Goal: Task Accomplishment & Management: Manage account settings

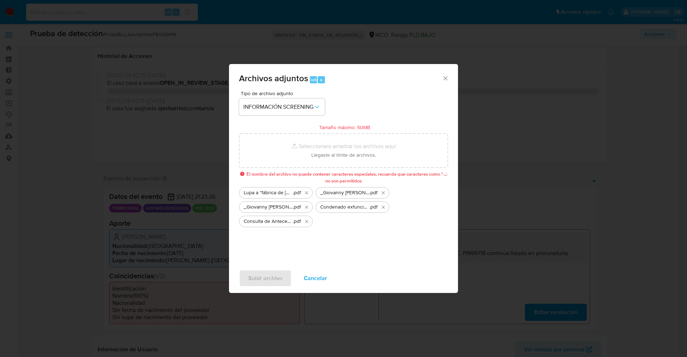
select select "10"
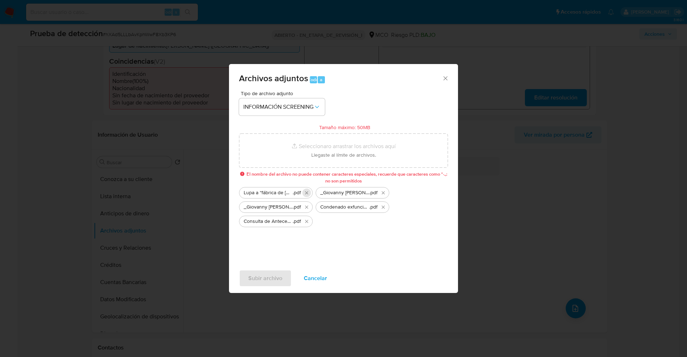
click at [306, 195] on icon "Eliminar Lupa a “fábrica de colombianos” que dio cédula a 43.000 migrantes.pdf" at bounding box center [307, 193] width 6 height 6
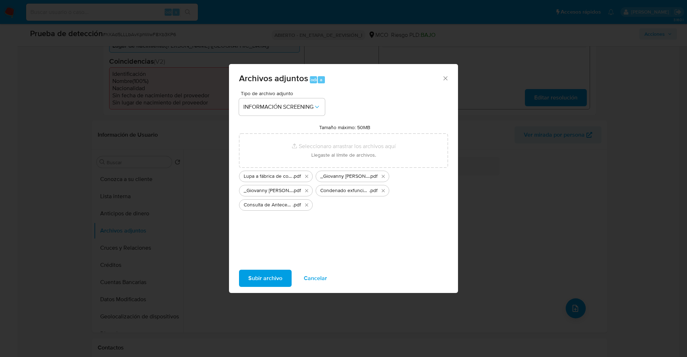
click at [252, 271] on span "Subir archivo" at bounding box center [265, 279] width 34 height 16
click at [258, 277] on span "Subir archivo" at bounding box center [265, 279] width 34 height 16
click at [308, 176] on icon "Eliminar Lupa a fábrica de colombianosque dio cédula a 43000 migrantes.pdf" at bounding box center [307, 177] width 6 height 6
click at [265, 286] on span "Subir archivo" at bounding box center [265, 279] width 34 height 16
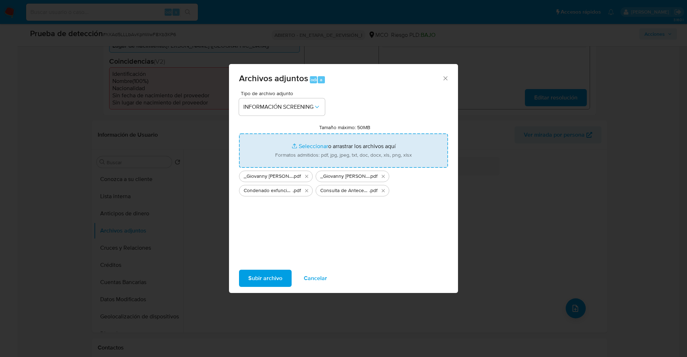
type input "C:\fakepath\Lupa a fabrica de colombianosque dio cedula a 43000 migrantes.pdf"
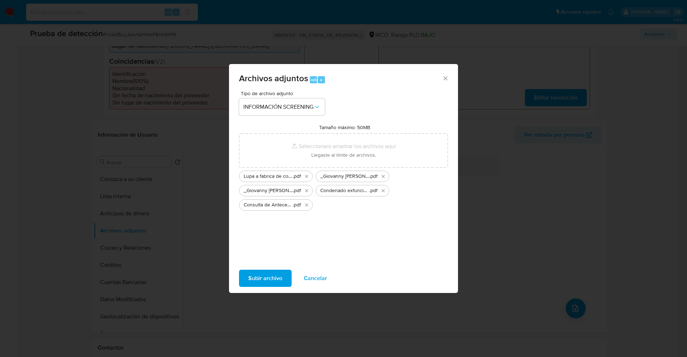
click at [265, 282] on span "Subir archivo" at bounding box center [265, 279] width 34 height 16
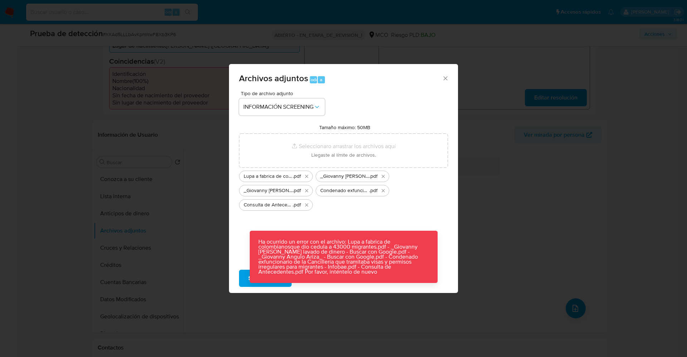
click at [324, 212] on div "Tipo de archivo adjunto INFORMACIÓN SCREENING Tamaño máximo: 50MB Seleccionar a…" at bounding box center [343, 175] width 209 height 169
click at [305, 178] on icon "Eliminar Lupa a fabrica de colombianosque dio cedula a 43000 migrantes.pdf" at bounding box center [307, 177] width 6 height 6
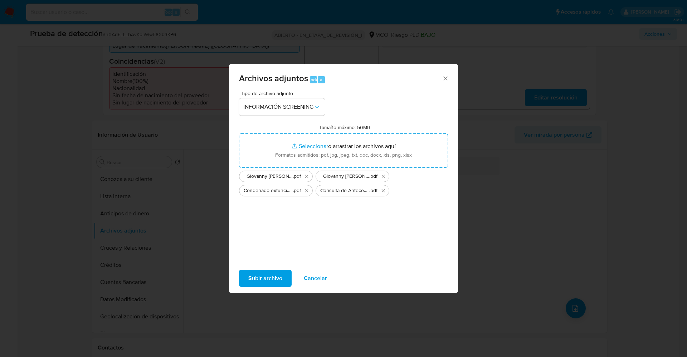
click at [265, 279] on span "Subir archivo" at bounding box center [265, 279] width 34 height 16
click at [284, 284] on button "Subir archivo" at bounding box center [265, 278] width 53 height 17
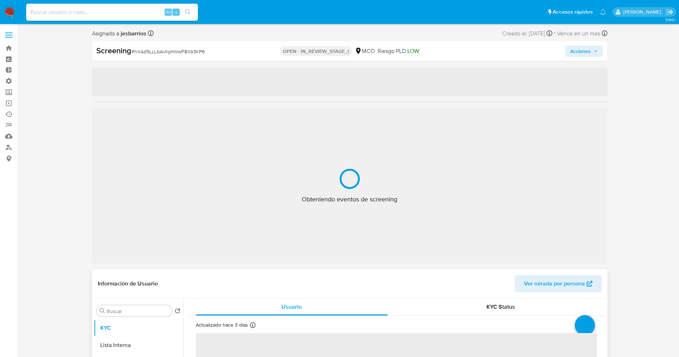
select select "10"
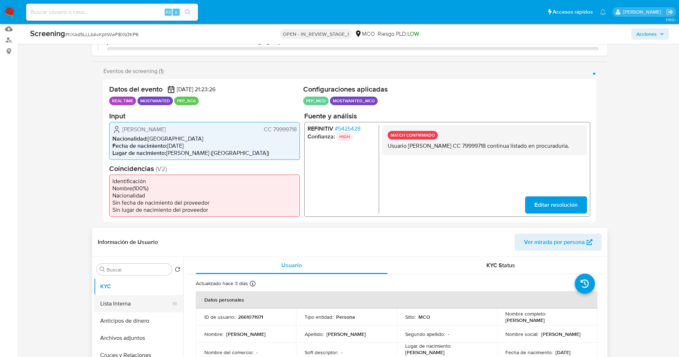
click at [126, 303] on button "Lista Interna" at bounding box center [136, 303] width 84 height 17
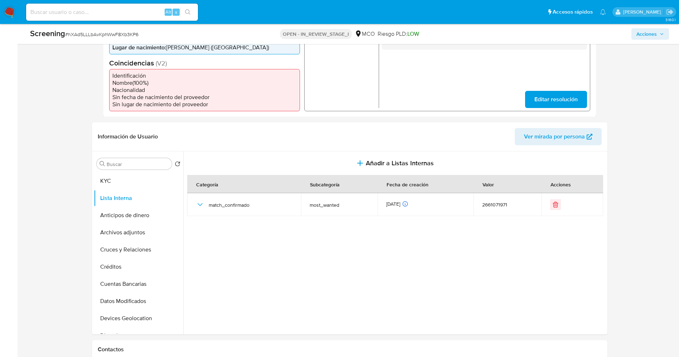
scroll to position [215, 0]
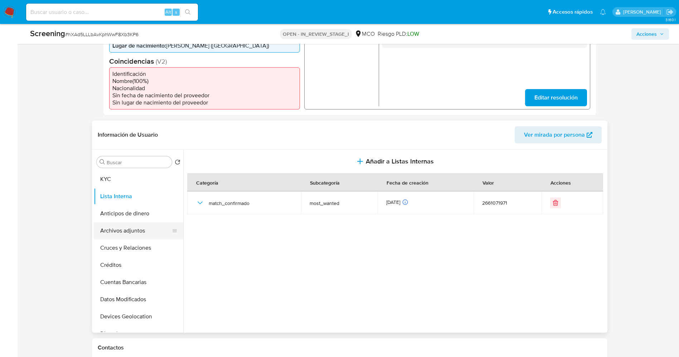
click at [121, 229] on button "Archivos adjuntos" at bounding box center [136, 230] width 84 height 17
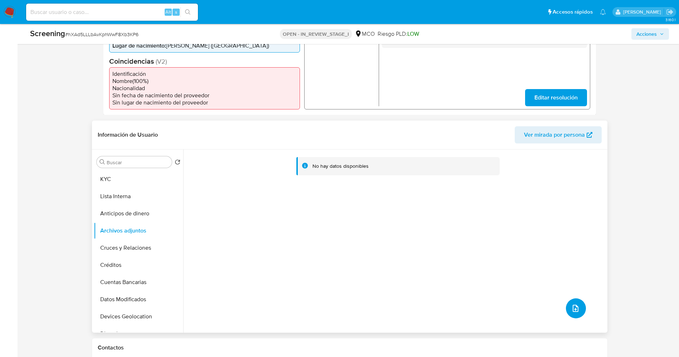
click at [574, 318] on button "upload-file" at bounding box center [576, 309] width 20 height 20
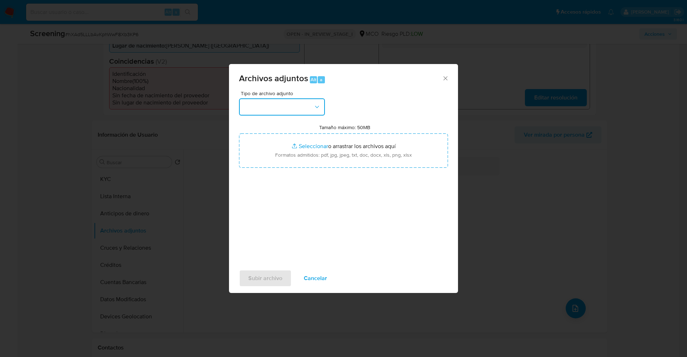
drag, startPoint x: 298, startPoint y: 107, endPoint x: 300, endPoint y: 102, distance: 5.6
click at [298, 107] on button "button" at bounding box center [282, 106] width 86 height 17
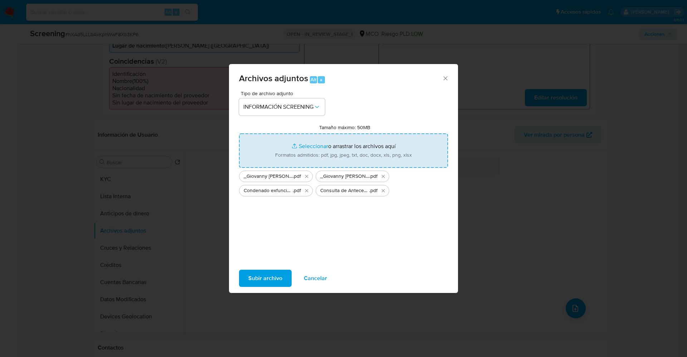
type input "C:\fakepath\Lupa a fabrica de colombianosque dio cedula a 43000 migrantes.pdf"
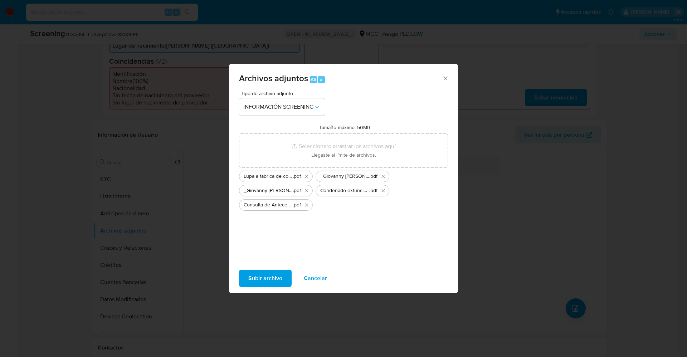
click at [274, 272] on span "Subir archivo" at bounding box center [265, 279] width 34 height 16
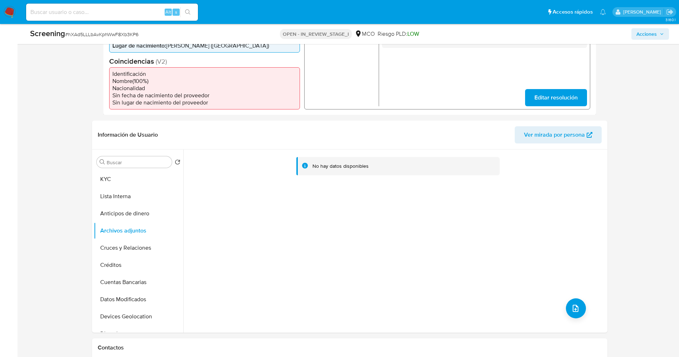
click at [112, 200] on button "Lista Interna" at bounding box center [139, 196] width 90 height 17
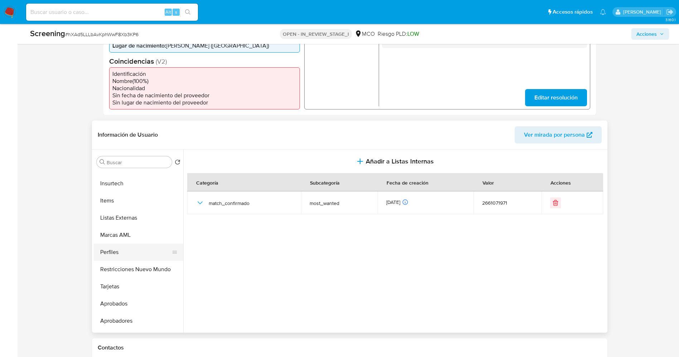
scroll to position [337, 0]
click at [147, 259] on button "Restricciones Nuevo Mundo" at bounding box center [136, 254] width 84 height 17
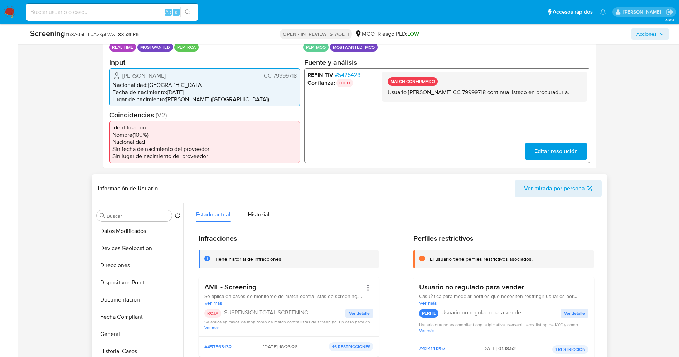
scroll to position [15, 0]
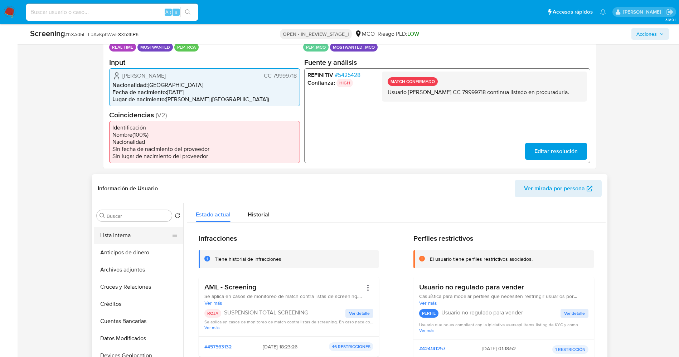
click at [122, 236] on button "Lista Interna" at bounding box center [136, 235] width 84 height 17
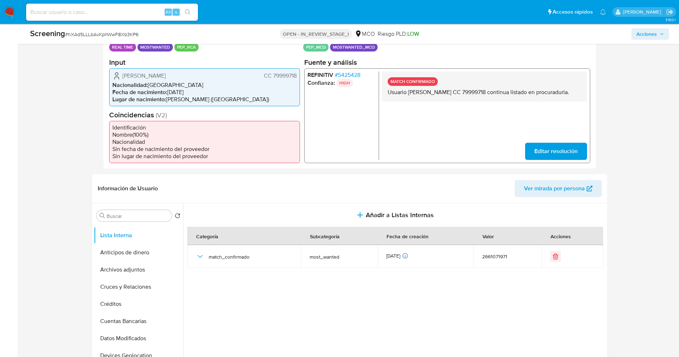
scroll to position [0, 0]
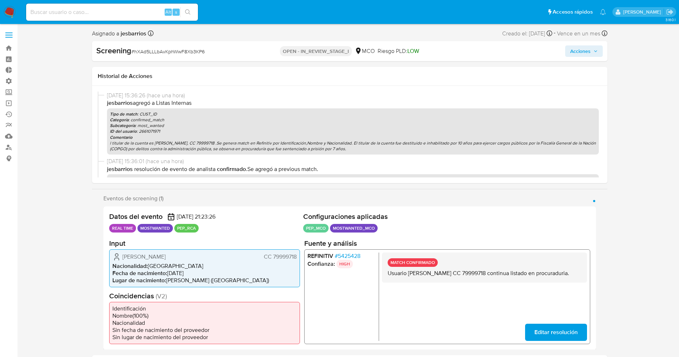
click at [589, 48] on span "Acciones" at bounding box center [580, 50] width 20 height 11
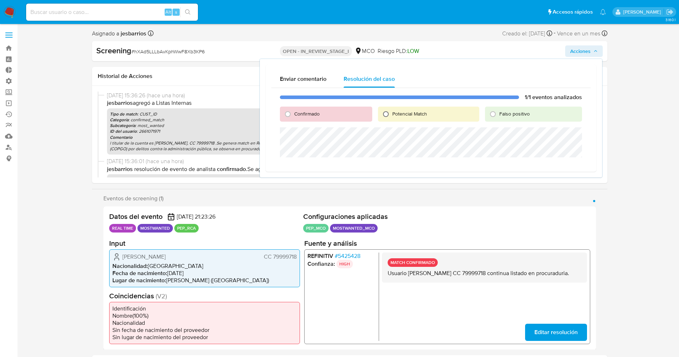
click at [390, 111] on input "Potencial Match" at bounding box center [385, 113] width 11 height 11
radio input "true"
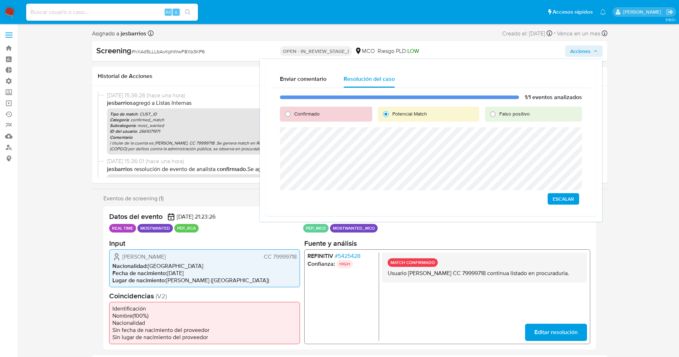
click at [567, 199] on span "Escalar" at bounding box center [563, 199] width 21 height 10
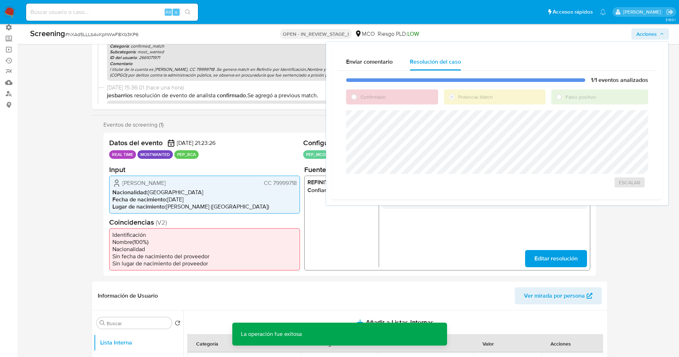
scroll to position [107, 0]
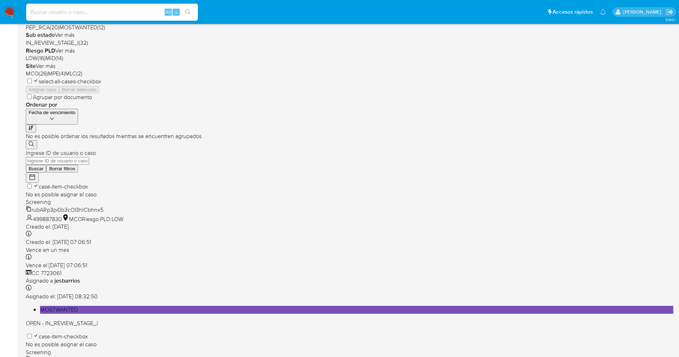
scroll to position [234, 0]
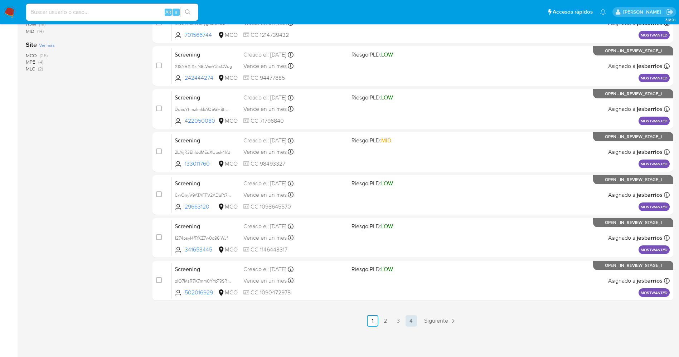
click at [411, 321] on link "4" at bounding box center [411, 320] width 11 height 11
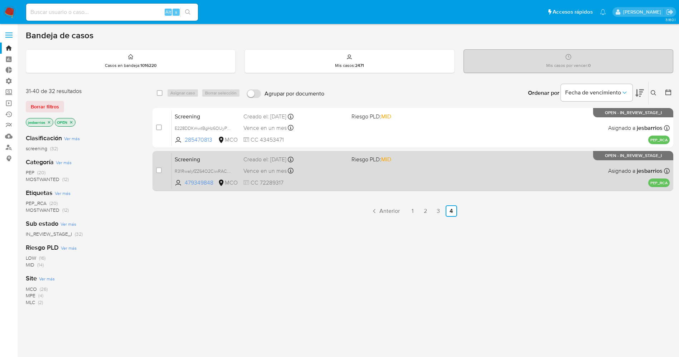
click at [333, 168] on div "Vence en un mes Vence el 20/10/2025 10:54:32" at bounding box center [294, 171] width 102 height 10
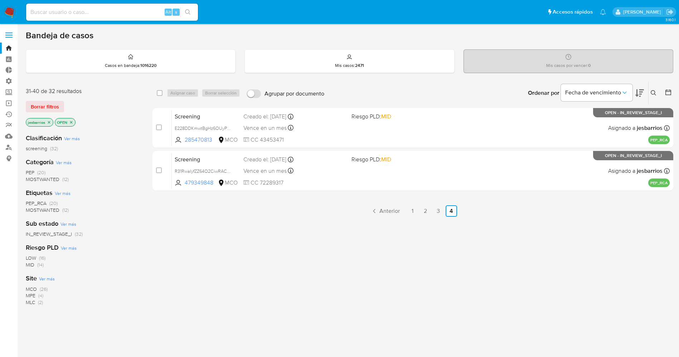
click at [11, 7] on img at bounding box center [10, 12] width 12 height 12
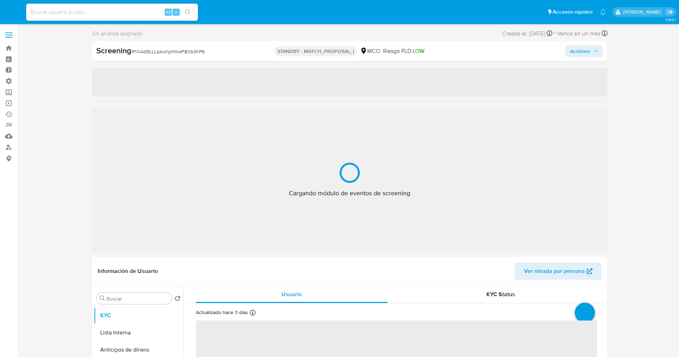
select select "10"
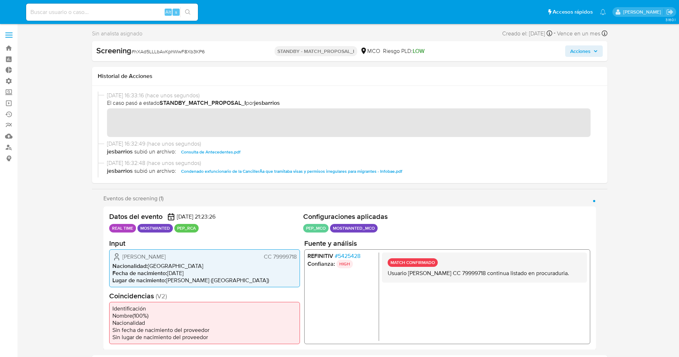
scroll to position [26, 0]
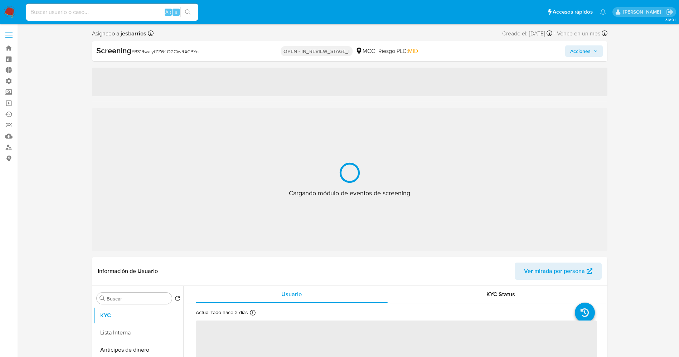
select select "10"
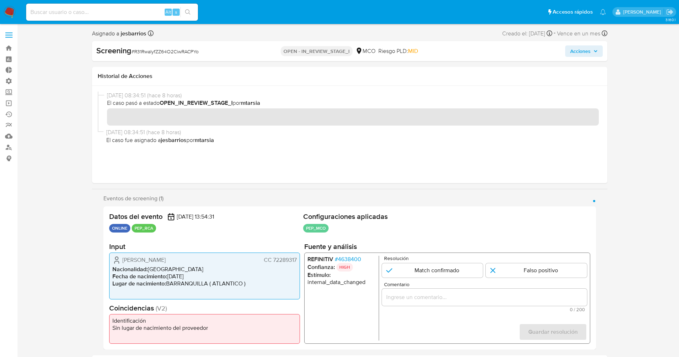
click at [353, 260] on span "# 4638400" at bounding box center [347, 259] width 26 height 7
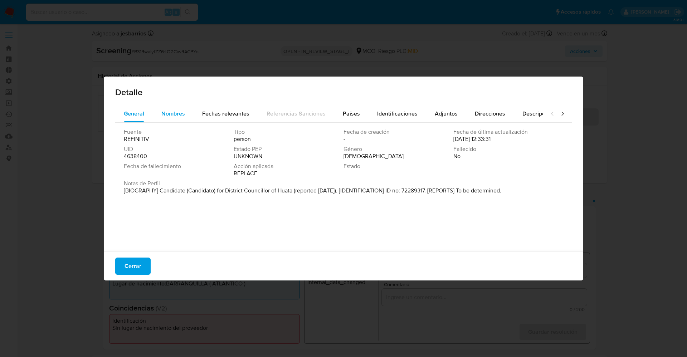
click at [179, 118] on div "Nombres" at bounding box center [173, 113] width 24 height 17
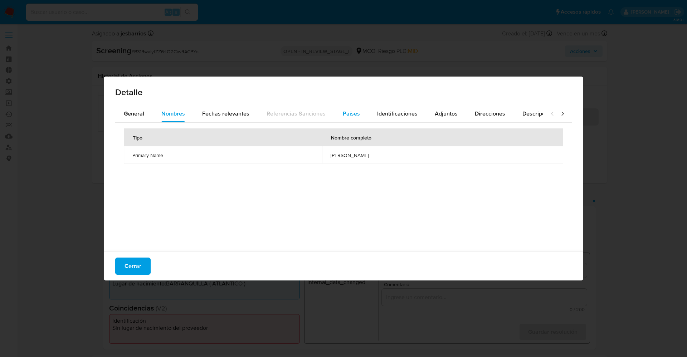
click at [362, 115] on button "Países" at bounding box center [351, 113] width 34 height 17
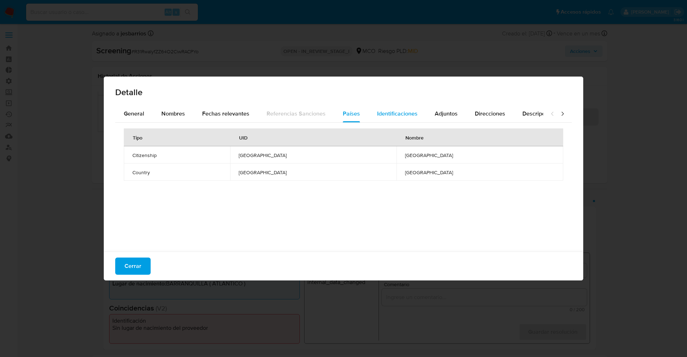
click at [390, 116] on span "Identificaciones" at bounding box center [397, 114] width 40 height 8
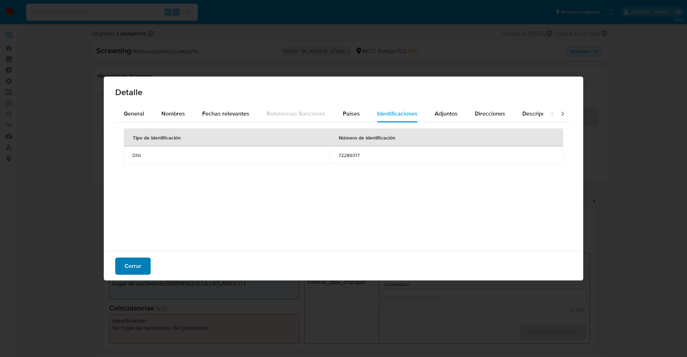
click at [130, 265] on span "Cerrar" at bounding box center [133, 266] width 17 height 16
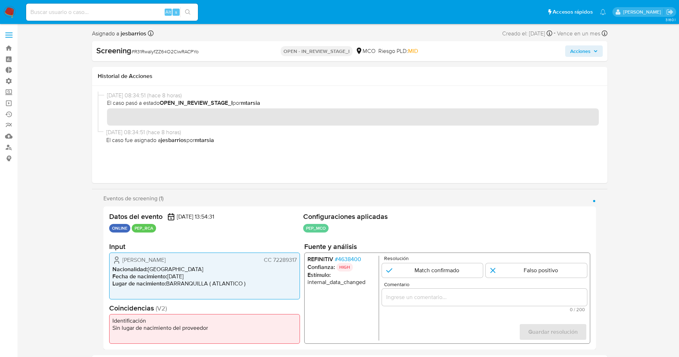
drag, startPoint x: 121, startPoint y: 258, endPoint x: 298, endPoint y: 261, distance: 176.5
click at [298, 261] on div "Nestor Ivan Bocanegra Salas CC 72289317 Nacionalidad : Colombia Fecha de nacimi…" at bounding box center [204, 276] width 191 height 47
click at [357, 259] on span "# 4638400" at bounding box center [347, 259] width 26 height 7
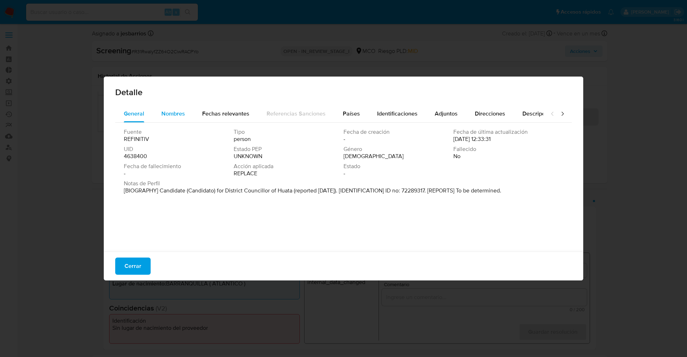
click at [174, 111] on span "Nombres" at bounding box center [173, 114] width 24 height 8
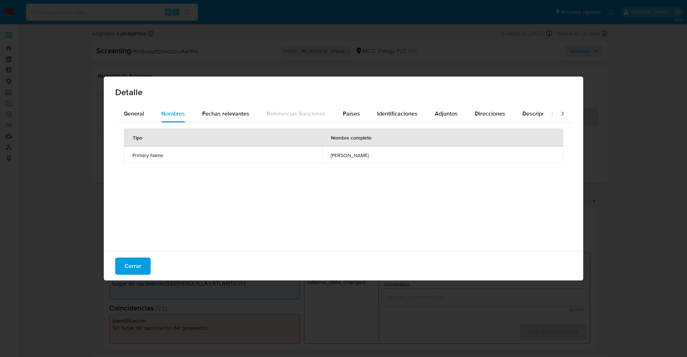
drag, startPoint x: 293, startPoint y: 155, endPoint x: 377, endPoint y: 155, distance: 84.1
click at [377, 155] on td "edimir asuncion temple luna" at bounding box center [442, 154] width 241 height 17
drag, startPoint x: 133, startPoint y: 261, endPoint x: 262, endPoint y: 203, distance: 142.0
click at [134, 262] on span "Cerrar" at bounding box center [133, 266] width 17 height 16
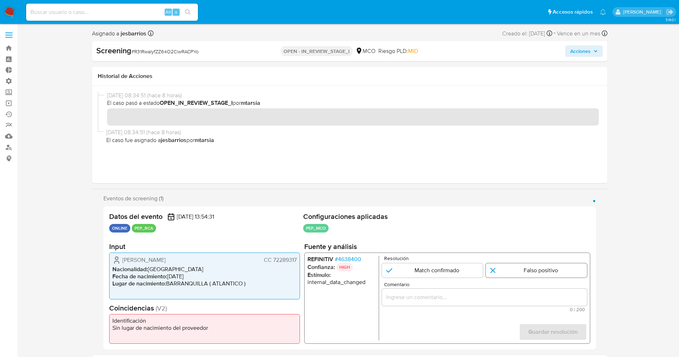
click at [509, 265] on input "1 de 1" at bounding box center [536, 270] width 101 height 14
radio input "true"
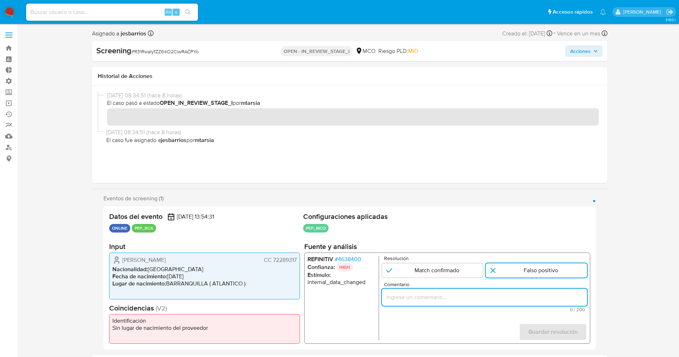
click at [492, 294] on input "Comentario" at bounding box center [484, 297] width 205 height 9
drag, startPoint x: 545, startPoint y: 299, endPoint x: 585, endPoint y: 296, distance: 40.2
click at [585, 296] on input "usuario Nestor Ivan Bocanegra Salas CC 72289317,Nacionalidad Colombiana por coi…" at bounding box center [484, 297] width 205 height 9
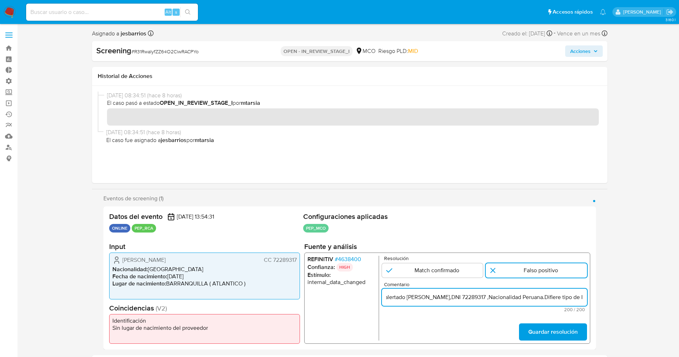
drag, startPoint x: 487, startPoint y: 296, endPoint x: 541, endPoint y: 297, distance: 54.1
click at [541, 297] on input "usuario Nestor Ivan Bocanegra Salas CC 72289317,Nacionalidad Colombiana por coi…" at bounding box center [484, 297] width 205 height 9
click at [583, 298] on input "usuario Nestor Ivan Bocanegra Salas CC 72289317,Nacionalidad Colombiana por coi…" at bounding box center [484, 297] width 205 height 9
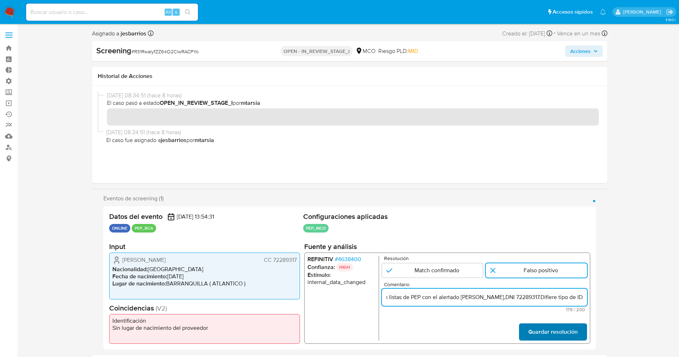
type input "usuario Nestor Ivan Bocanegra Salas CC 72289317,Nacionalidad Colombiana por coi…"
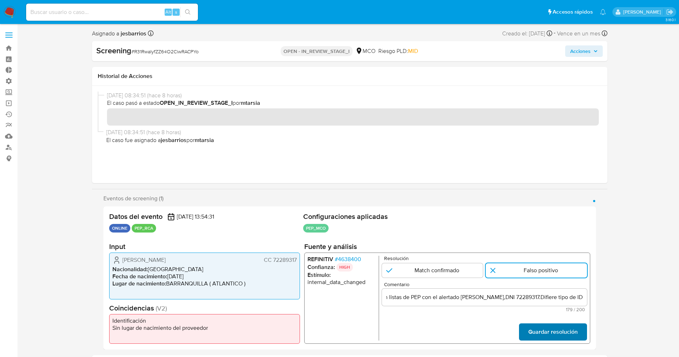
scroll to position [0, 0]
click at [563, 328] on span "Guardar resolución" at bounding box center [552, 332] width 49 height 16
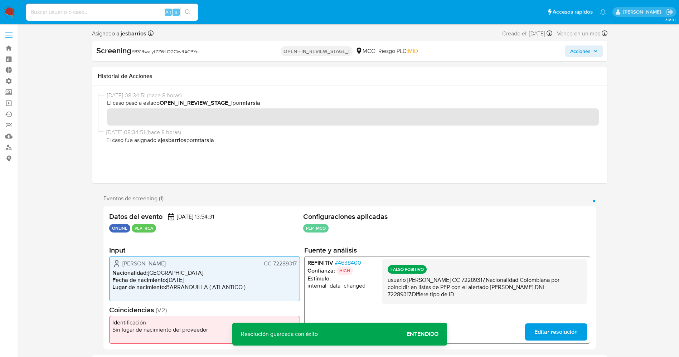
drag, startPoint x: 384, startPoint y: 282, endPoint x: 490, endPoint y: 298, distance: 107.1
click at [490, 298] on div "FALSO POSITIVO usuario Nestor Ivan Bocanegra Salas CC 72289317,Nacionalidad Col…" at bounding box center [484, 282] width 205 height 44
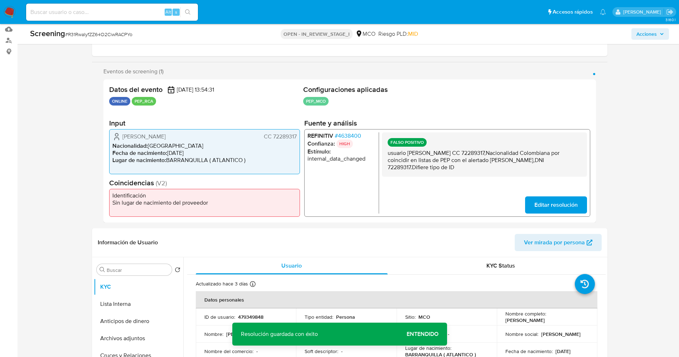
scroll to position [107, 0]
click at [122, 306] on button "Lista Interna" at bounding box center [136, 303] width 84 height 17
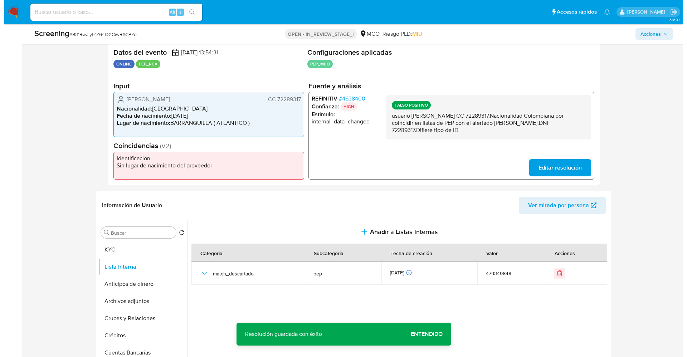
scroll to position [161, 0]
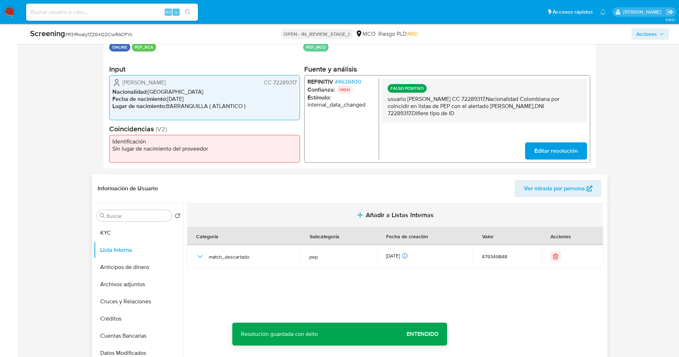
click at [372, 216] on span "Añadir a Listas Internas" at bounding box center [400, 215] width 68 height 8
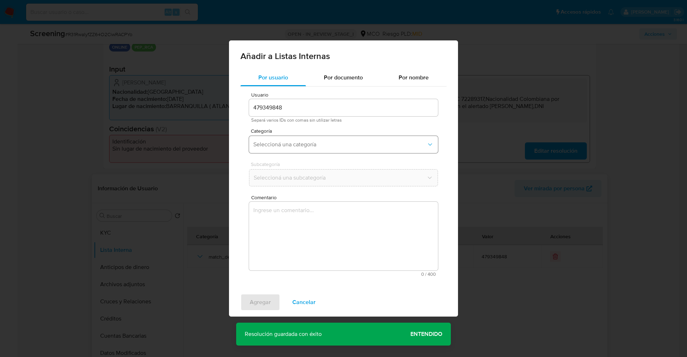
click at [279, 146] on span "Seleccioná una categoría" at bounding box center [339, 144] width 173 height 7
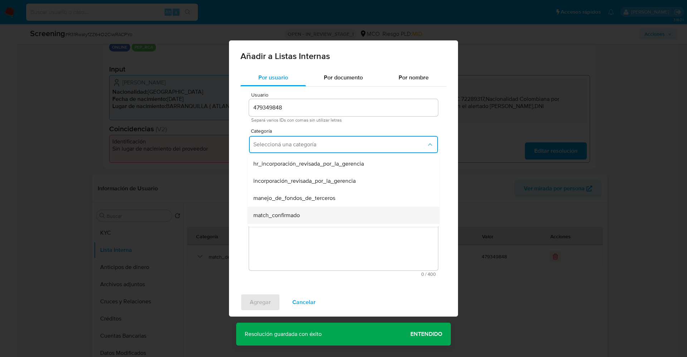
scroll to position [54, 0]
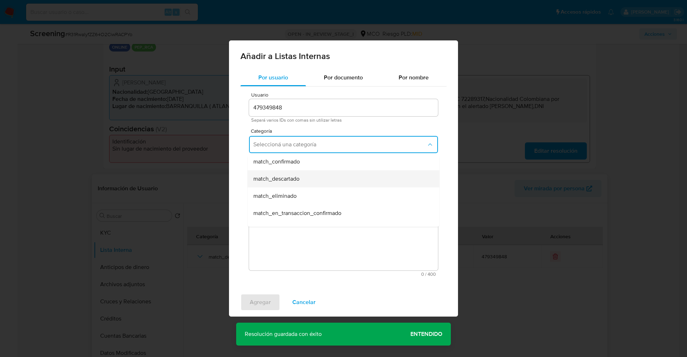
click at [308, 180] on div "match_descartado" at bounding box center [341, 178] width 176 height 17
click at [308, 189] on div "Subcategoría Seleccioná una subcategoría" at bounding box center [343, 176] width 189 height 28
click at [311, 180] on span "Seleccioná una subcategoría" at bounding box center [339, 177] width 173 height 7
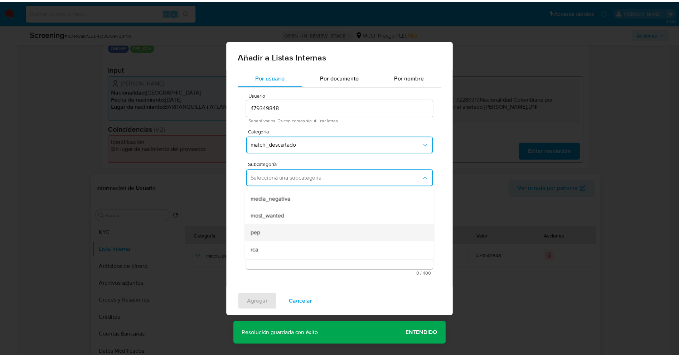
scroll to position [49, 0]
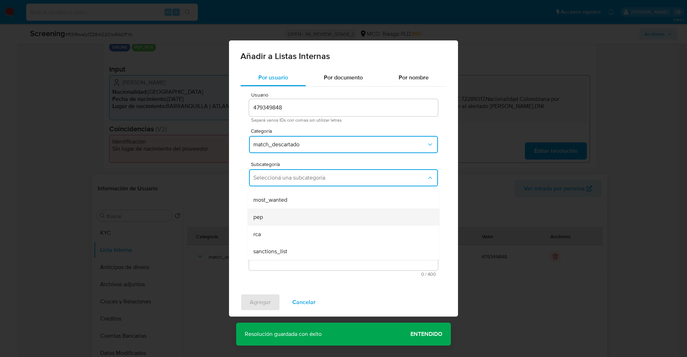
click at [284, 217] on div "pep" at bounding box center [341, 217] width 176 height 17
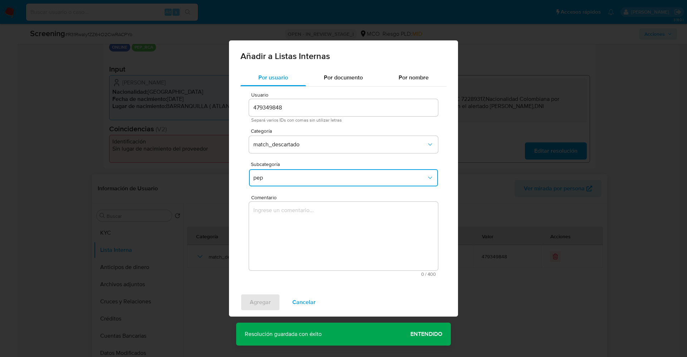
click at [284, 217] on textarea "Comentario" at bounding box center [343, 236] width 189 height 69
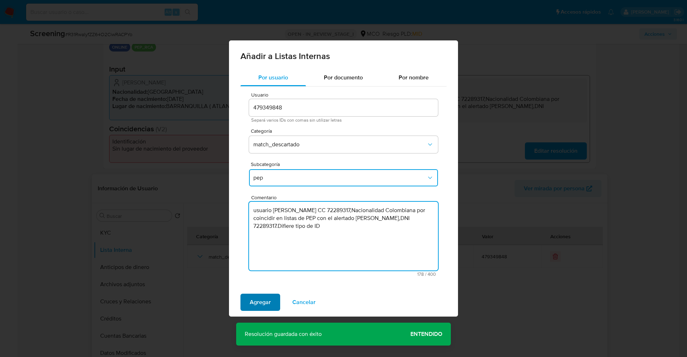
type textarea "usuario Nestor Ivan Bocanegra Salas CC 72289317,Nacionalidad Colombiana por coi…"
click at [261, 304] on span "Agregar" at bounding box center [260, 303] width 21 height 16
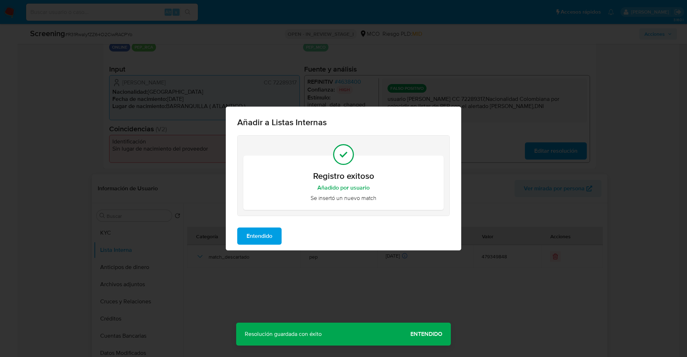
drag, startPoint x: 258, startPoint y: 234, endPoint x: 243, endPoint y: 233, distance: 15.0
click at [256, 233] on span "Entendido" at bounding box center [260, 236] width 26 height 16
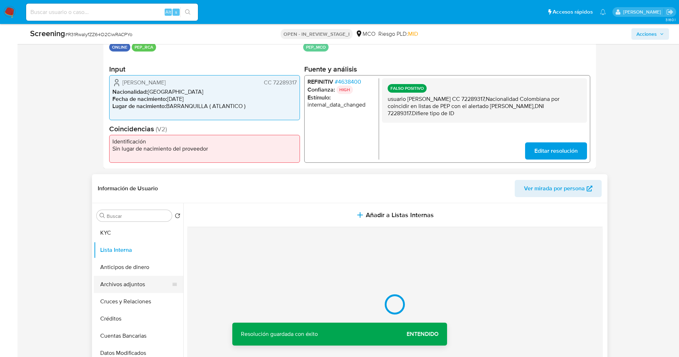
click at [114, 277] on button "Archivos adjuntos" at bounding box center [136, 284] width 84 height 17
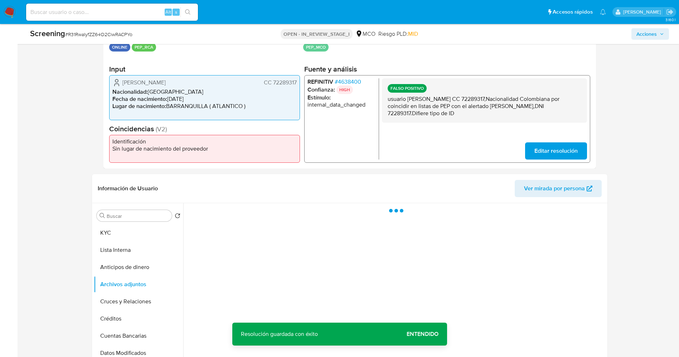
scroll to position [215, 0]
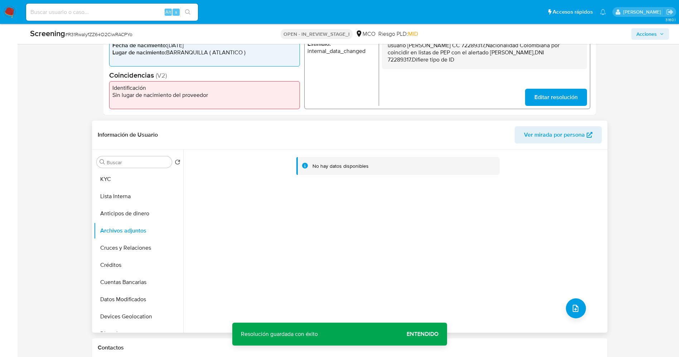
click at [569, 299] on div "No hay datos disponibles" at bounding box center [394, 241] width 422 height 183
click at [573, 305] on icon "upload-file" at bounding box center [575, 308] width 9 height 9
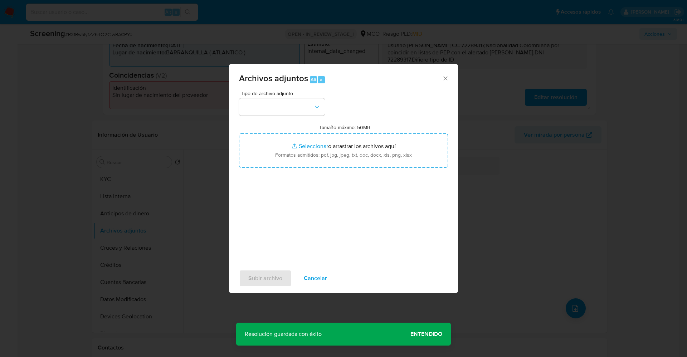
click at [327, 281] on button "Cancelar" at bounding box center [316, 278] width 42 height 17
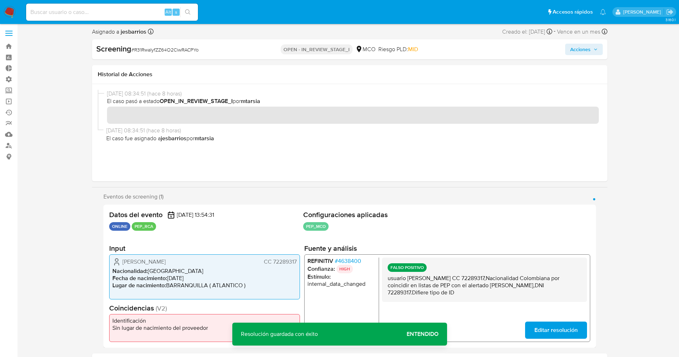
scroll to position [0, 0]
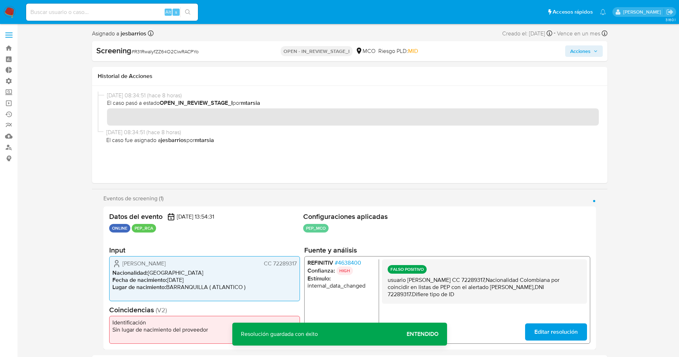
click at [575, 54] on span "Acciones" at bounding box center [580, 50] width 20 height 11
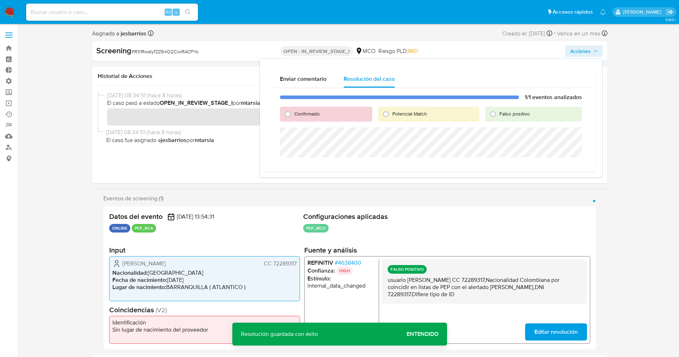
click at [509, 120] on div "Falso positivo" at bounding box center [533, 114] width 97 height 15
click at [509, 115] on span "Falso positivo" at bounding box center [514, 113] width 30 height 7
click at [499, 115] on input "Falso positivo" at bounding box center [492, 113] width 11 height 11
radio input "true"
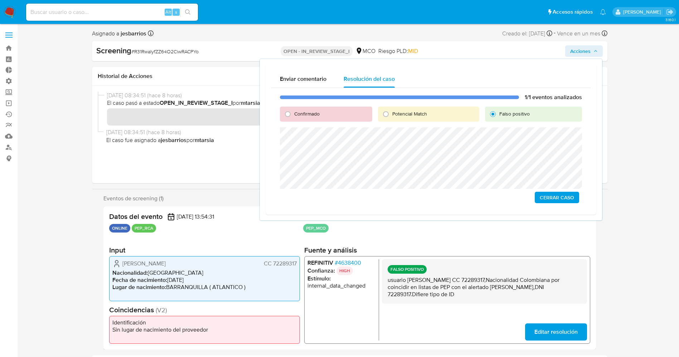
click at [558, 193] on span "Cerrar Caso" at bounding box center [557, 198] width 34 height 10
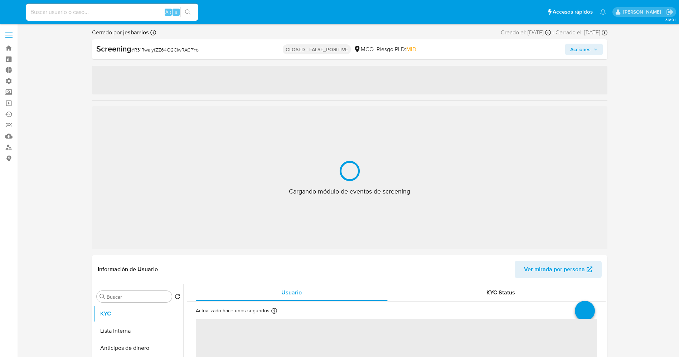
select select "10"
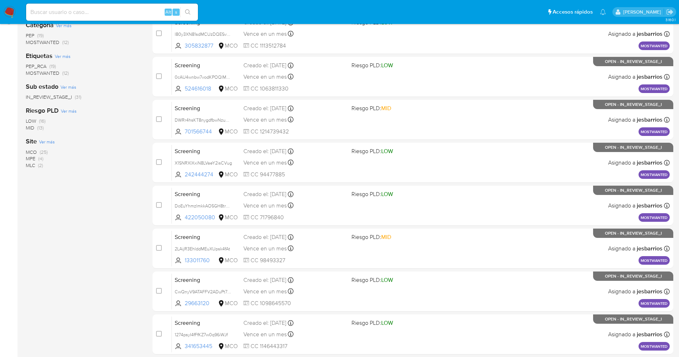
scroll to position [234, 0]
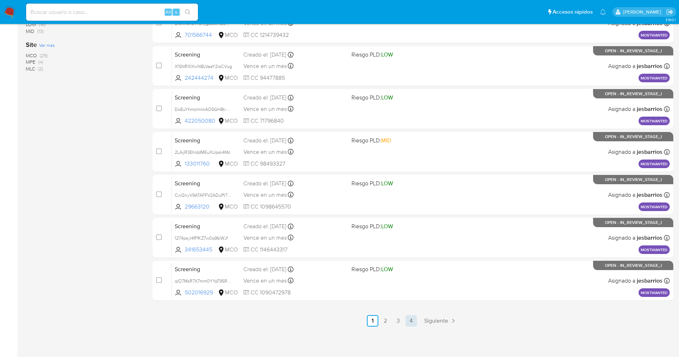
click at [413, 323] on link "4" at bounding box center [411, 320] width 11 height 11
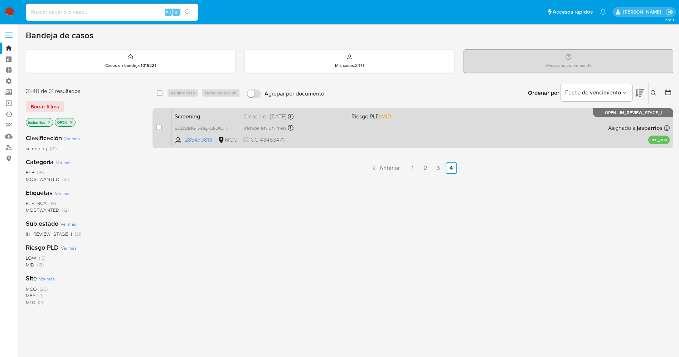
click at [381, 125] on div "Screening E228DDKmwtBgHz6OUyPRMSmB 285470813 MCO Riesgo PLD: MID Creado el: [DA…" at bounding box center [421, 128] width 498 height 36
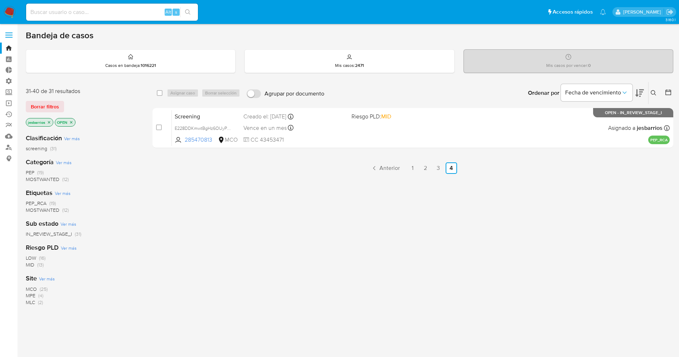
click at [10, 8] on img at bounding box center [10, 12] width 12 height 12
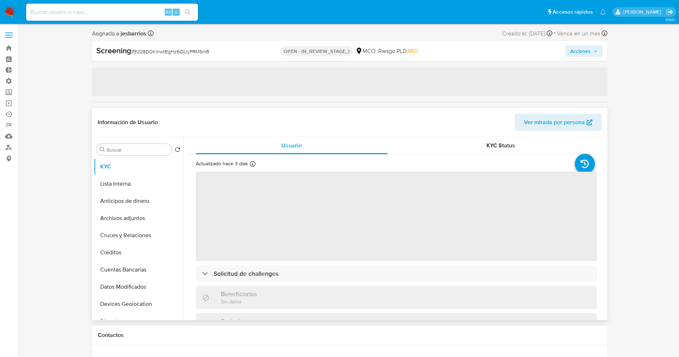
select select "10"
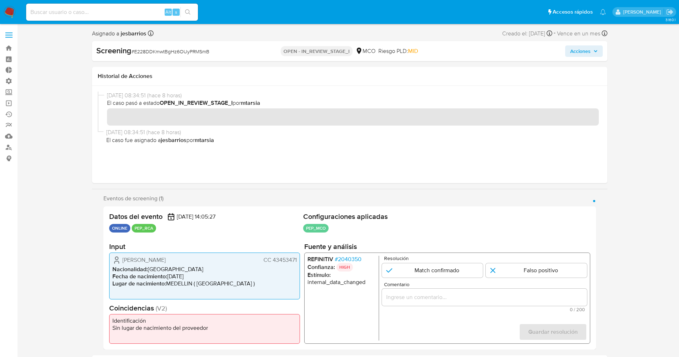
click at [358, 259] on span "# 2040350" at bounding box center [347, 259] width 27 height 7
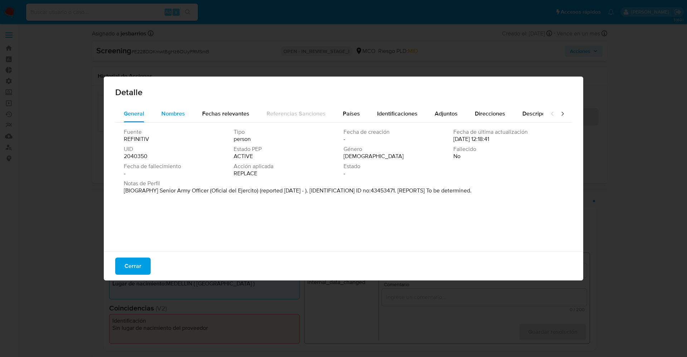
click at [175, 116] on span "Nombres" at bounding box center [173, 114] width 24 height 8
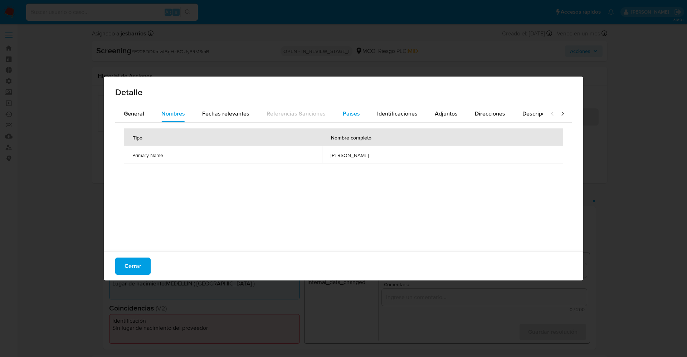
click at [357, 119] on div "Países" at bounding box center [351, 113] width 17 height 17
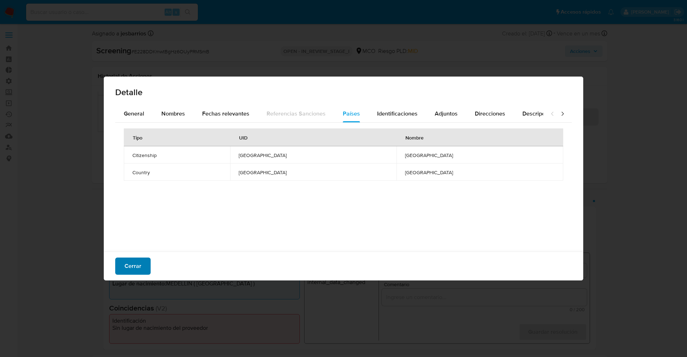
click at [140, 265] on span "Cerrar" at bounding box center [133, 266] width 17 height 16
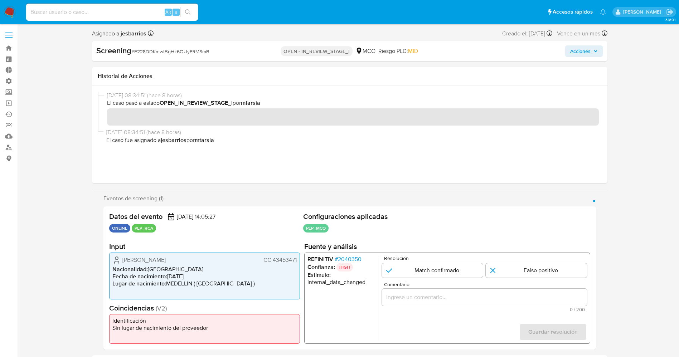
drag, startPoint x: 121, startPoint y: 259, endPoint x: 298, endPoint y: 262, distance: 177.3
click at [298, 262] on div "Jenny Patricia Orozco Vasquez CC 43453471 Nacionalidad : Colombia Fecha de naci…" at bounding box center [204, 276] width 191 height 47
click at [357, 260] on span "# 2040350" at bounding box center [347, 259] width 27 height 7
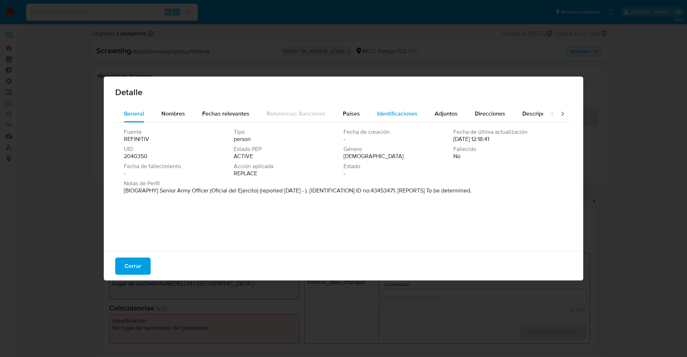
drag, startPoint x: 356, startPoint y: 113, endPoint x: 386, endPoint y: 113, distance: 30.8
click at [358, 113] on button "Países" at bounding box center [351, 113] width 34 height 17
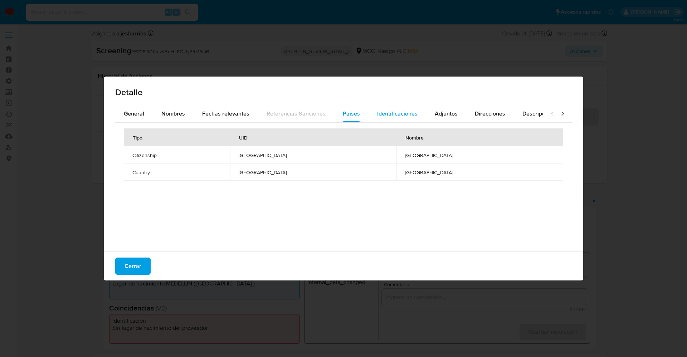
click at [388, 112] on span "Identificaciones" at bounding box center [397, 114] width 40 height 8
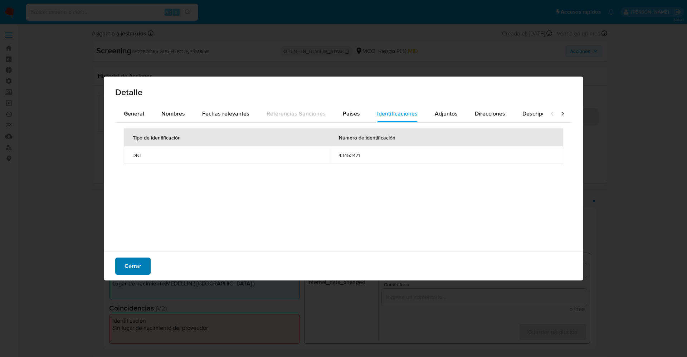
click at [134, 270] on span "Cerrar" at bounding box center [133, 266] width 17 height 16
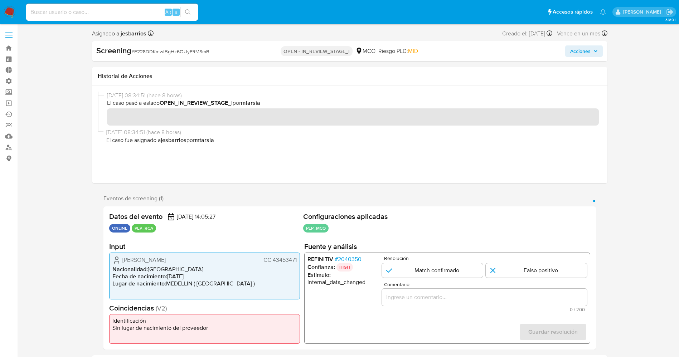
click at [346, 260] on span "# 2040350" at bounding box center [347, 259] width 27 height 7
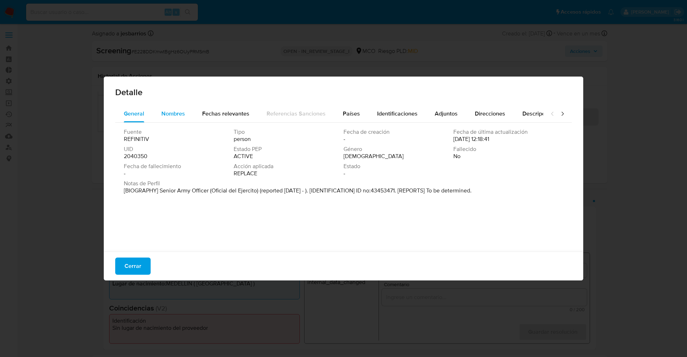
click at [178, 115] on span "Nombres" at bounding box center [173, 114] width 24 height 8
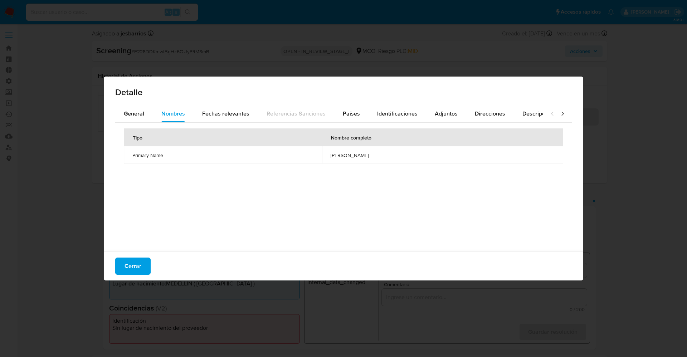
drag, startPoint x: 367, startPoint y: 153, endPoint x: 382, endPoint y: 154, distance: 15.1
click at [382, 154] on td "eric segura ttito" at bounding box center [442, 154] width 241 height 17
drag, startPoint x: 139, startPoint y: 262, endPoint x: 198, endPoint y: 240, distance: 63.3
click at [145, 261] on button "Cerrar" at bounding box center [132, 266] width 35 height 17
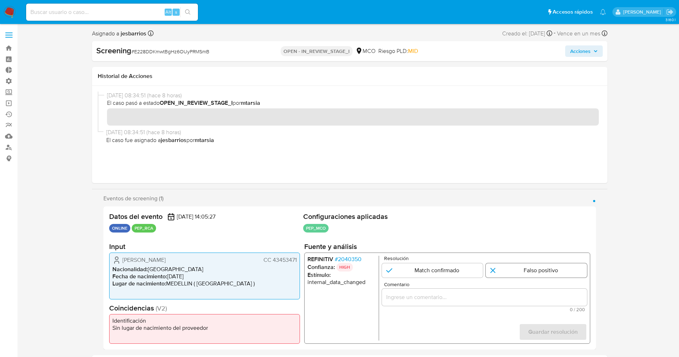
click at [525, 268] on input "1 de 1" at bounding box center [536, 270] width 101 height 14
radio input "true"
click at [500, 294] on input "Comentario" at bounding box center [484, 297] width 205 height 9
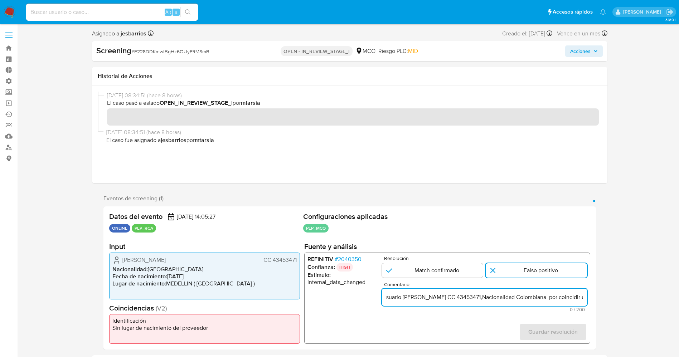
scroll to position [0, 313]
drag, startPoint x: 467, startPoint y: 294, endPoint x: 516, endPoint y: 295, distance: 49.4
click at [516, 295] on input "suario Jenny Patricia Orozco Vasquez CC 43453471,Nacionalidad Colombiana por co…" at bounding box center [484, 297] width 205 height 9
click at [585, 300] on input "suario Jenny Patricia Orozco Vasquez CC 43453471,Nacionalidad Colombiana por co…" at bounding box center [484, 297] width 205 height 9
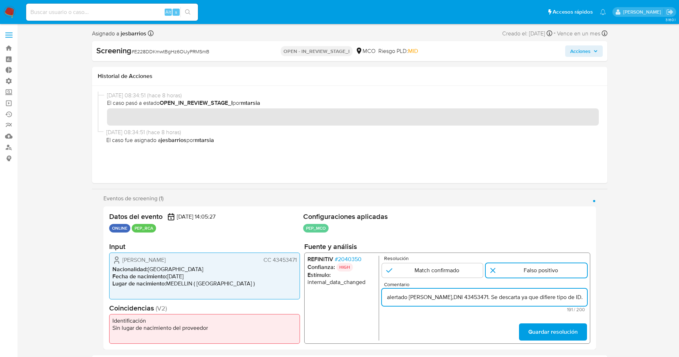
scroll to position [0, 285]
type input "suario Jenny Patricia Orozco Vasquez CC 43453471,Nacionalidad Colombiana por co…"
click at [569, 328] on span "Guardar resolución" at bounding box center [552, 332] width 49 height 16
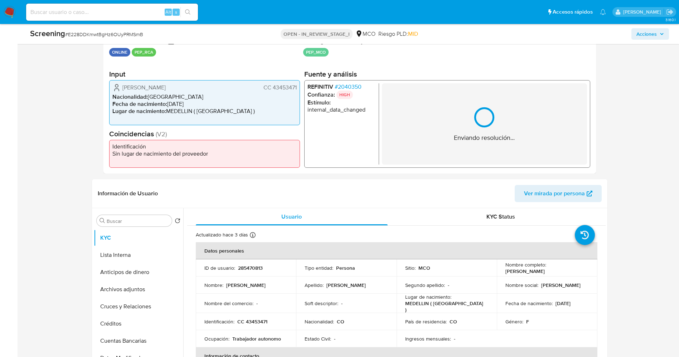
scroll to position [161, 0]
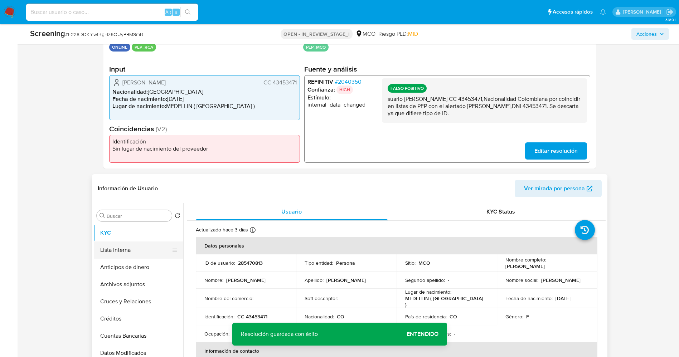
click at [109, 243] on button "Lista Interna" at bounding box center [136, 250] width 84 height 17
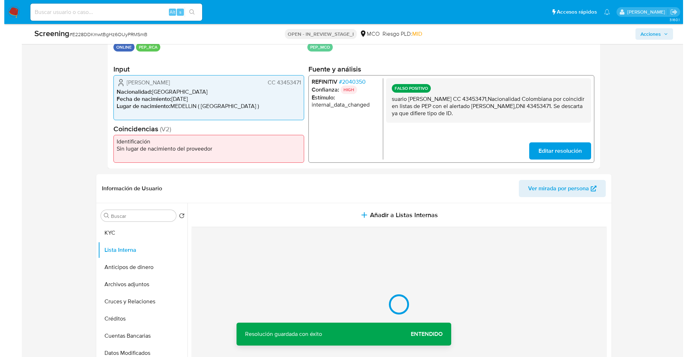
scroll to position [215, 0]
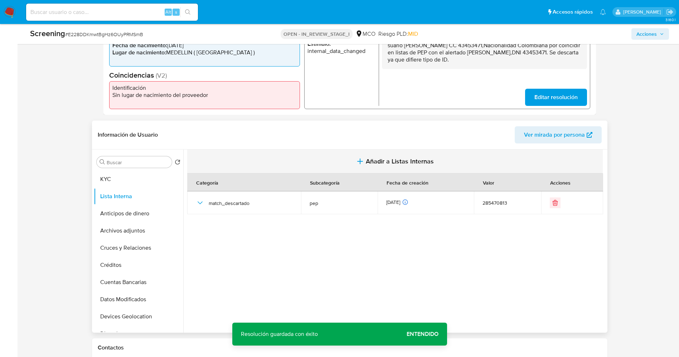
click at [396, 168] on button "Añadir a Listas Internas" at bounding box center [395, 162] width 416 height 24
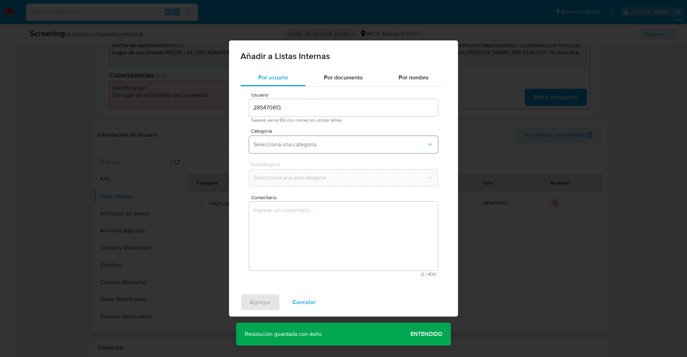
click at [309, 148] on button "Seleccioná una categoría" at bounding box center [343, 144] width 189 height 17
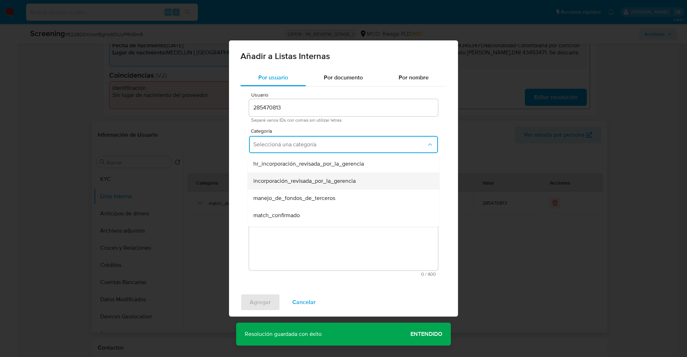
scroll to position [54, 0]
click at [302, 181] on div "match_descartado" at bounding box center [341, 178] width 176 height 17
click at [302, 176] on span "Seleccioná una subcategoría" at bounding box center [339, 177] width 173 height 7
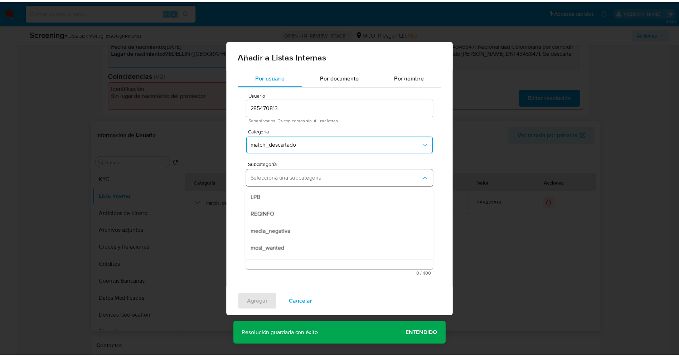
scroll to position [49, 0]
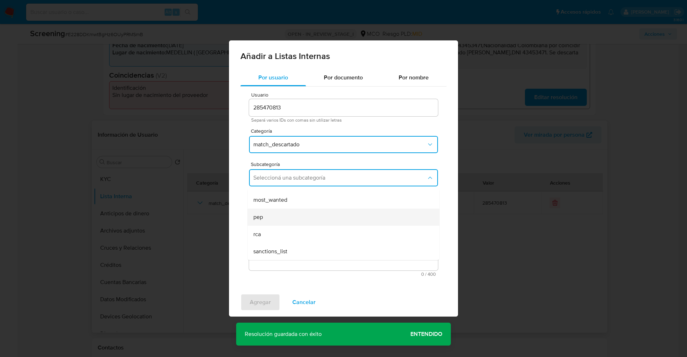
click at [288, 212] on div "pep" at bounding box center [341, 217] width 176 height 17
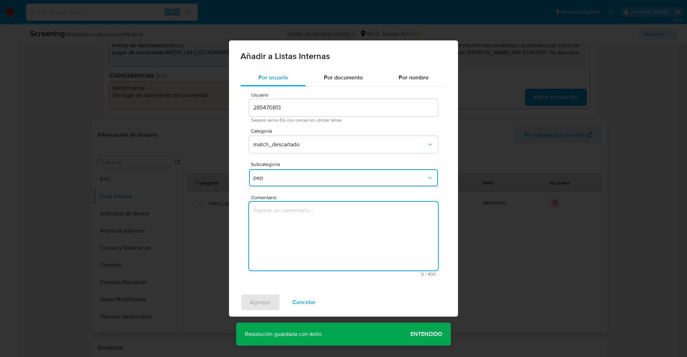
click at [288, 212] on textarea "Comentario" at bounding box center [343, 236] width 189 height 69
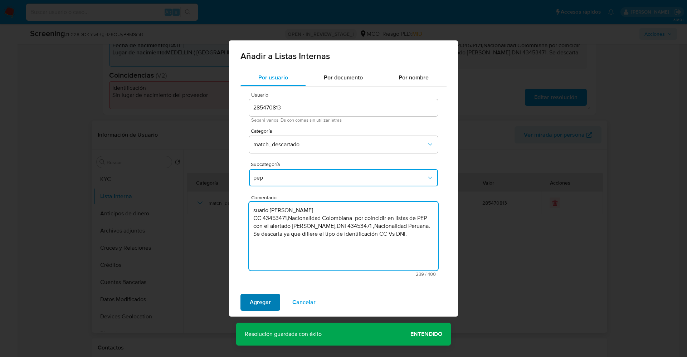
type textarea "suario Jenny Patricia Orozco Vasquez CC 43453471,Nacionalidad Colombiana por co…"
click at [258, 306] on span "Agregar" at bounding box center [260, 303] width 21 height 16
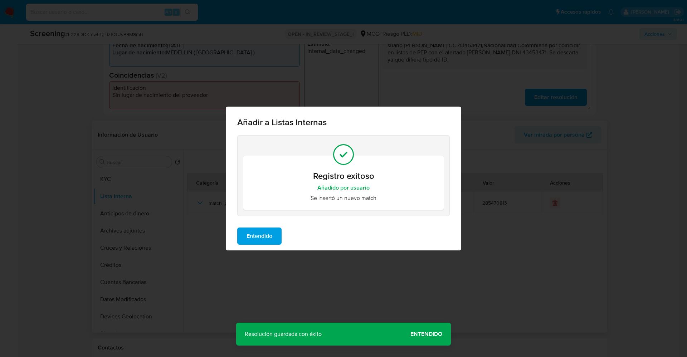
click at [261, 229] on span "Entendido" at bounding box center [260, 236] width 26 height 16
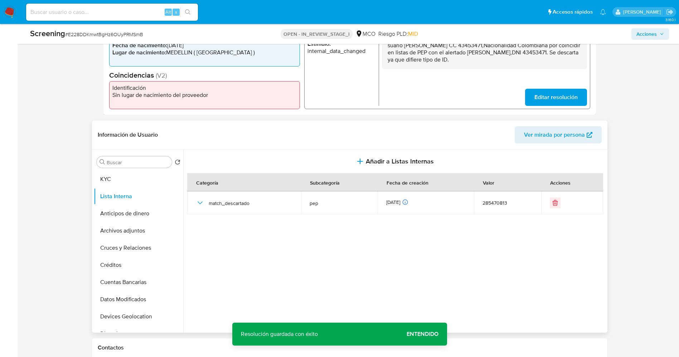
scroll to position [0, 0]
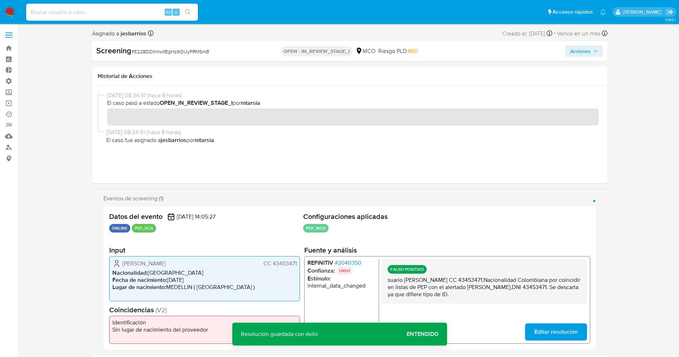
click at [578, 50] on span "Acciones" at bounding box center [580, 50] width 20 height 11
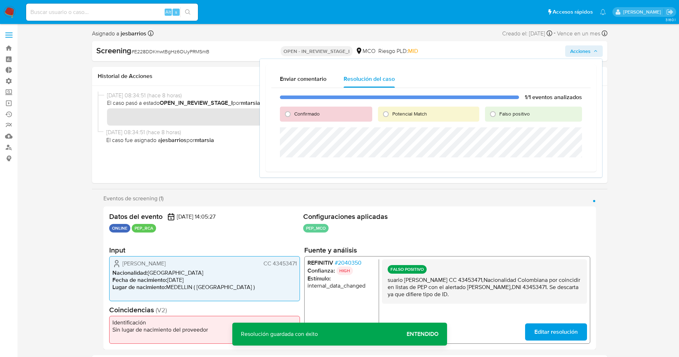
click at [520, 116] on span "Falso positivo" at bounding box center [514, 113] width 30 height 7
click at [499, 116] on input "Falso positivo" at bounding box center [492, 113] width 11 height 11
radio input "true"
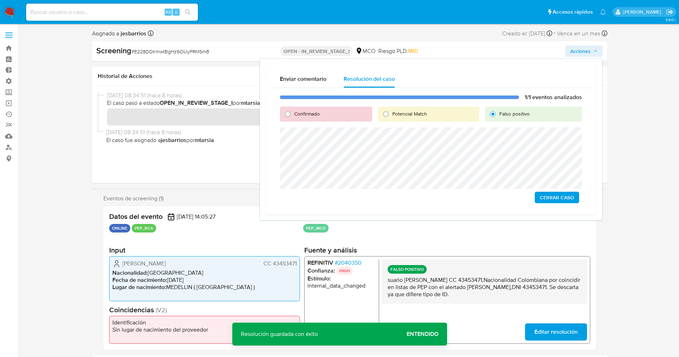
click at [565, 197] on span "Cerrar Caso" at bounding box center [557, 198] width 34 height 10
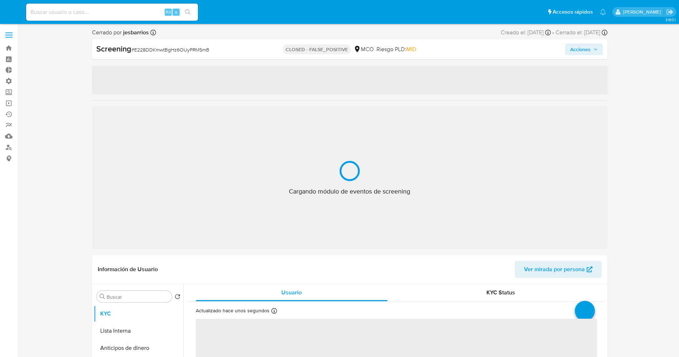
select select "10"
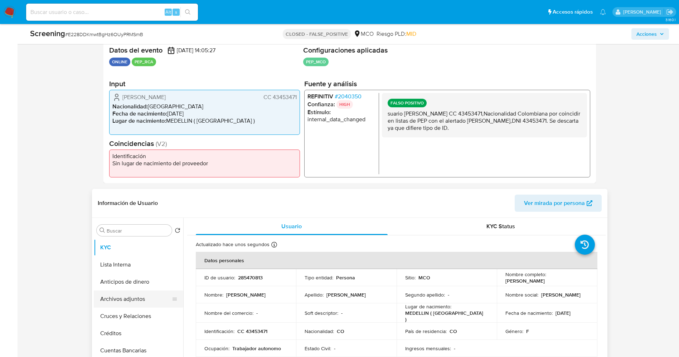
scroll to position [161, 0]
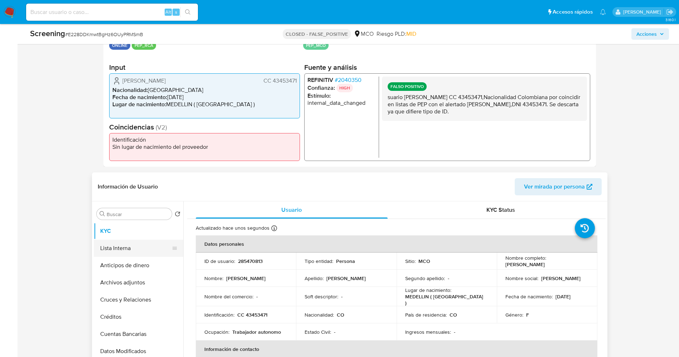
click at [132, 247] on button "Lista Interna" at bounding box center [136, 248] width 84 height 17
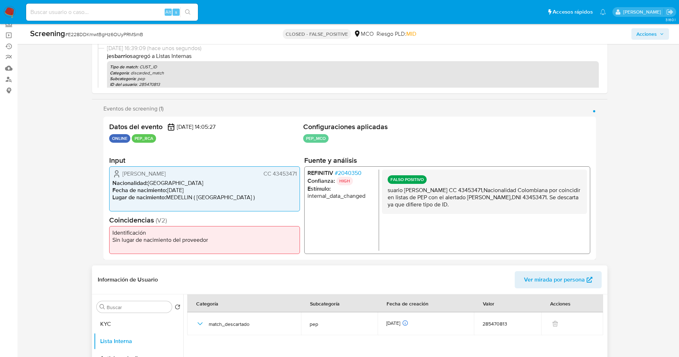
scroll to position [0, 0]
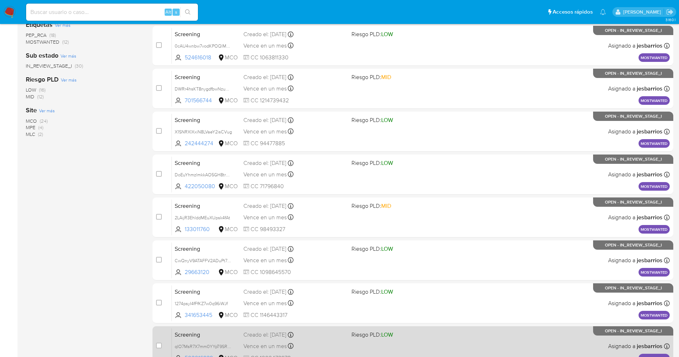
scroll to position [234, 0]
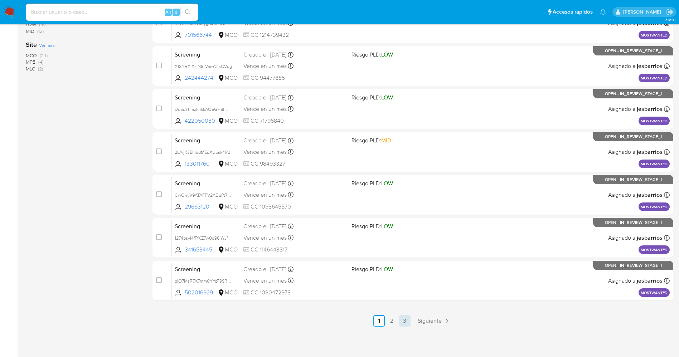
click at [401, 323] on link "3" at bounding box center [404, 320] width 11 height 11
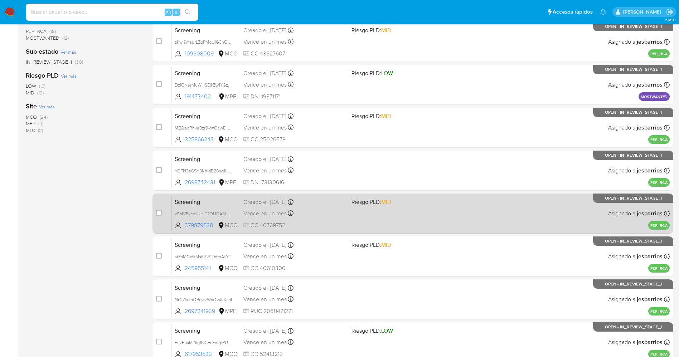
scroll to position [234, 0]
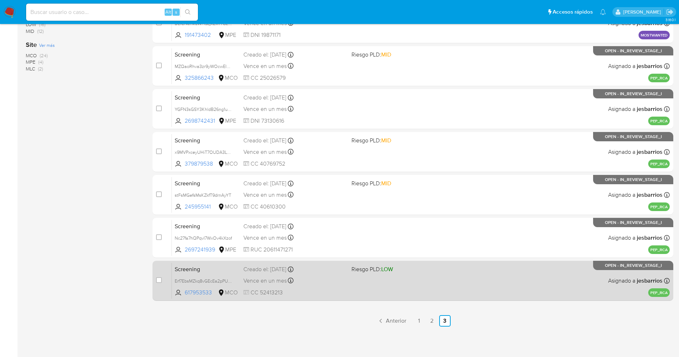
click at [326, 288] on div "Screening Erf7EbsMZkq8vGEcEa2pPU33 617953533 MCO Riesgo PLD: LOW Creado el: 20/…" at bounding box center [421, 281] width 498 height 36
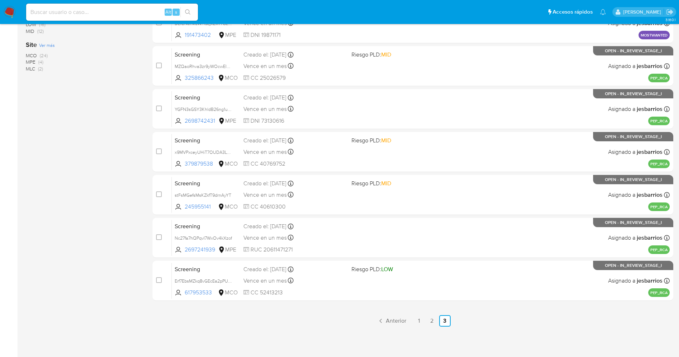
click at [7, 13] on img at bounding box center [10, 12] width 12 height 12
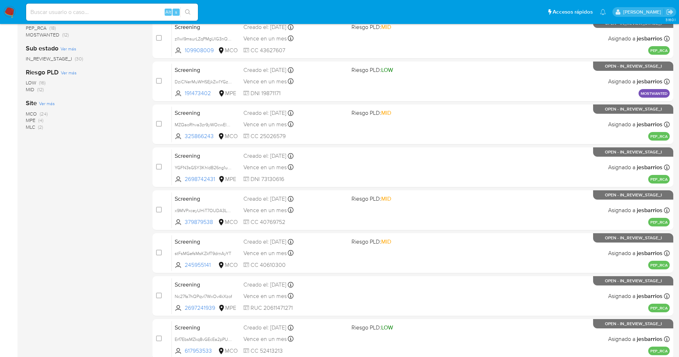
scroll to position [19, 0]
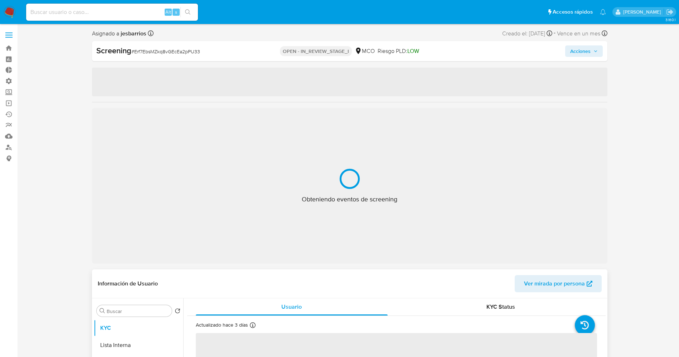
select select "10"
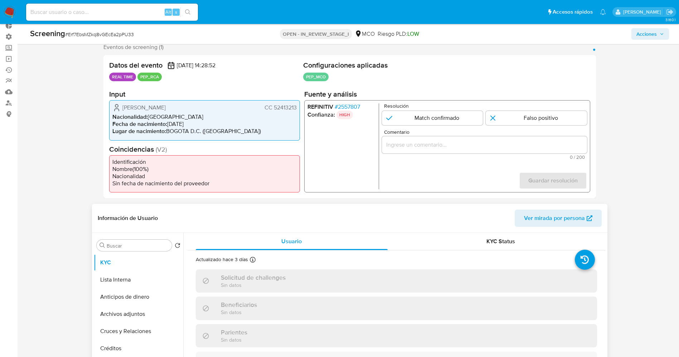
scroll to position [107, 0]
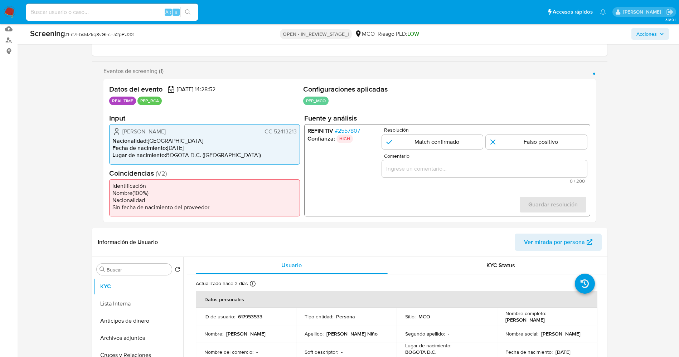
click at [347, 130] on span "# 2557807" at bounding box center [346, 130] width 25 height 7
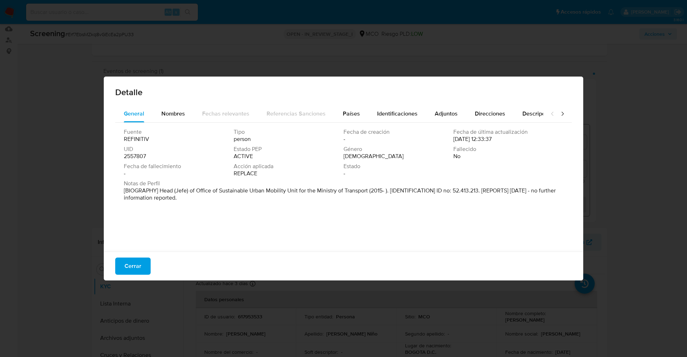
click at [174, 102] on div "Detalle" at bounding box center [344, 91] width 480 height 29
click at [183, 111] on span "Nombres" at bounding box center [173, 114] width 24 height 8
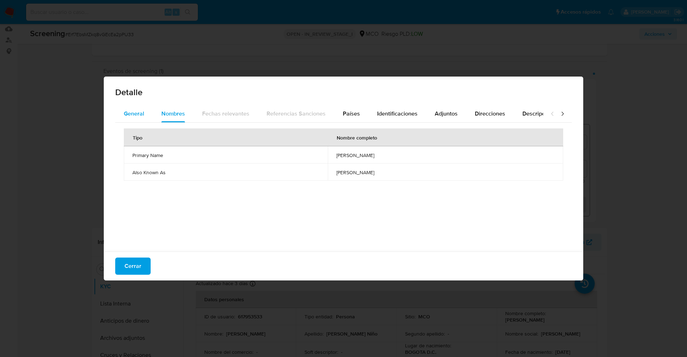
click at [129, 111] on span "General" at bounding box center [134, 114] width 20 height 8
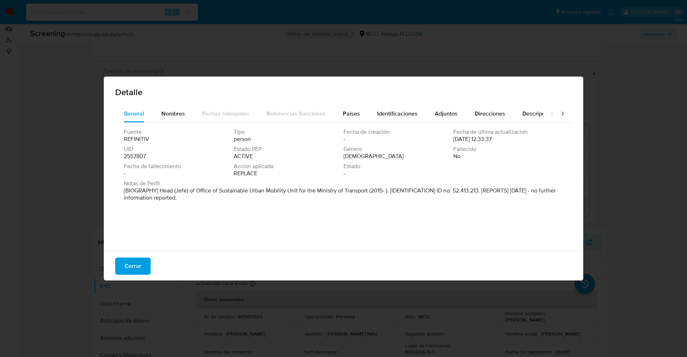
drag, startPoint x: 169, startPoint y: 197, endPoint x: 209, endPoint y: 208, distance: 41.5
click at [227, 219] on div "Fuente REFINITIV Tipo person Fecha de creación - Fecha de última actualización …" at bounding box center [343, 185] width 457 height 125
click at [192, 200] on p "[BIOGRAPHY] Head (Jefe) of Office of Sustainable Urban Mobility Unit for the Mi…" at bounding box center [343, 194] width 438 height 14
click at [177, 112] on span "Nombres" at bounding box center [173, 114] width 24 height 8
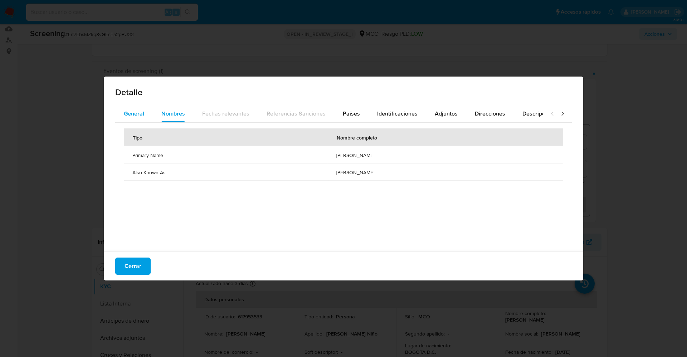
click at [147, 105] on button "General" at bounding box center [134, 113] width 38 height 17
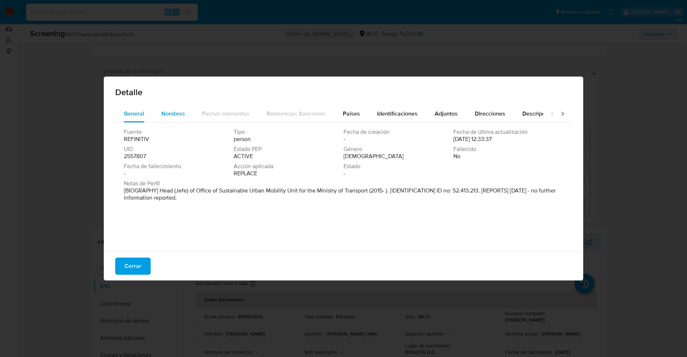
click at [166, 114] on span "Nombres" at bounding box center [173, 114] width 24 height 8
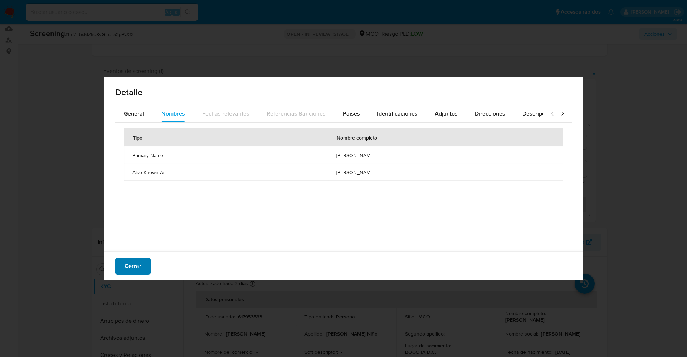
click at [139, 268] on span "Cerrar" at bounding box center [133, 266] width 17 height 16
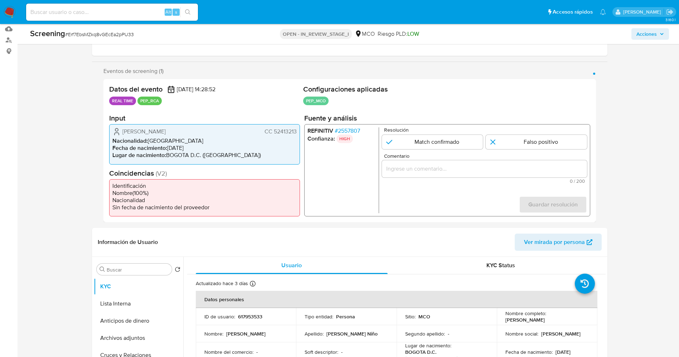
drag, startPoint x: 121, startPoint y: 132, endPoint x: 187, endPoint y: 135, distance: 66.7
click at [187, 135] on div "[PERSON_NAME] Niño CC 52413213" at bounding box center [204, 131] width 184 height 9
click at [151, 134] on span "Martha Rocio Caldas Niño" at bounding box center [143, 131] width 43 height 7
drag, startPoint x: 114, startPoint y: 132, endPoint x: 282, endPoint y: 130, distance: 167.6
click at [298, 129] on div "Martha Rocio Caldas Niño CC 52413213 Nacionalidad : Colombia Fecha de nacimient…" at bounding box center [204, 144] width 191 height 40
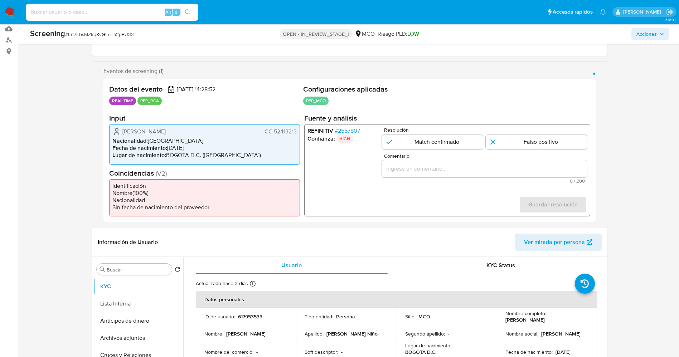
click at [358, 131] on span "# 2557807" at bounding box center [346, 130] width 25 height 7
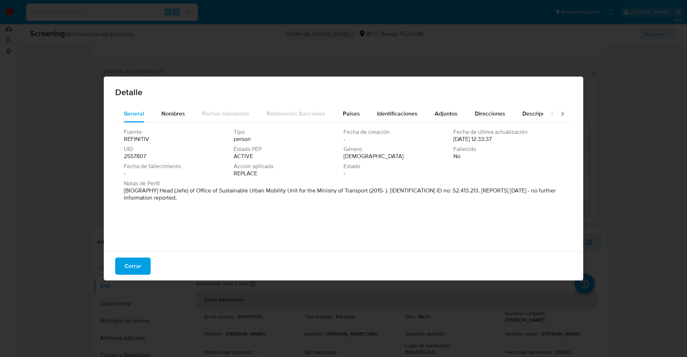
drag, startPoint x: 123, startPoint y: 194, endPoint x: 272, endPoint y: 204, distance: 150.0
click at [272, 204] on div "General Nombres Fechas relevantes Referencias Sanciones Países Identificaciones…" at bounding box center [344, 179] width 480 height 149
drag, startPoint x: 160, startPoint y: 190, endPoint x: 354, endPoint y: 190, distance: 194.0
click at [354, 190] on font "[BIOGRAFÍA] Jefe de la Unidad de Movilidad Urbana Sostenible del Ministerio de …" at bounding box center [338, 194] width 428 height 15
drag, startPoint x: 132, startPoint y: 269, endPoint x: 401, endPoint y: 219, distance: 272.7
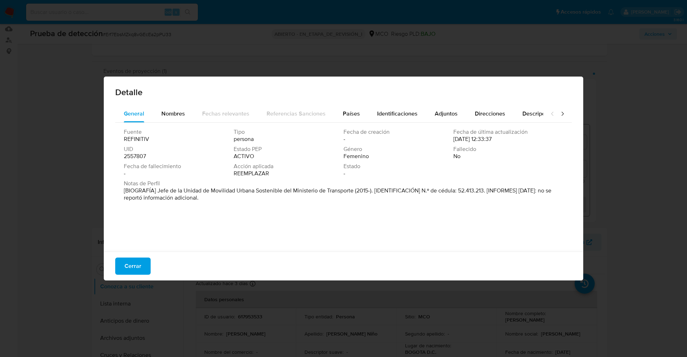
click at [132, 269] on span "Cerrar" at bounding box center [133, 266] width 17 height 16
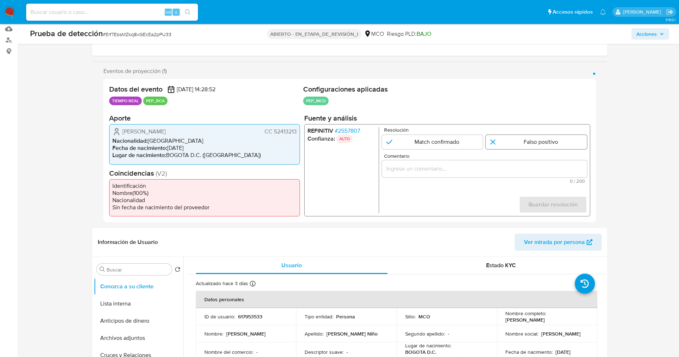
click at [528, 144] on input "1 de 1" at bounding box center [536, 142] width 101 height 14
radio input "true"
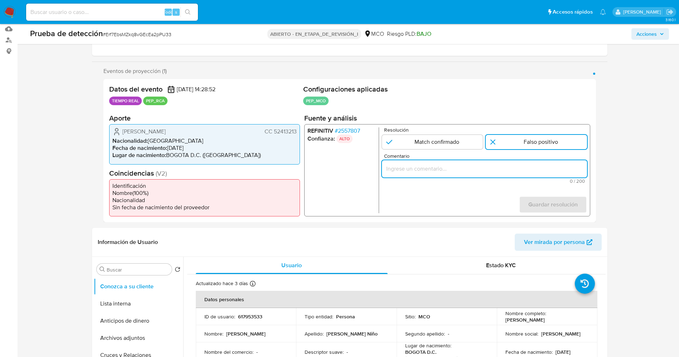
click at [513, 165] on input "Comentario" at bounding box center [484, 168] width 205 height 9
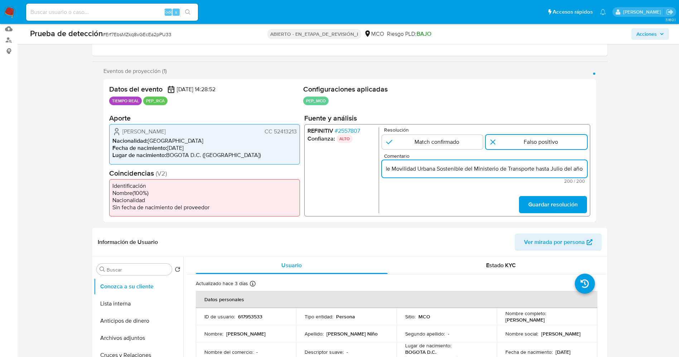
drag, startPoint x: 562, startPoint y: 170, endPoint x: 590, endPoint y: 171, distance: 27.9
click at [587, 170] on div "REFINITIV # 2557807 Confianza: ALTO Resolución Match confirmado Falso positivo …" at bounding box center [447, 170] width 286 height 92
type input "usuario “Martha Rocio Caldas Niño CC 52413213 por coincidir en listas de PEP ya…"
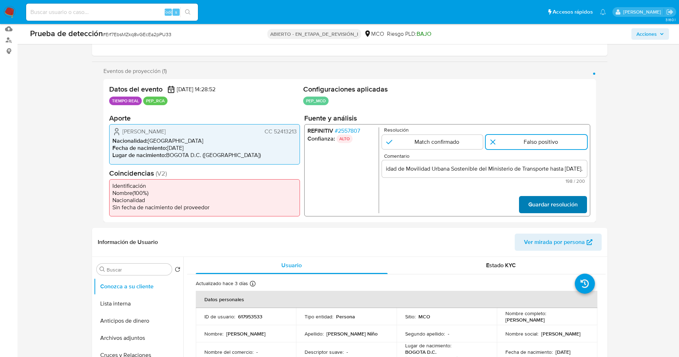
click at [546, 206] on span "Guardar resolución" at bounding box center [552, 205] width 49 height 16
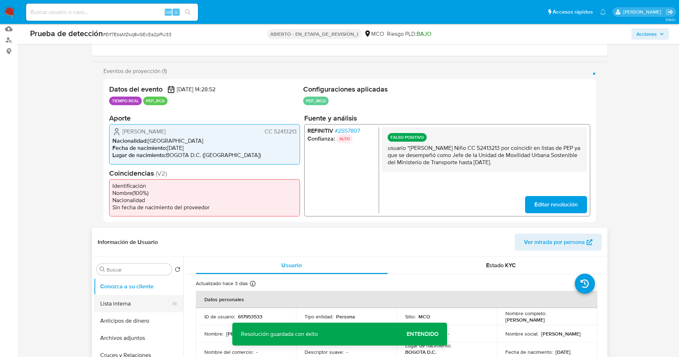
click at [125, 304] on button "Lista interna" at bounding box center [136, 303] width 84 height 17
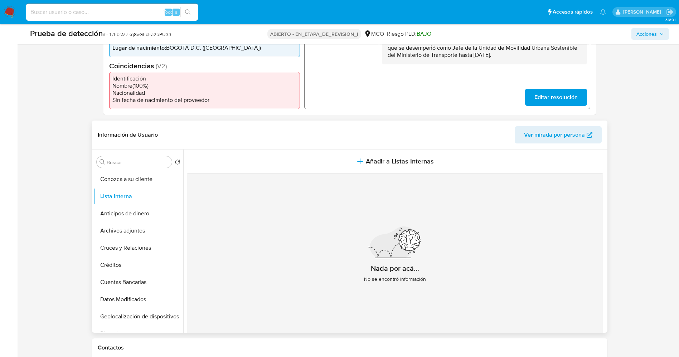
scroll to position [107, 0]
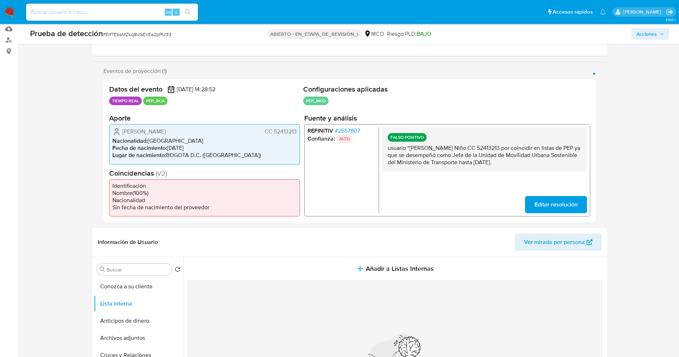
click at [552, 203] on span "Editar resolución" at bounding box center [555, 205] width 43 height 16
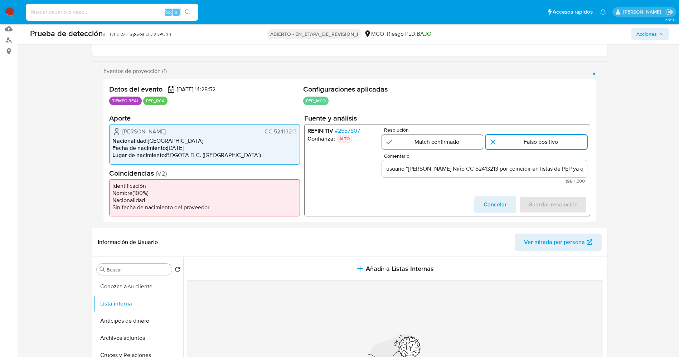
click at [444, 138] on input "1 de 1" at bounding box center [432, 142] width 101 height 14
radio input "true"
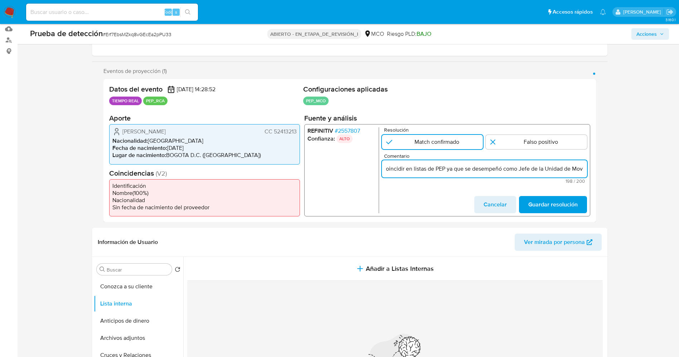
scroll to position [0, 316]
drag, startPoint x: 389, startPoint y: 168, endPoint x: 551, endPoint y: 171, distance: 161.9
click at [599, 179] on div "Eventos de proyección (1) Página 1 Datos del evento 20/09/2025 14:28:52 TIEMPO …" at bounding box center [350, 145] width 516 height 155
type input "usuario “Martha Rocio Caldas NiñoSUBDIRECTOR TECNICO EMPRESA FERREA REGIONAL en…"
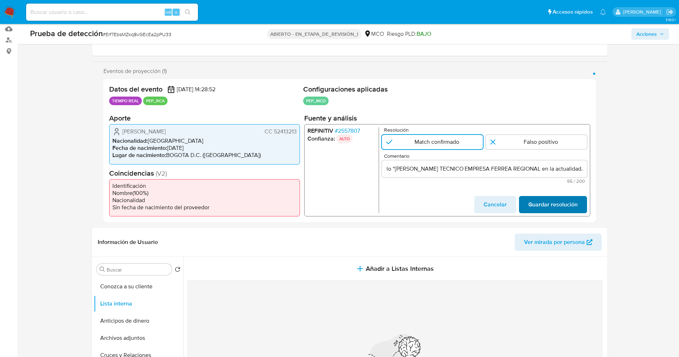
scroll to position [0, 0]
click at [570, 204] on span "Guardar resolución" at bounding box center [552, 205] width 49 height 16
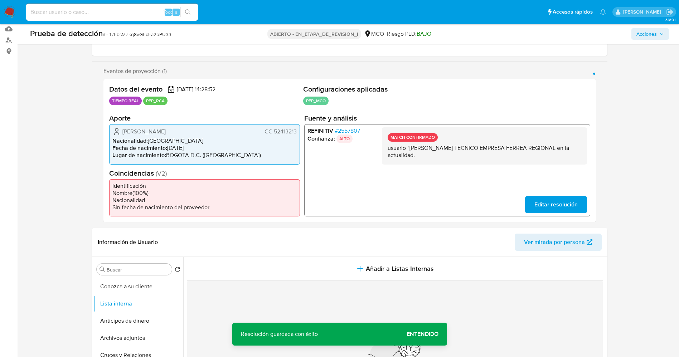
drag, startPoint x: 473, startPoint y: 158, endPoint x: 479, endPoint y: 158, distance: 6.1
click at [488, 160] on div "MATCH CONFIRMADO usuario “Martha Rocio Caldas NiñoSUBDIRECTOR TECNICO EMPRESA F…" at bounding box center [484, 145] width 205 height 37
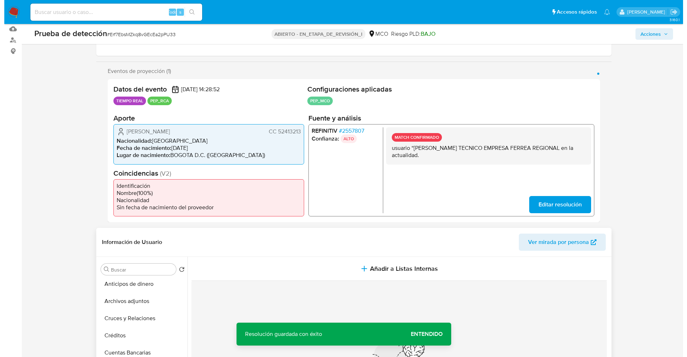
scroll to position [54, 0]
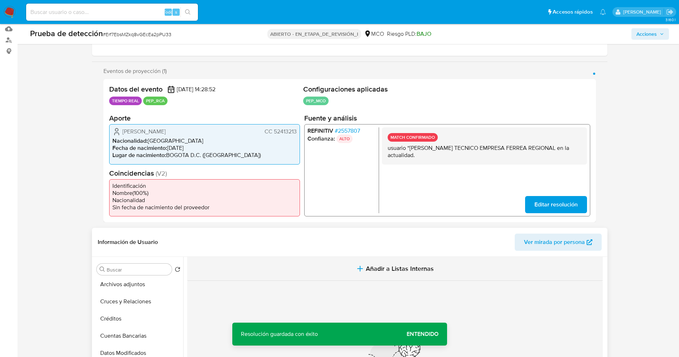
drag, startPoint x: 379, startPoint y: 266, endPoint x: 374, endPoint y: 268, distance: 5.0
click at [374, 268] on span "Añadir a Listas Internas" at bounding box center [400, 269] width 68 height 8
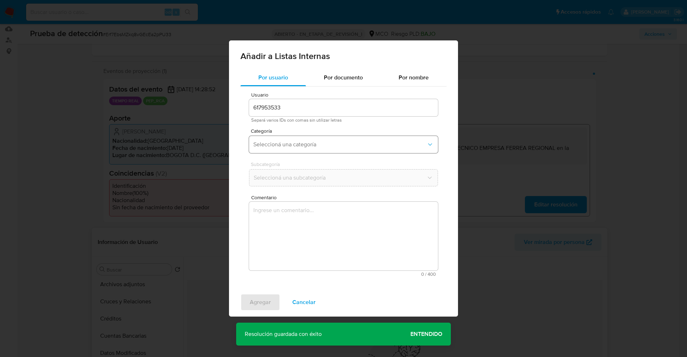
click at [296, 143] on span "Seleccioná una categoría" at bounding box center [339, 144] width 173 height 7
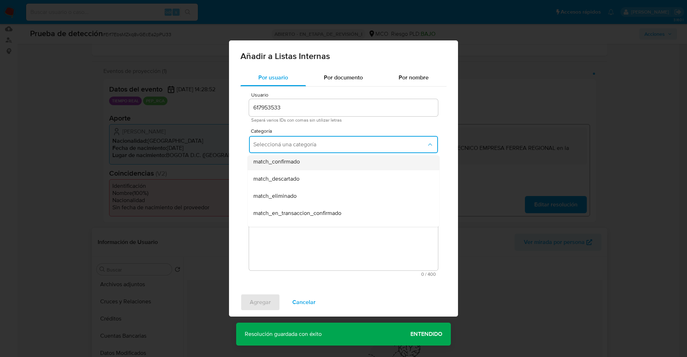
click at [298, 165] on span "match_confirmado" at bounding box center [276, 161] width 47 height 7
click at [303, 180] on span "Seleccioná una subcategoría" at bounding box center [339, 177] width 173 height 7
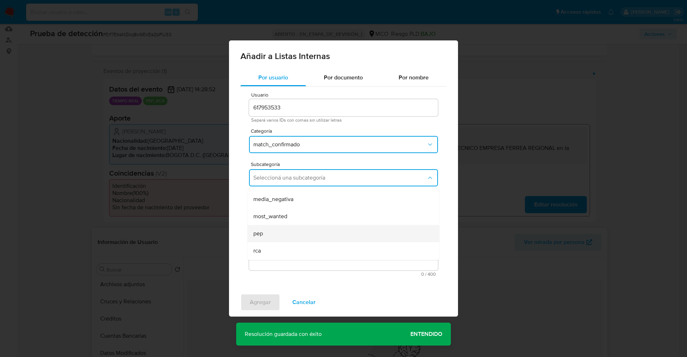
scroll to position [49, 0]
click at [282, 216] on div "pep" at bounding box center [341, 217] width 176 height 17
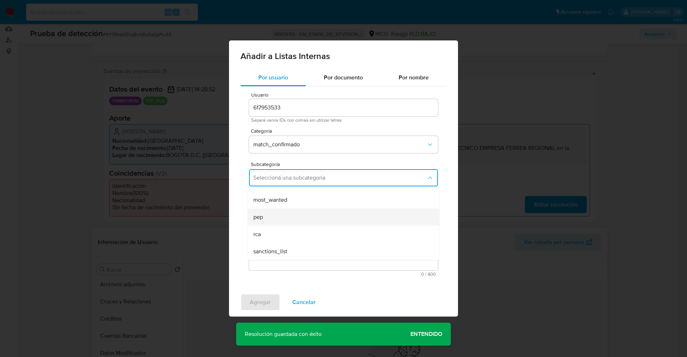
click at [282, 216] on textarea "Comentario" at bounding box center [343, 236] width 189 height 69
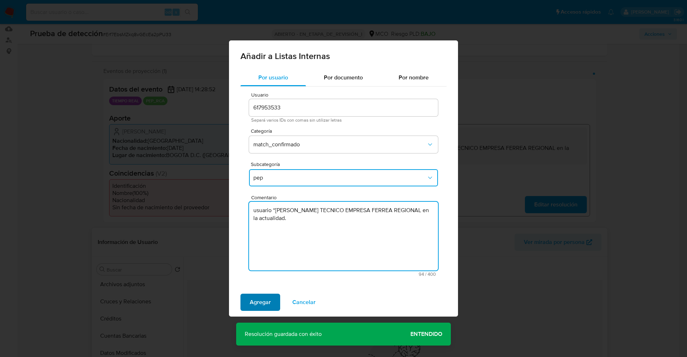
type textarea "usuario “Martha Rocio Caldas NiñoSUBDIRECTOR TECNICO EMPRESA FERREA REGIONAL en…"
click at [255, 303] on span "Agregar" at bounding box center [260, 303] width 21 height 16
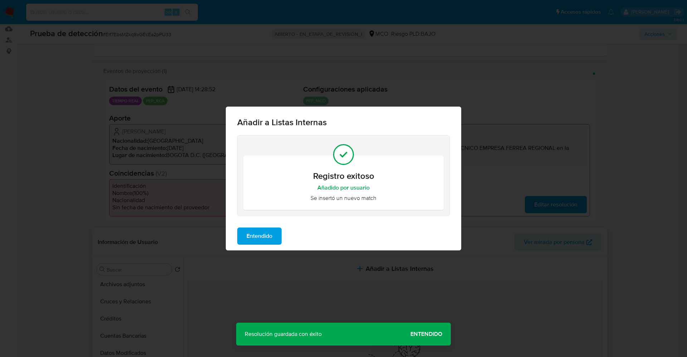
drag, startPoint x: 258, startPoint y: 241, endPoint x: 0, endPoint y: 231, distance: 258.7
click at [258, 240] on span "Entendido" at bounding box center [260, 236] width 26 height 16
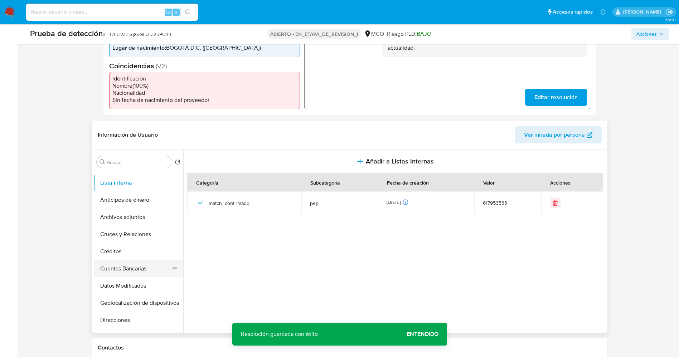
scroll to position [0, 0]
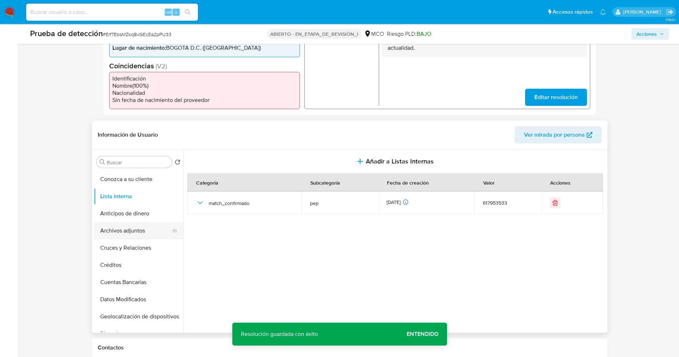
click at [121, 226] on button "Archivos adjuntos" at bounding box center [136, 230] width 84 height 17
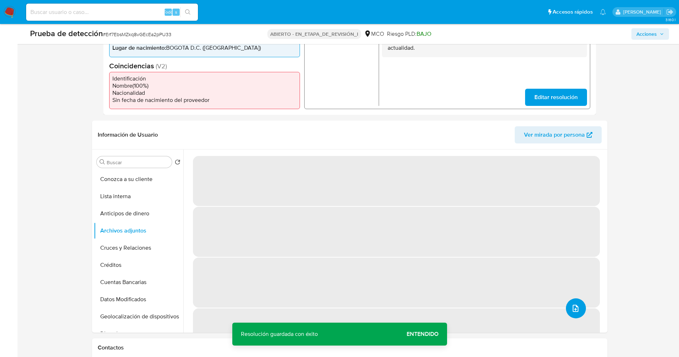
click at [581, 313] on button "subir archivo" at bounding box center [576, 309] width 20 height 20
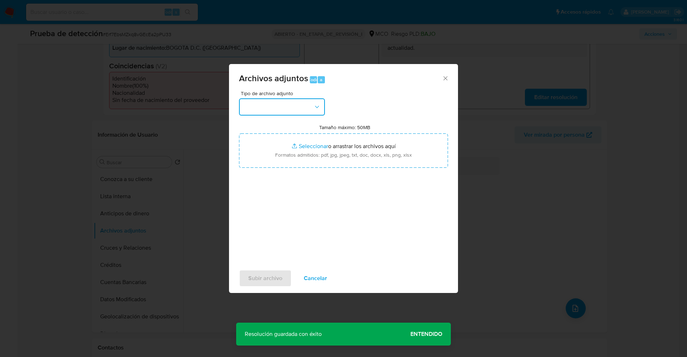
click at [287, 105] on button "button" at bounding box center [282, 106] width 86 height 17
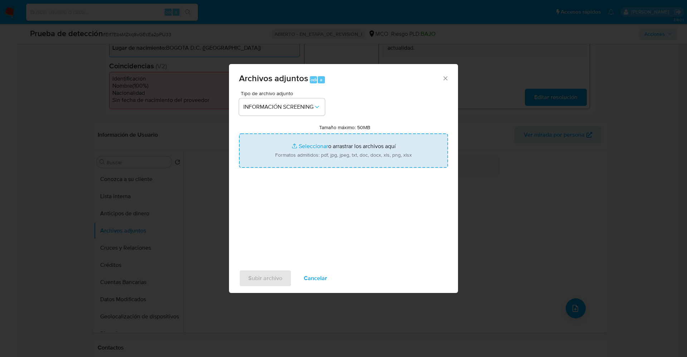
type input "C:\fakepath\Directorio Servidores Públicos - Detalle HV.pdf"
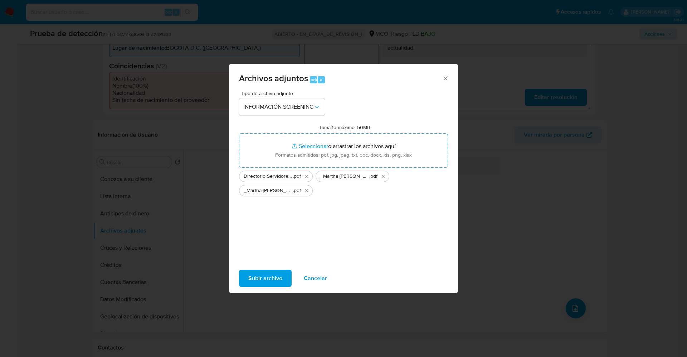
click at [259, 279] on span "Subir archivo" at bounding box center [265, 279] width 34 height 16
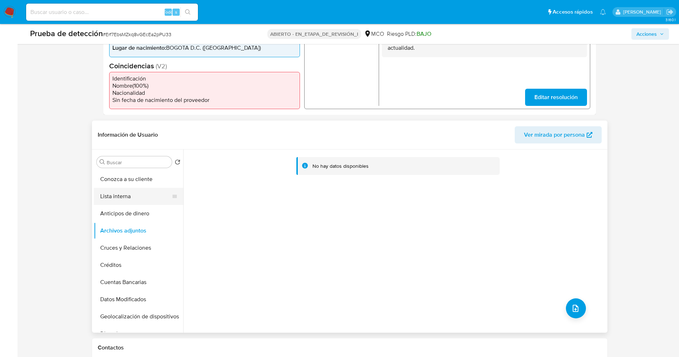
click at [119, 196] on button "Lista interna" at bounding box center [136, 196] width 84 height 17
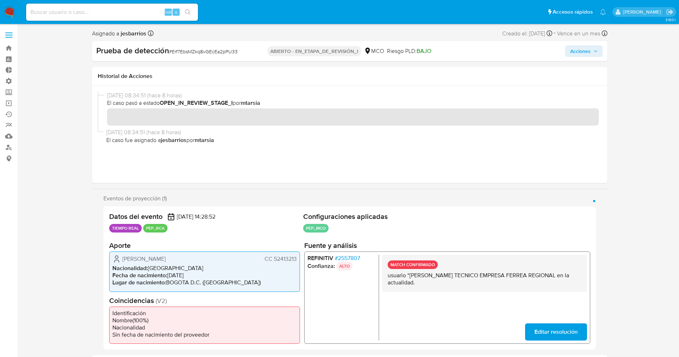
click at [596, 48] on span "Acciones" at bounding box center [584, 51] width 28 height 10
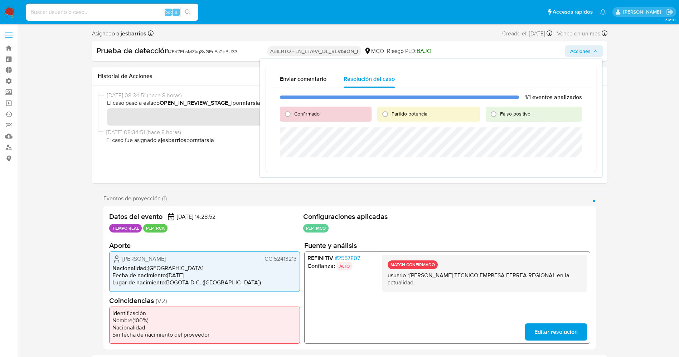
click at [318, 111] on span "Confirmado" at bounding box center [306, 113] width 25 height 7
click at [294, 111] on input "Confirmado" at bounding box center [287, 113] width 11 height 11
radio input "true"
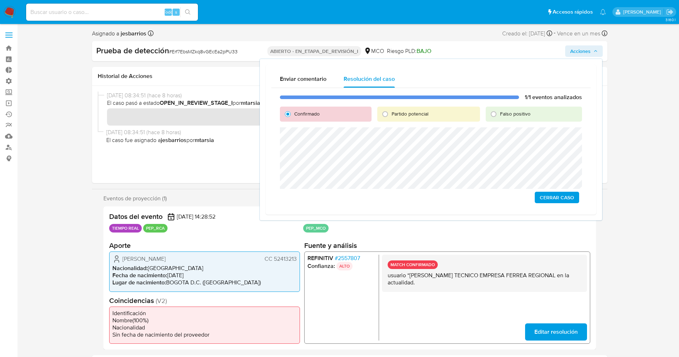
click at [555, 199] on span "Cerrar Caso" at bounding box center [557, 198] width 34 height 10
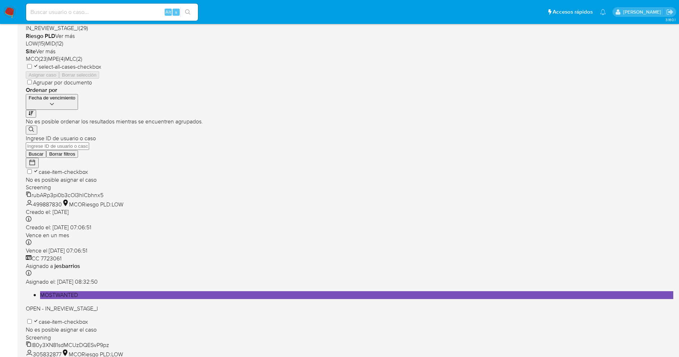
scroll to position [234, 0]
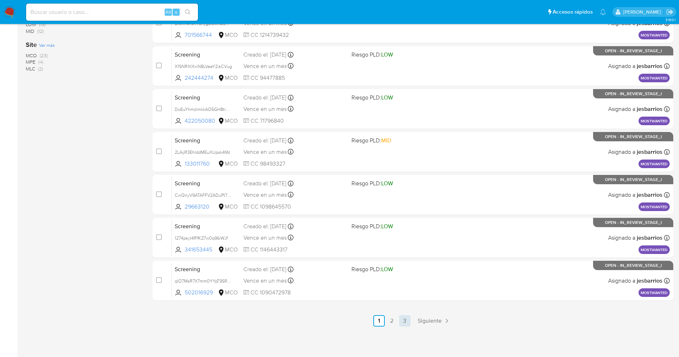
click at [407, 321] on link "3" at bounding box center [404, 320] width 11 height 11
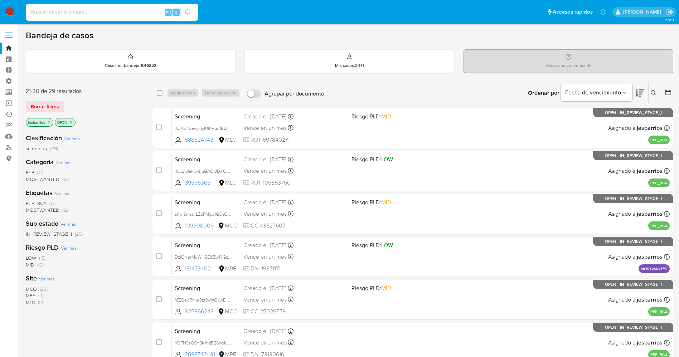
scroll to position [191, 0]
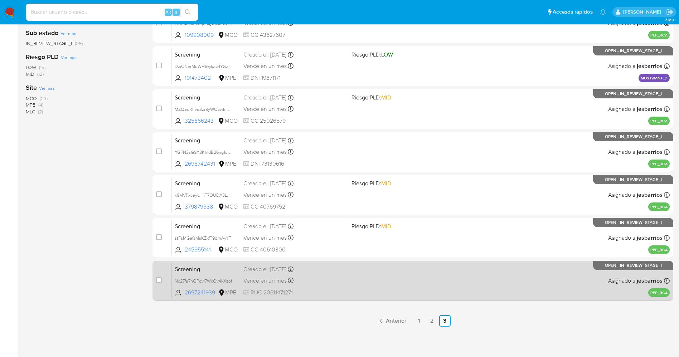
click at [385, 292] on div "Screening Nc27fa7hQPqvI7WxOv4kXzof 2697241939 MPE Creado el: [DATE] Creado el: …" at bounding box center [421, 281] width 498 height 36
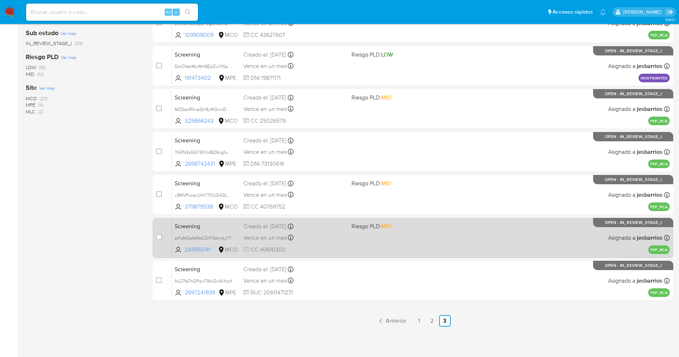
click at [371, 233] on div "Screening stFsMGefsMsKZkfT9drnAyYT 245955141 MCO Riesgo PLD: MID Creado el: [DA…" at bounding box center [421, 238] width 498 height 36
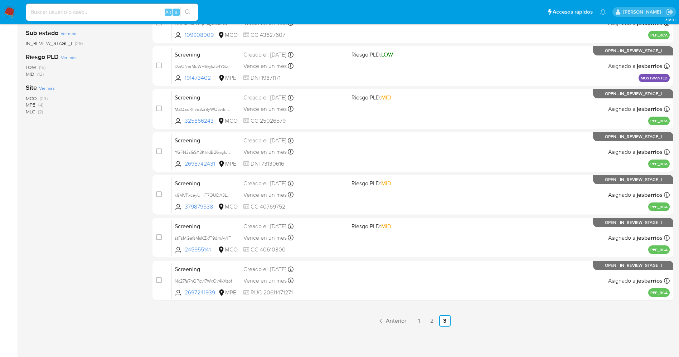
click at [10, 8] on img at bounding box center [10, 12] width 12 height 12
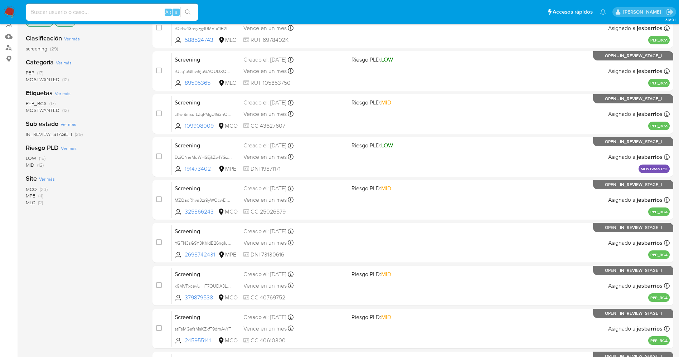
scroll to position [0, 0]
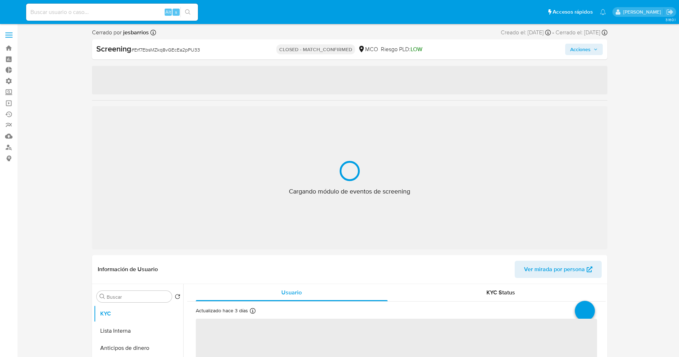
select select "10"
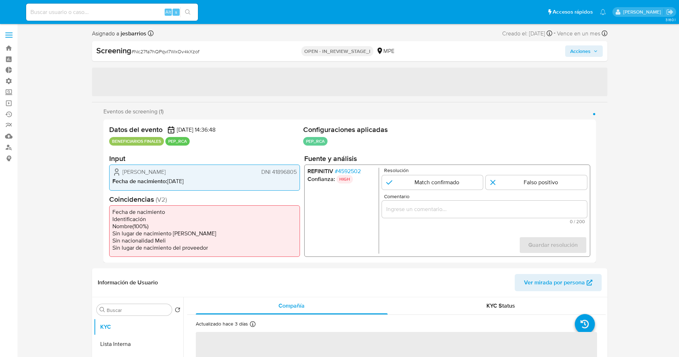
select select "10"
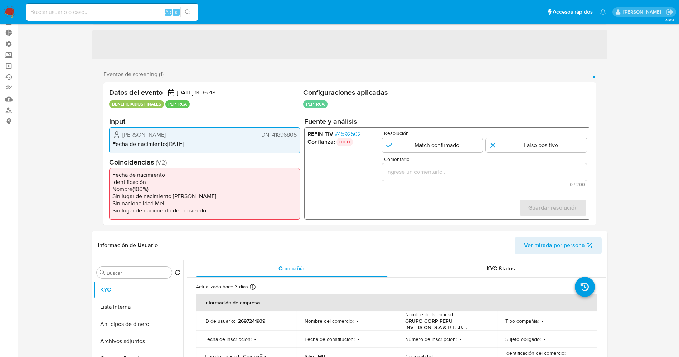
scroll to position [54, 0]
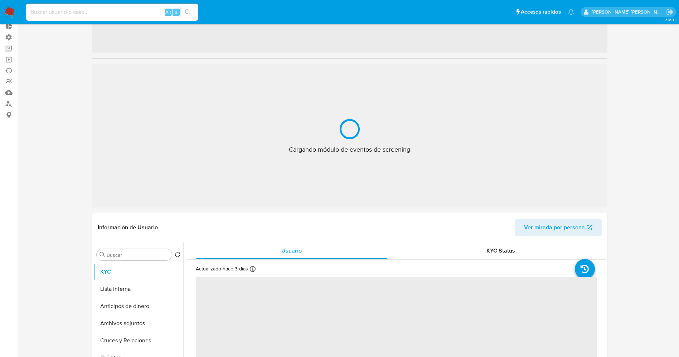
select select "10"
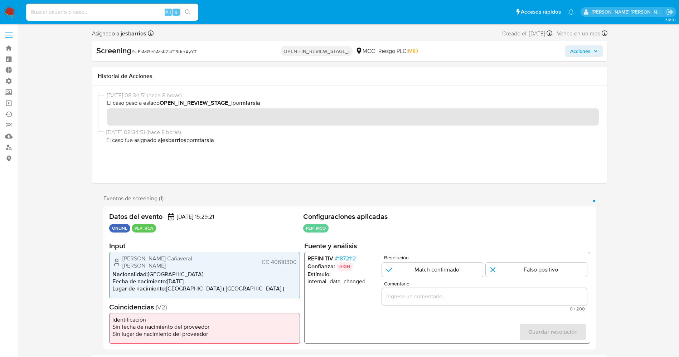
click at [346, 238] on span "# 1872112" at bounding box center [344, 258] width 21 height 7
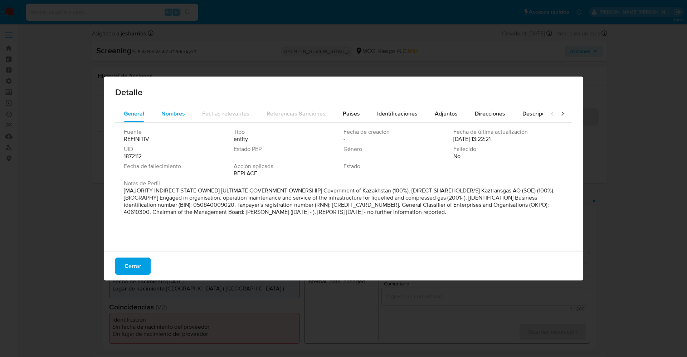
click at [190, 112] on button "Nombres" at bounding box center [173, 113] width 41 height 17
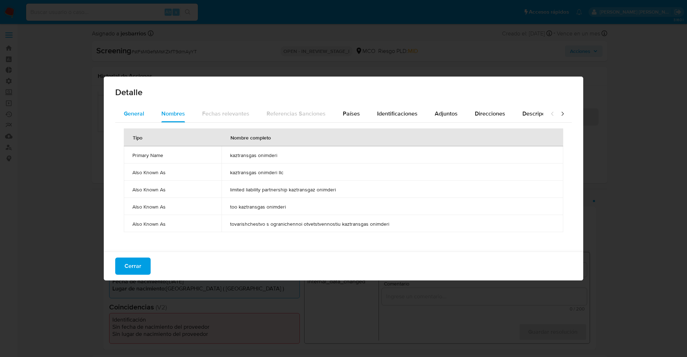
click at [135, 114] on span "General" at bounding box center [134, 114] width 20 height 8
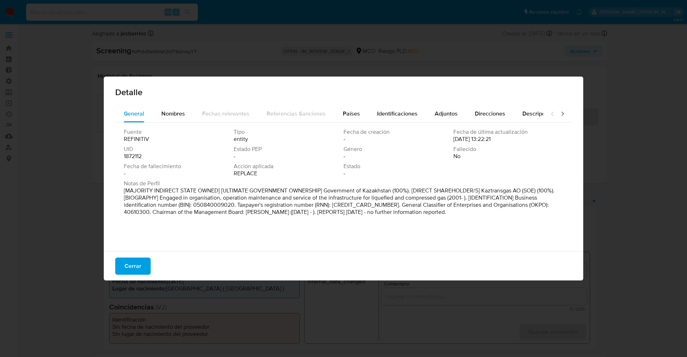
click at [134, 238] on div "Cerrar" at bounding box center [344, 266] width 480 height 29
click at [134, 238] on span "Cerrar" at bounding box center [133, 266] width 17 height 16
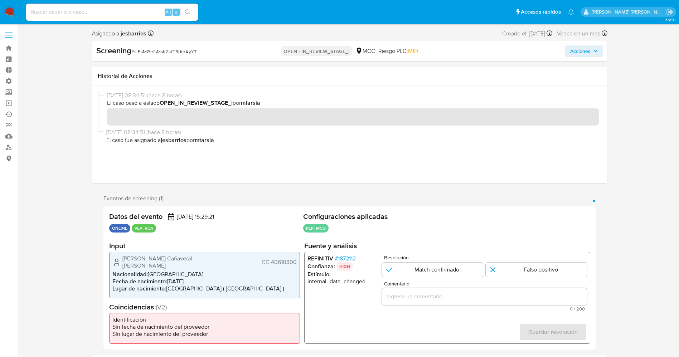
drag, startPoint x: 171, startPoint y: 255, endPoint x: 131, endPoint y: 255, distance: 39.7
click at [170, 238] on div "[PERSON_NAME] [PERSON_NAME] 40610300 Nacionalidad : Colombia Fecha de nacimient…" at bounding box center [204, 275] width 191 height 47
drag, startPoint x: 120, startPoint y: 256, endPoint x: 297, endPoint y: 257, distance: 177.2
click at [297, 238] on div "[PERSON_NAME] [PERSON_NAME] 40610300 Nacionalidad : Colombia Fecha de nacimient…" at bounding box center [204, 275] width 191 height 47
click at [343, 238] on span "# 1872112" at bounding box center [344, 258] width 21 height 7
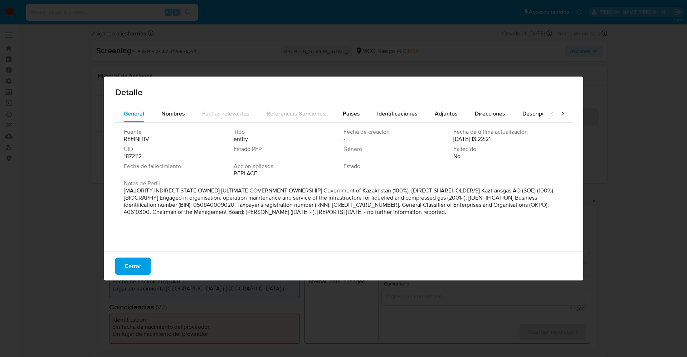
drag, startPoint x: 163, startPoint y: 113, endPoint x: 314, endPoint y: 128, distance: 151.8
click at [164, 113] on span "Nombres" at bounding box center [173, 114] width 24 height 8
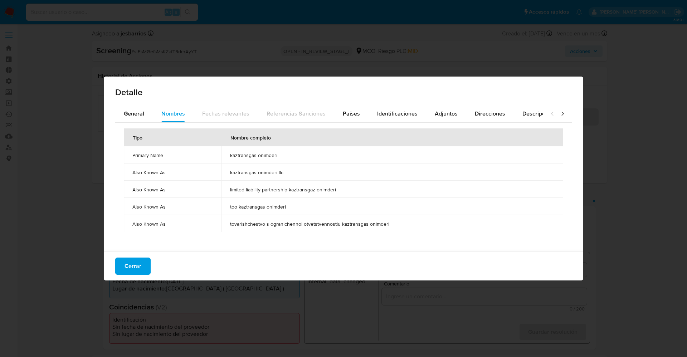
drag, startPoint x: 227, startPoint y: 155, endPoint x: 293, endPoint y: 157, distance: 66.3
click at [293, 157] on td "kaztransgas onimderi" at bounding box center [393, 154] width 342 height 17
drag, startPoint x: 130, startPoint y: 270, endPoint x: 135, endPoint y: 268, distance: 5.3
click at [131, 238] on span "Cerrar" at bounding box center [133, 266] width 17 height 16
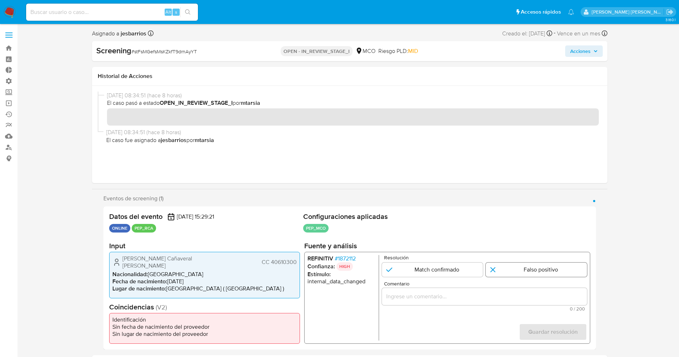
click at [458, 238] on input "1 de 1" at bounding box center [536, 270] width 101 height 14
radio input "true"
click at [458, 238] on input "Comentario" at bounding box center [484, 296] width 205 height 9
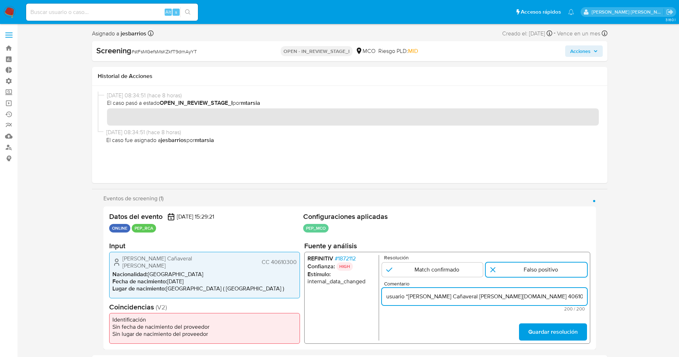
scroll to position [0, 313]
type input "usuario “[PERSON_NAME] Cañaveral [PERSON_NAME][DOMAIN_NAME] 40610300 por coinci…"
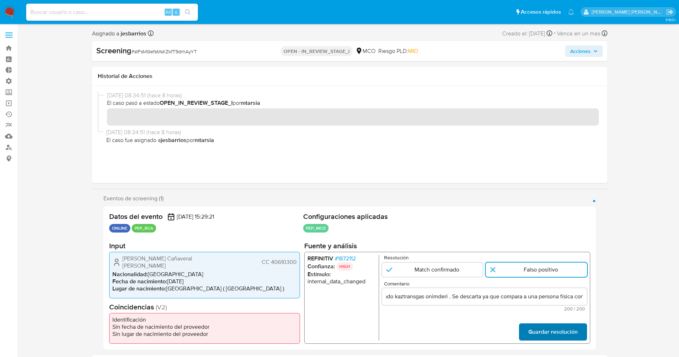
click at [458, 238] on span "Guardar resolución" at bounding box center [552, 332] width 49 height 16
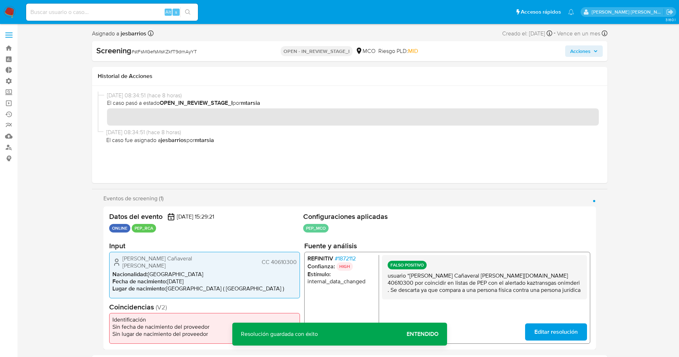
drag, startPoint x: 397, startPoint y: 280, endPoint x: 547, endPoint y: 300, distance: 151.6
click at [458, 238] on div "FALSO POSITIVO usuario “[PERSON_NAME] [PERSON_NAME][DOMAIN_NAME] 40610300 por c…" at bounding box center [484, 277] width 205 height 44
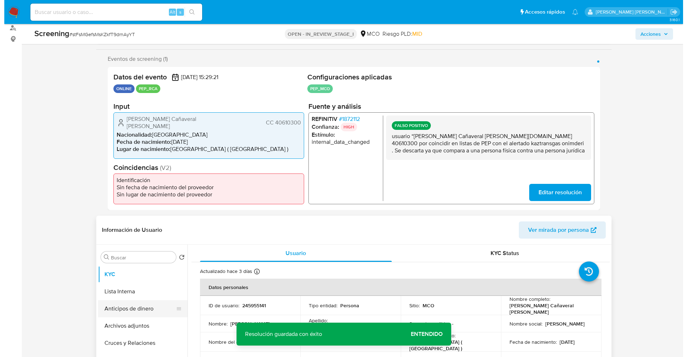
scroll to position [215, 0]
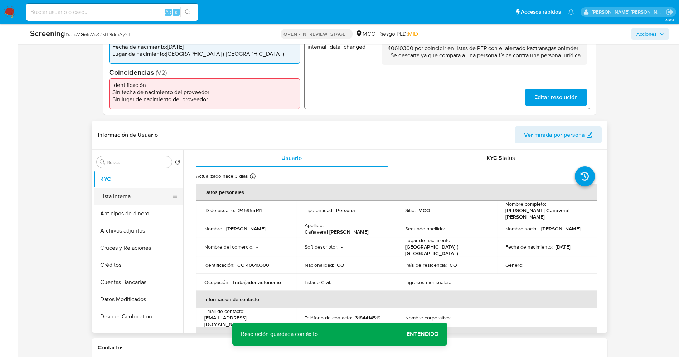
click at [113, 199] on button "Lista Interna" at bounding box center [136, 196] width 84 height 17
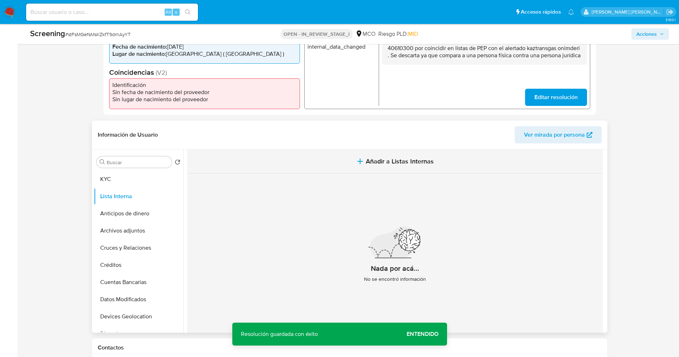
click at [367, 163] on span "Añadir a Listas Internas" at bounding box center [400, 162] width 68 height 8
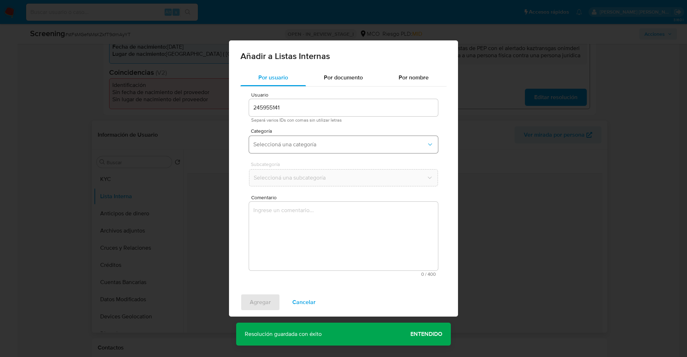
click at [285, 144] on span "Seleccioná una categoría" at bounding box center [339, 144] width 173 height 7
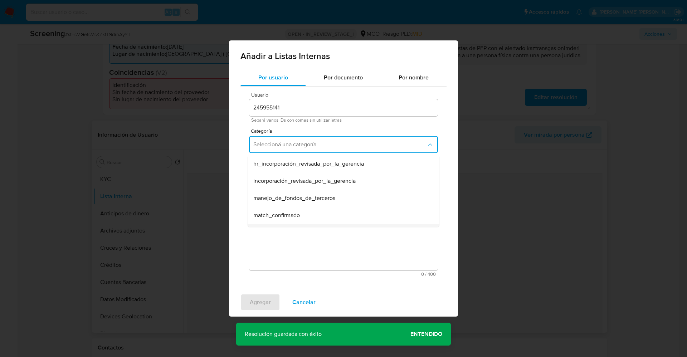
scroll to position [54, 0]
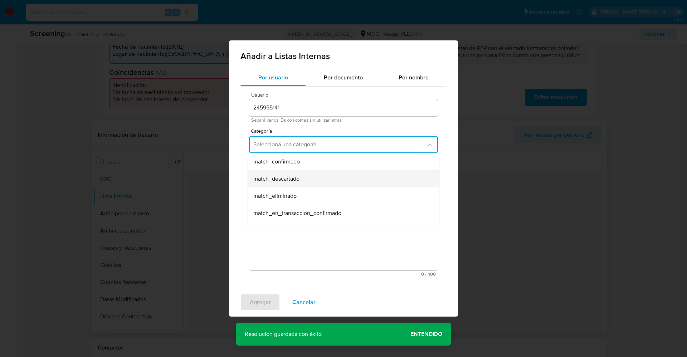
click at [301, 179] on div "match_descartado" at bounding box center [341, 178] width 176 height 17
click at [297, 174] on button "Seleccioná una subcategoría" at bounding box center [343, 177] width 189 height 17
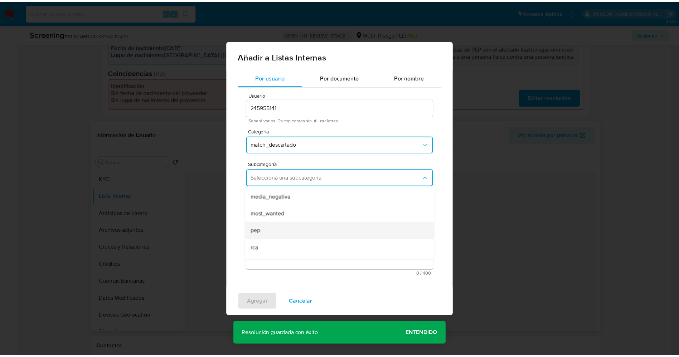
scroll to position [49, 0]
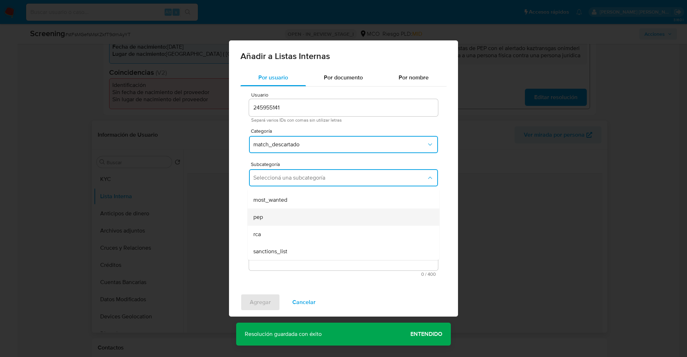
click at [274, 214] on div "pep" at bounding box center [341, 217] width 176 height 17
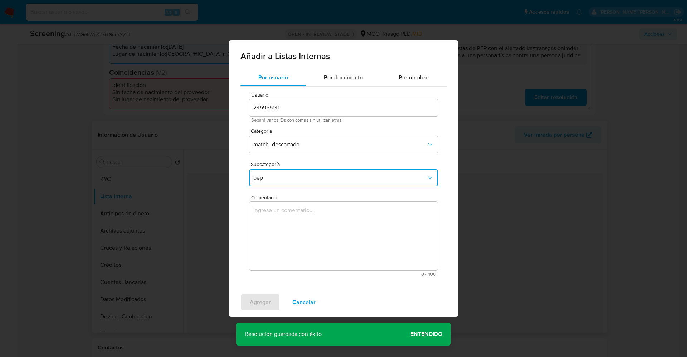
click at [274, 214] on textarea "Comentario" at bounding box center [343, 236] width 189 height 69
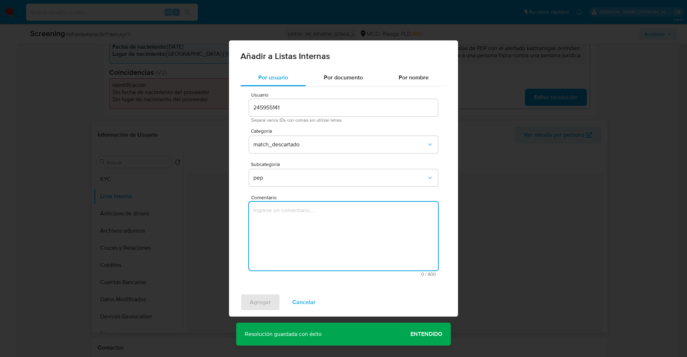
click at [335, 228] on textarea "Comentario" at bounding box center [343, 236] width 189 height 69
paste textarea "usuario “[PERSON_NAME] Cañaveral [PERSON_NAME][DOMAIN_NAME] 40610300 por coinci…"
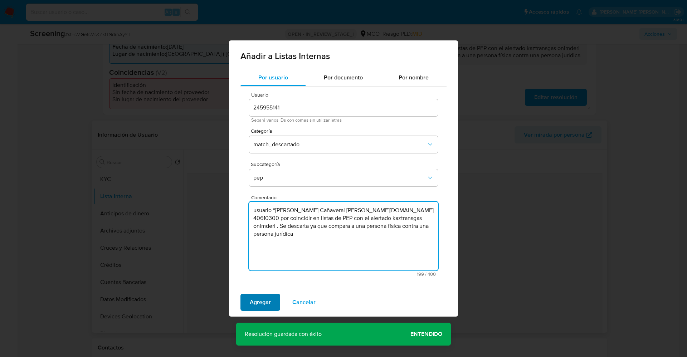
type textarea "usuario “[PERSON_NAME] Cañaveral [PERSON_NAME][DOMAIN_NAME] 40610300 por coinci…"
click at [276, 238] on button "Agregar" at bounding box center [261, 302] width 40 height 17
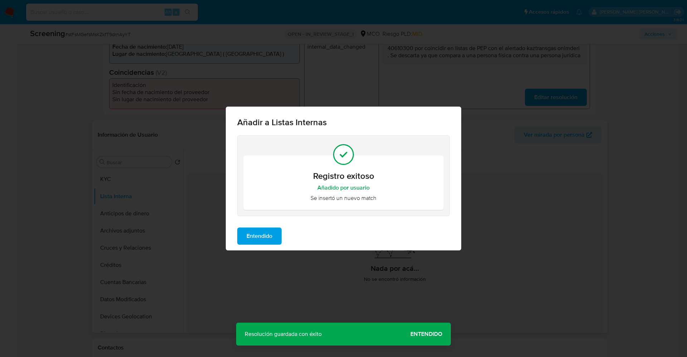
click at [259, 233] on span "Entendido" at bounding box center [260, 236] width 26 height 16
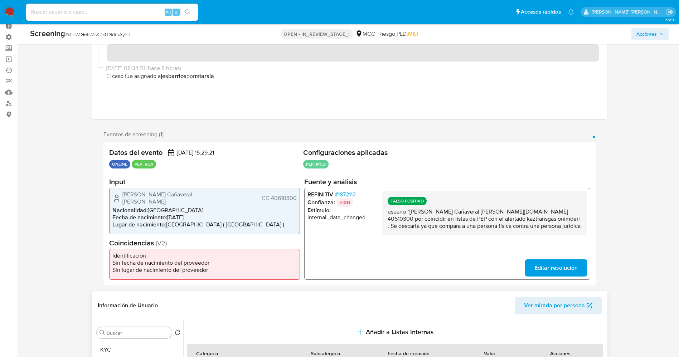
scroll to position [0, 0]
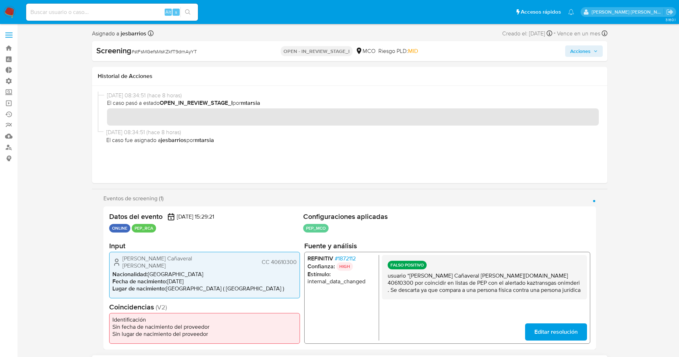
click at [458, 50] on span "Acciones" at bounding box center [580, 50] width 20 height 11
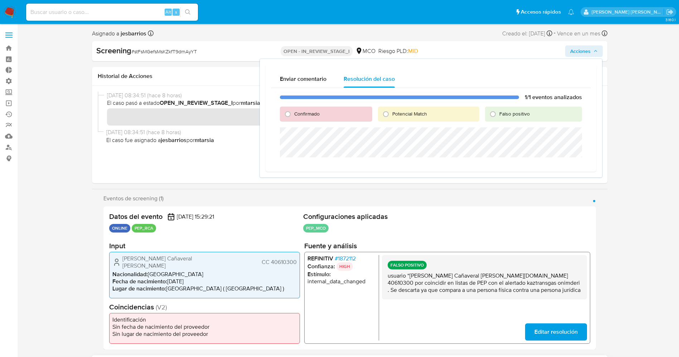
drag, startPoint x: 522, startPoint y: 116, endPoint x: 510, endPoint y: 125, distance: 15.1
click at [458, 115] on span "Falso positivo" at bounding box center [514, 113] width 30 height 7
click at [458, 115] on input "Falso positivo" at bounding box center [492, 113] width 11 height 11
radio input "true"
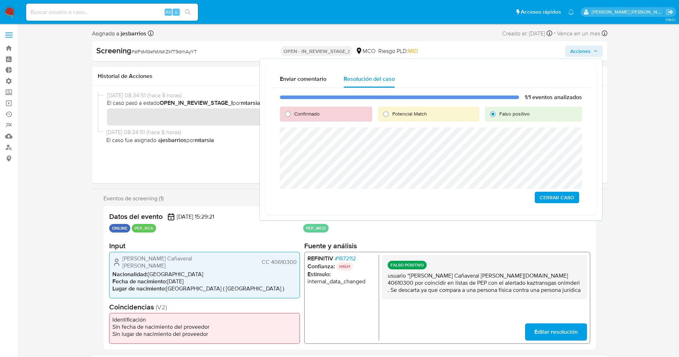
click at [458, 199] on span "Cerrar Caso" at bounding box center [557, 198] width 34 height 10
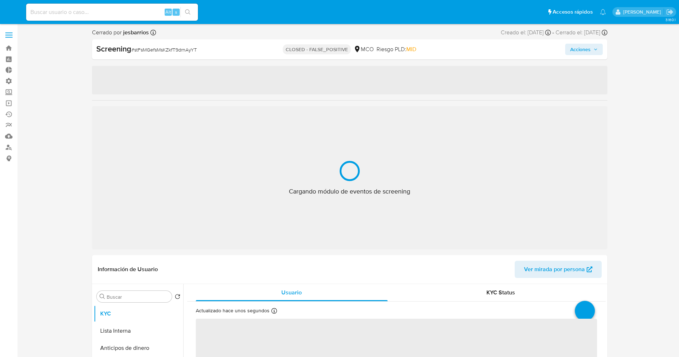
select select "10"
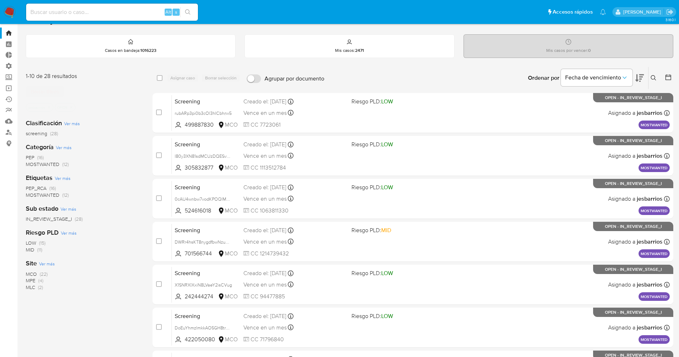
scroll to position [234, 0]
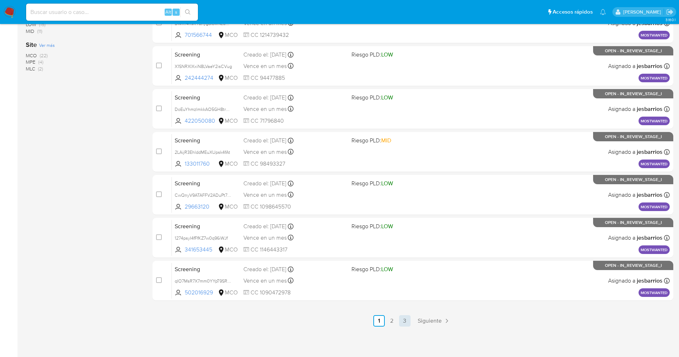
click at [403, 325] on link "3" at bounding box center [404, 320] width 11 height 11
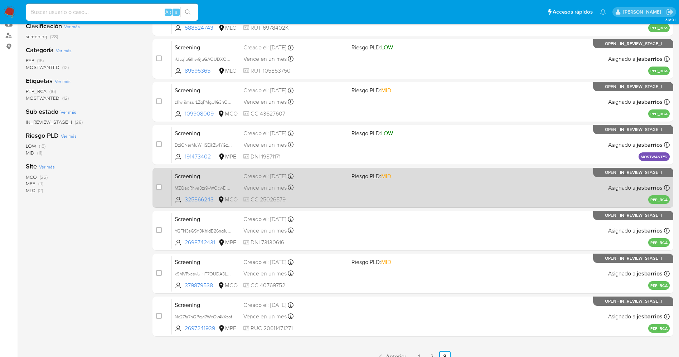
scroll to position [148, 0]
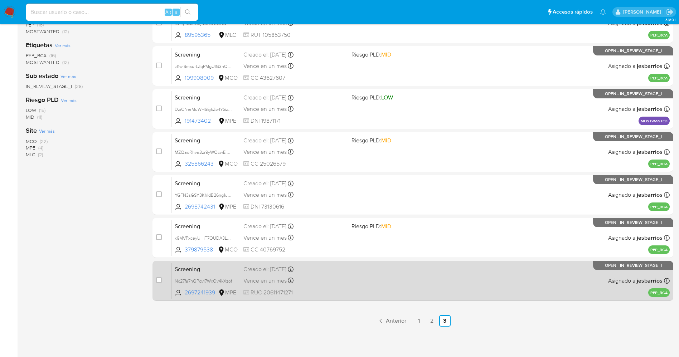
click at [389, 279] on div "Screening Nc27fa7hQPqvI7WxOv4kXzof 2697241939 MPE Creado el: [DATE] Creado el: …" at bounding box center [421, 281] width 498 height 36
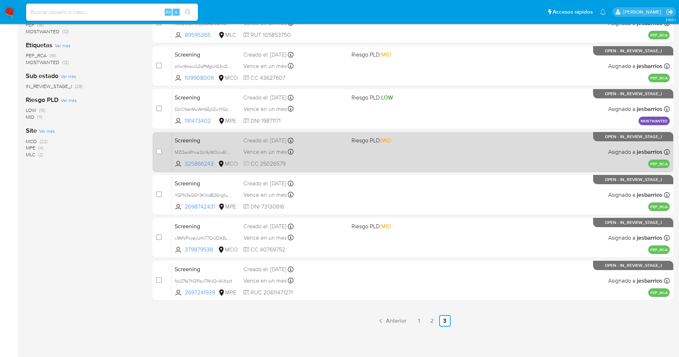
click at [370, 153] on div "Screening MZQaoRhva3zr9yWOcwElDTyV 325866243 MCO Riesgo PLD: MID Creado el: [DA…" at bounding box center [421, 152] width 498 height 36
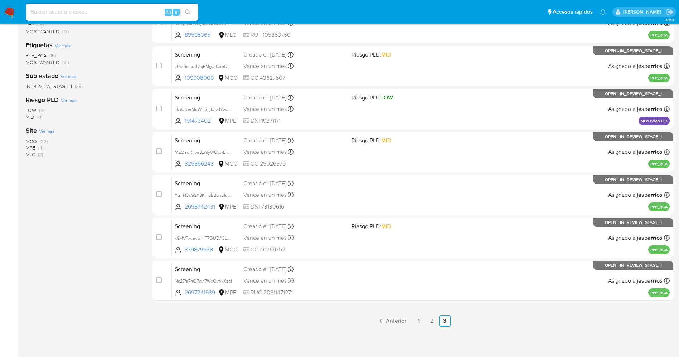
click at [18, 14] on nav "Pausado Ver notificaciones Alt s Accesos rápidos Presiona las siguientes teclas…" at bounding box center [339, 12] width 679 height 24
click at [14, 10] on img at bounding box center [10, 12] width 12 height 12
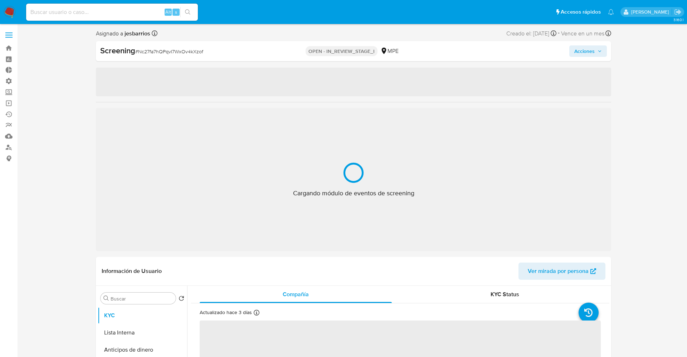
select select "10"
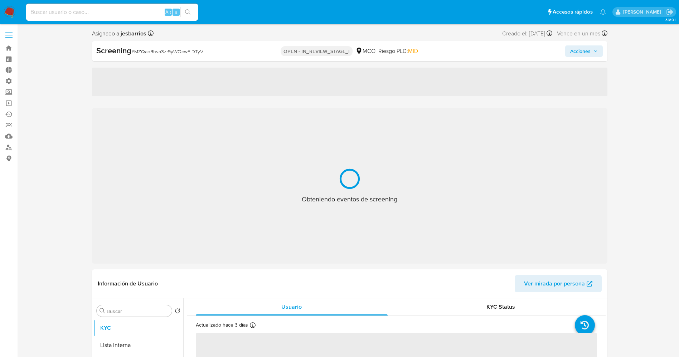
select select "10"
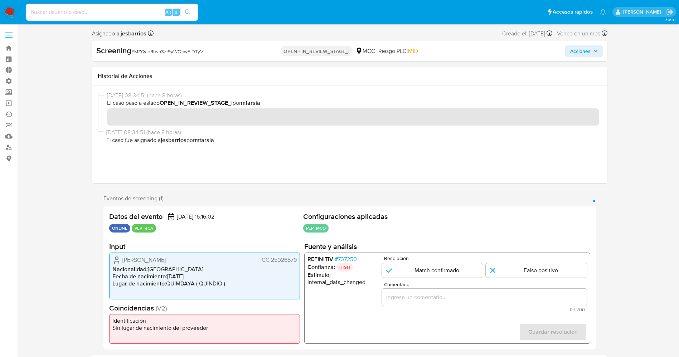
click at [345, 256] on span "# 737250" at bounding box center [345, 259] width 22 height 7
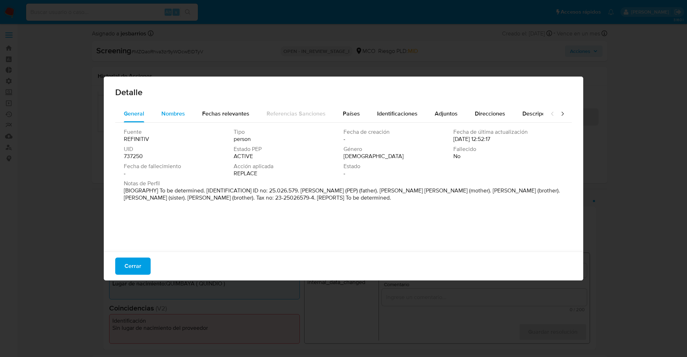
click at [183, 115] on span "Nombres" at bounding box center [173, 114] width 24 height 8
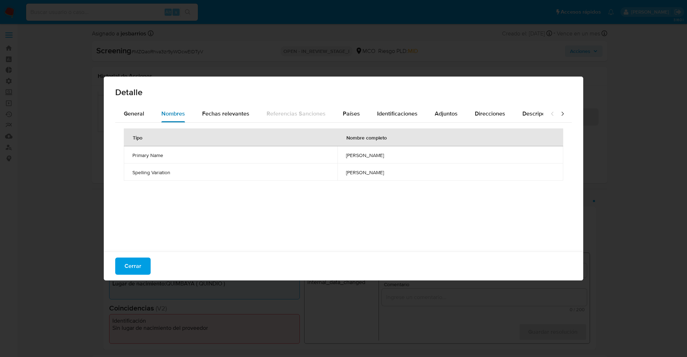
click at [154, 117] on button "Nombres" at bounding box center [173, 113] width 41 height 17
click at [144, 113] on button "General" at bounding box center [134, 113] width 38 height 17
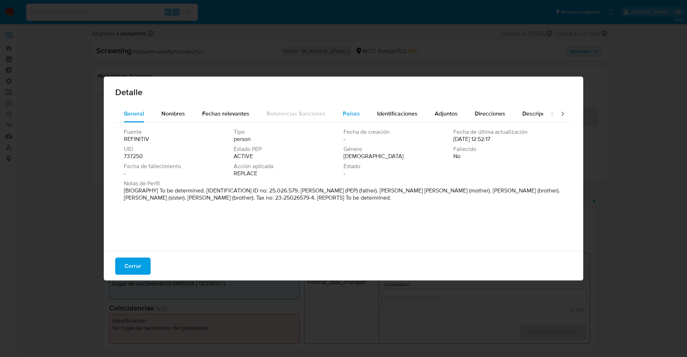
click at [357, 112] on span "Países" at bounding box center [351, 114] width 17 height 8
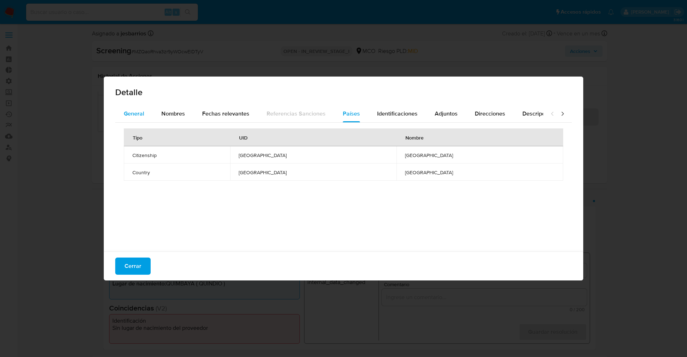
click at [136, 119] on div "General" at bounding box center [134, 113] width 20 height 17
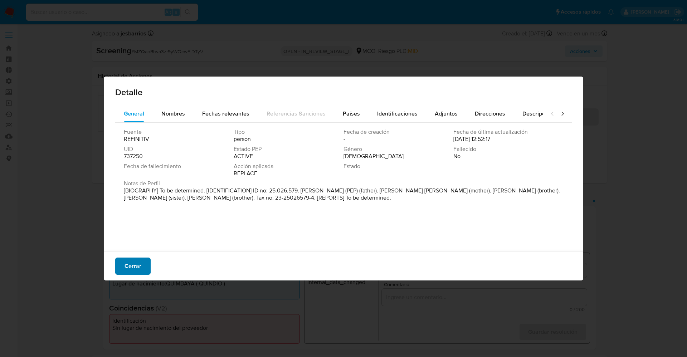
click at [130, 270] on span "Cerrar" at bounding box center [133, 266] width 17 height 16
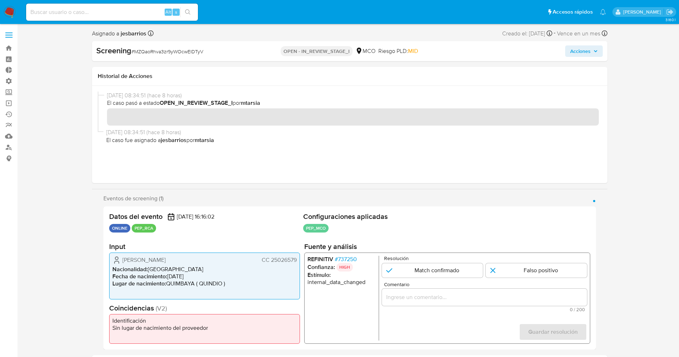
drag, startPoint x: 120, startPoint y: 257, endPoint x: 300, endPoint y: 261, distance: 179.8
click at [300, 261] on div "Sonia Yurany Valencia Maya CC 25026579 Nacionalidad : Colombia Fecha de nacimie…" at bounding box center [204, 276] width 191 height 47
click at [345, 256] on span "# 737250" at bounding box center [345, 259] width 22 height 7
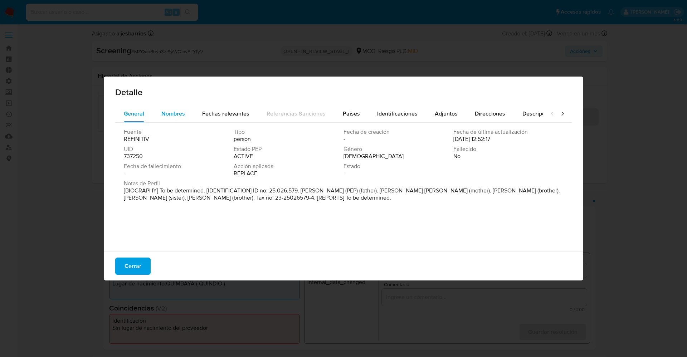
click at [163, 110] on span "Nombres" at bounding box center [173, 114] width 24 height 8
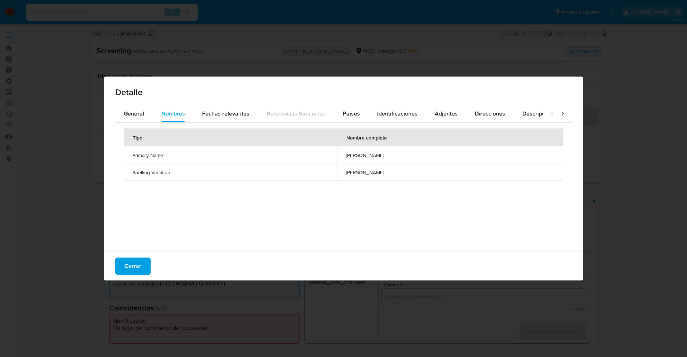
drag, startPoint x: 337, startPoint y: 156, endPoint x: 366, endPoint y: 159, distance: 29.1
click at [390, 155] on span "maria valeria peralta" at bounding box center [450, 155] width 209 height 6
click at [131, 267] on span "Cerrar" at bounding box center [133, 266] width 17 height 16
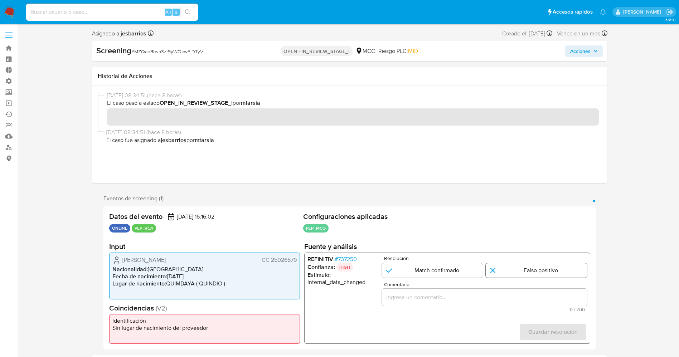
click at [534, 275] on input "1 de 1" at bounding box center [536, 270] width 101 height 14
radio input "true"
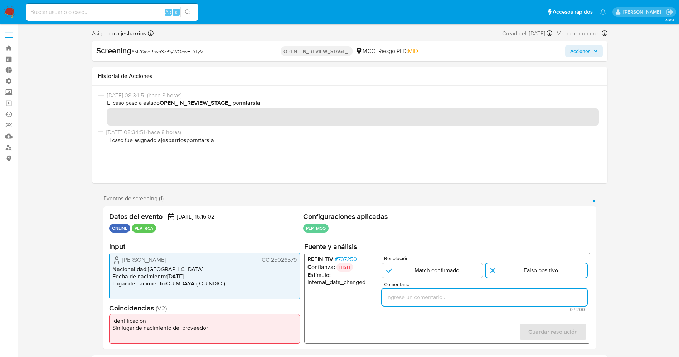
click at [522, 295] on input "Comentario" at bounding box center [484, 297] width 205 height 9
drag, startPoint x: 527, startPoint y: 297, endPoint x: 599, endPoint y: 298, distance: 71.3
click at [599, 298] on div "Eventos de screening (1) Página 1 Datos del evento 20/09/2025 16:16:02 ONLINE P…" at bounding box center [350, 272] width 516 height 155
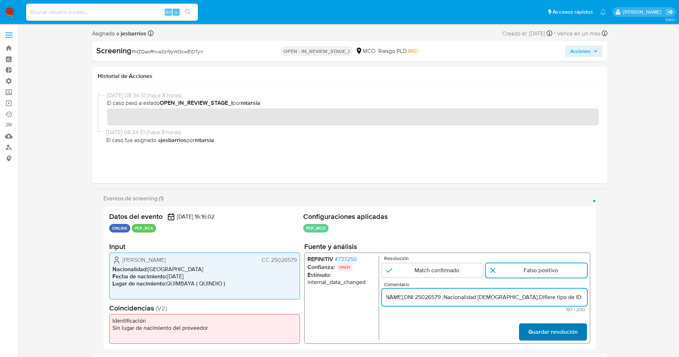
type input "usuario Sonia Yurany Valencia Maya CC 25026579,Nacionalidad Colombiana por coin…"
click at [558, 334] on span "Guardar resolución" at bounding box center [552, 332] width 49 height 16
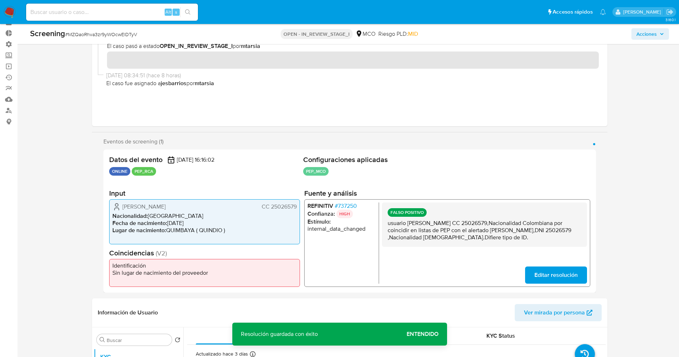
scroll to position [54, 0]
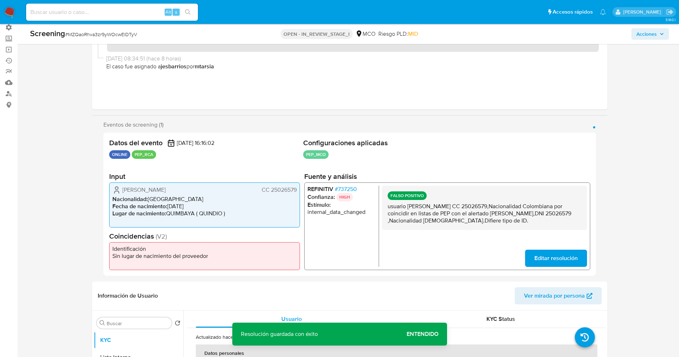
drag, startPoint x: 422, startPoint y: 211, endPoint x: 529, endPoint y: 222, distance: 107.7
click at [529, 222] on div "FALSO POSITIVO usuario Sonia Yurany Valencia Maya CC 25026579,Nacionalidad Colo…" at bounding box center [484, 208] width 205 height 44
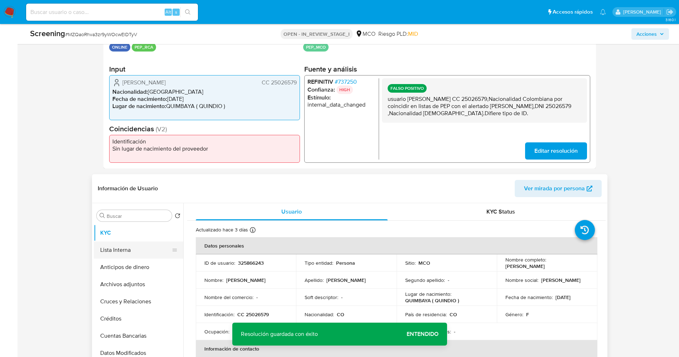
drag, startPoint x: 144, startPoint y: 253, endPoint x: 52, endPoint y: 250, distance: 92.1
click at [144, 253] on button "Lista Interna" at bounding box center [139, 250] width 90 height 17
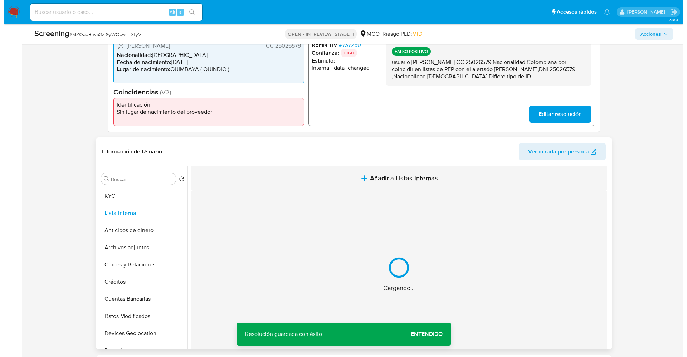
scroll to position [215, 0]
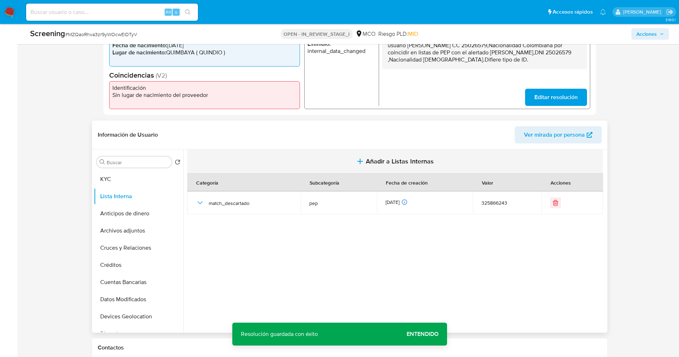
click at [382, 162] on span "Añadir a Listas Internas" at bounding box center [400, 162] width 68 height 8
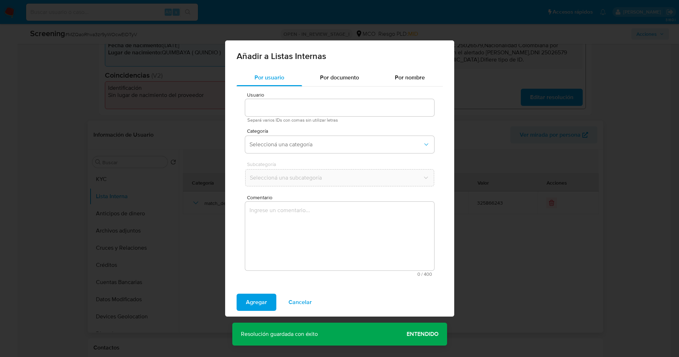
type input "325866243"
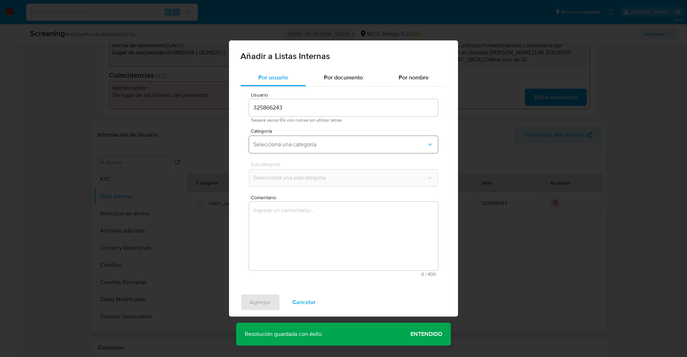
click at [337, 150] on button "Seleccioná una categoría" at bounding box center [343, 144] width 189 height 17
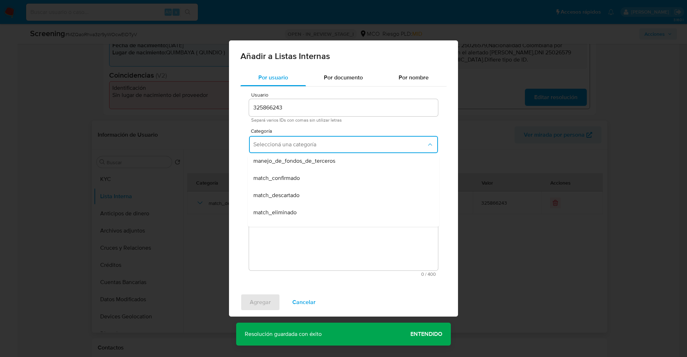
scroll to position [54, 0]
click at [329, 183] on div "match_descartado" at bounding box center [341, 178] width 176 height 17
click at [325, 174] on span "Seleccioná una subcategoría" at bounding box center [339, 177] width 173 height 7
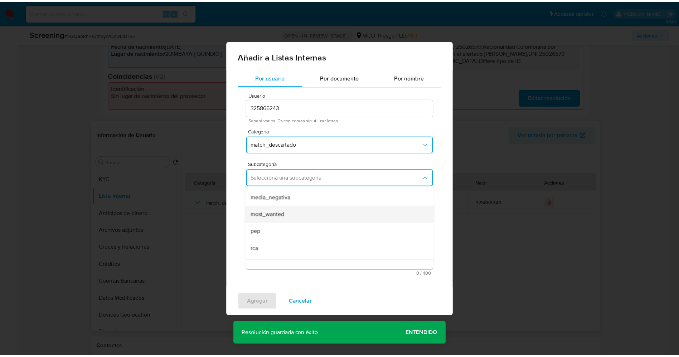
scroll to position [49, 0]
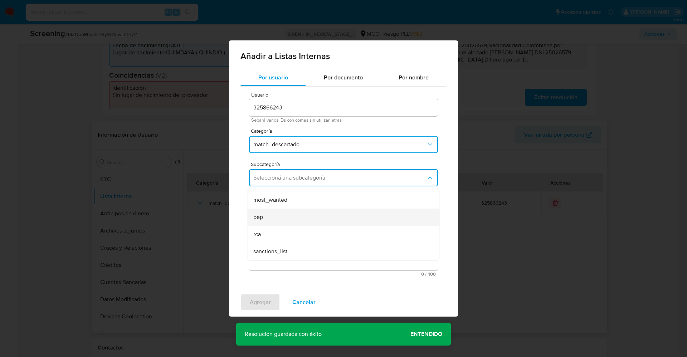
click at [293, 209] on div "pep" at bounding box center [341, 217] width 176 height 17
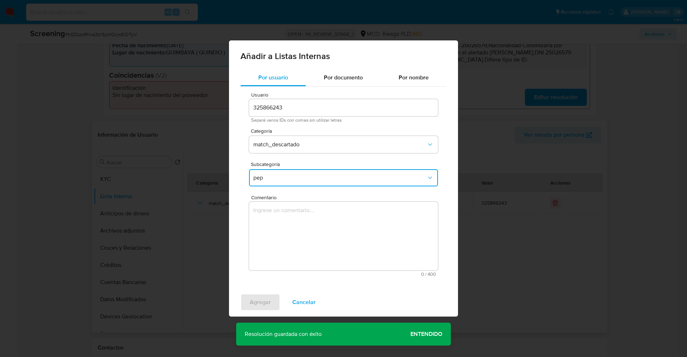
click at [294, 210] on textarea "Comentario" at bounding box center [343, 236] width 189 height 69
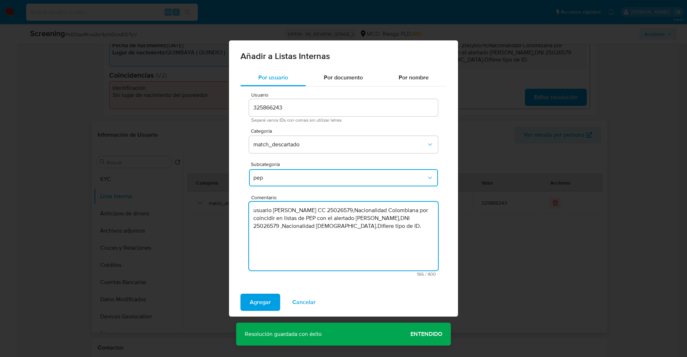
type textarea "usuario Sonia Yurany Valencia Maya CC 25026579,Nacionalidad Colombiana por coin…"
click at [266, 302] on span "Agregar" at bounding box center [260, 303] width 21 height 16
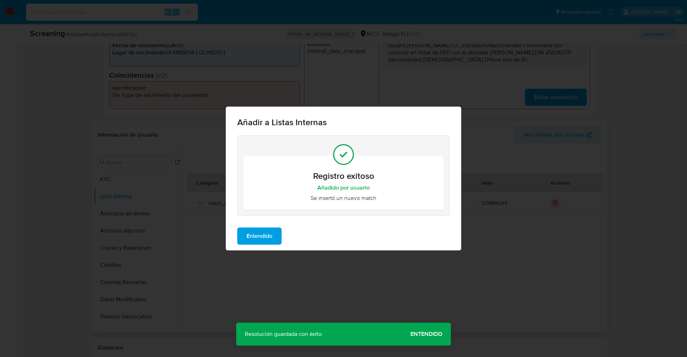
click at [252, 235] on span "Entendido" at bounding box center [260, 236] width 26 height 16
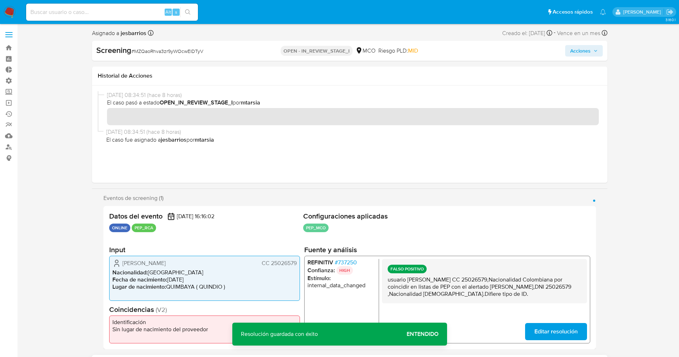
scroll to position [0, 0]
click at [578, 49] on span "Acciones" at bounding box center [580, 50] width 20 height 11
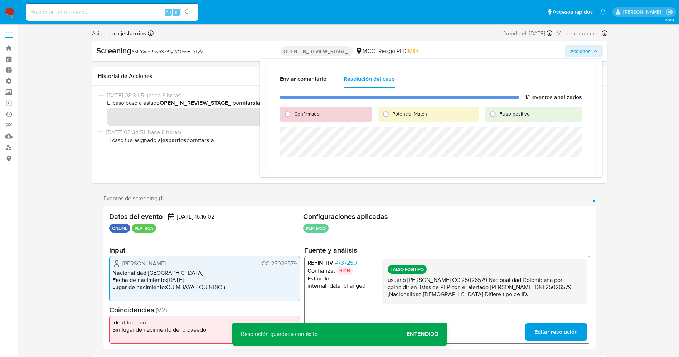
click at [514, 115] on span "Falso positivo" at bounding box center [514, 113] width 30 height 7
click at [499, 115] on input "Falso positivo" at bounding box center [492, 113] width 11 height 11
radio input "true"
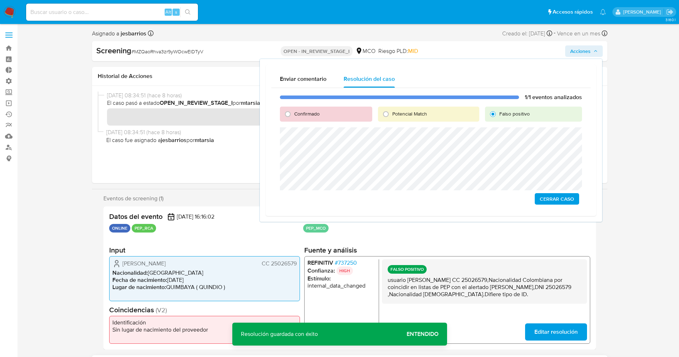
click at [548, 197] on span "Cerrar Caso" at bounding box center [557, 199] width 34 height 10
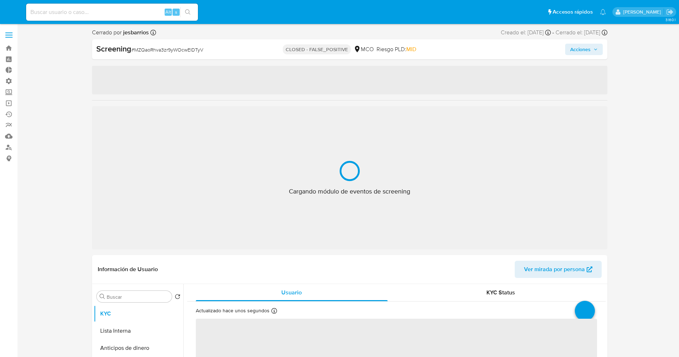
select select "10"
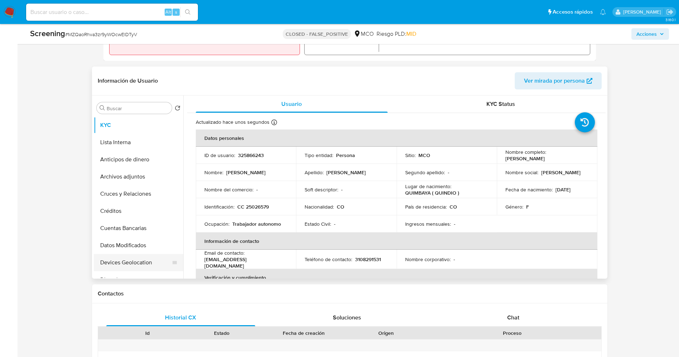
scroll to position [269, 0]
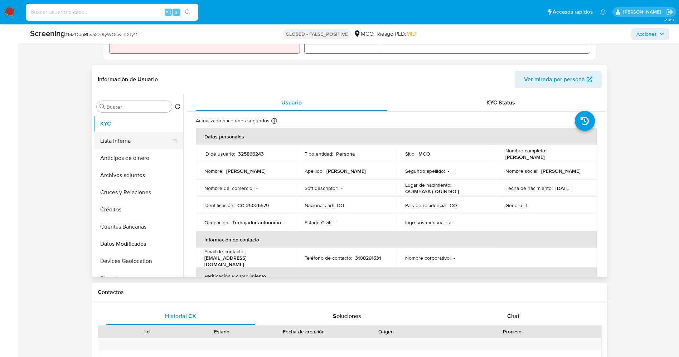
click at [108, 136] on button "Lista Interna" at bounding box center [136, 140] width 84 height 17
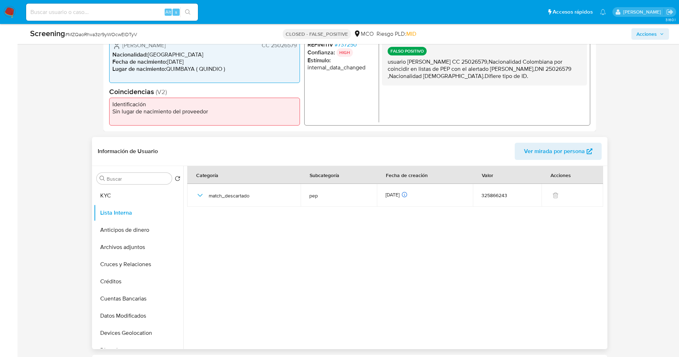
scroll to position [0, 0]
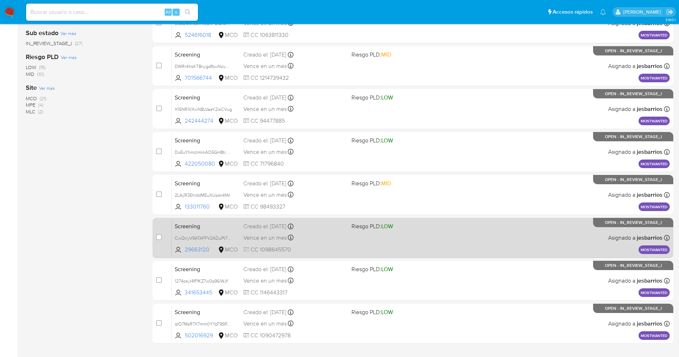
scroll to position [234, 0]
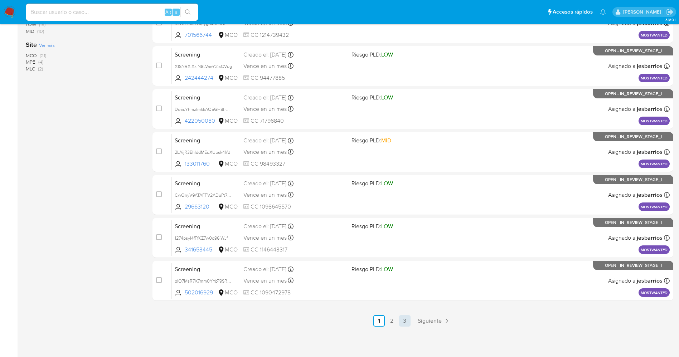
click at [409, 324] on link "3" at bounding box center [404, 320] width 11 height 11
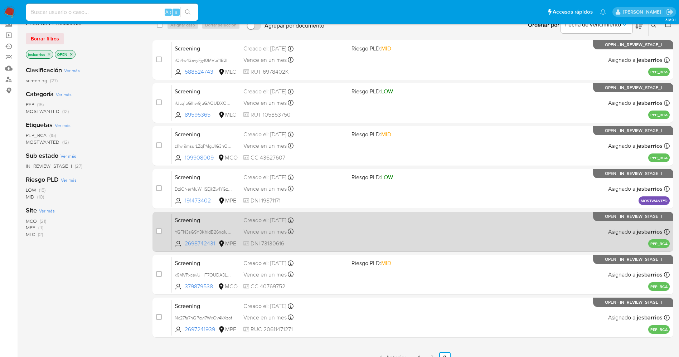
scroll to position [51, 0]
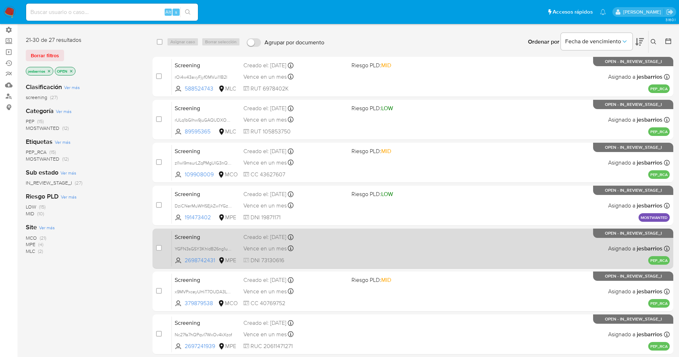
click at [373, 198] on span "Riesgo PLD: LOW" at bounding box center [403, 193] width 102 height 9
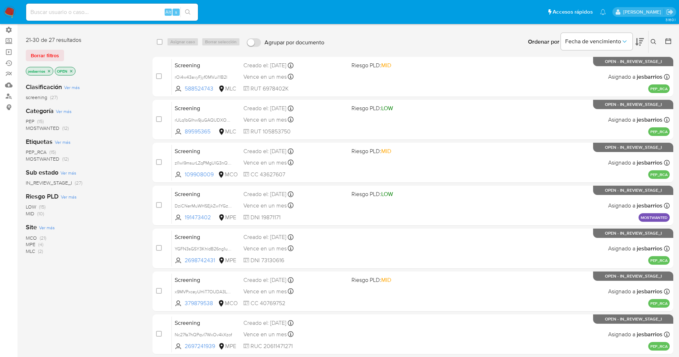
click at [51, 126] on span "MOSTWANTED" at bounding box center [43, 128] width 34 height 7
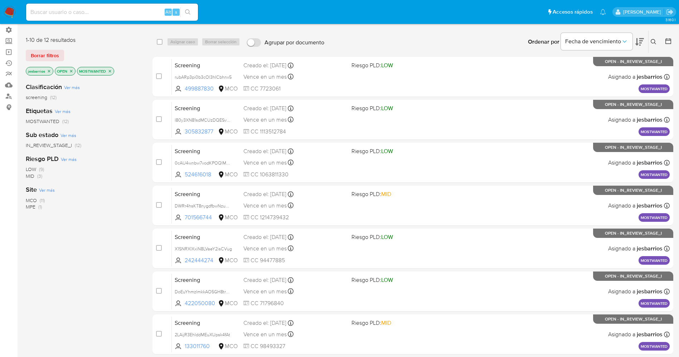
click at [35, 199] on span "MCO" at bounding box center [31, 200] width 11 height 7
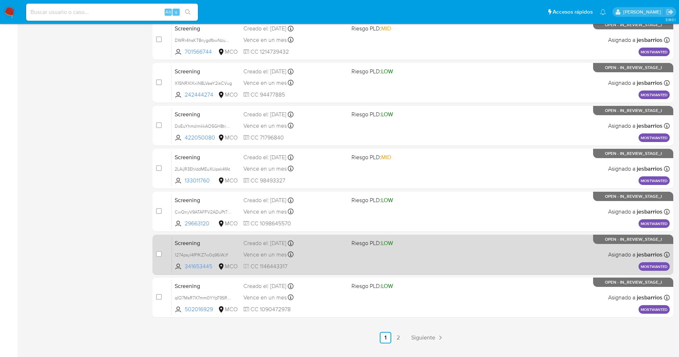
scroll to position [234, 0]
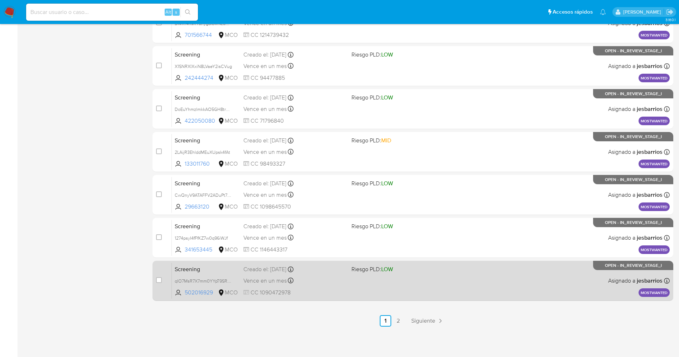
click at [414, 295] on div "Screening qIO7MsR7X7mm0YYpT9SRmuqB 502016929 MCO Riesgo PLD: LOW Creado el: [DA…" at bounding box center [421, 281] width 498 height 36
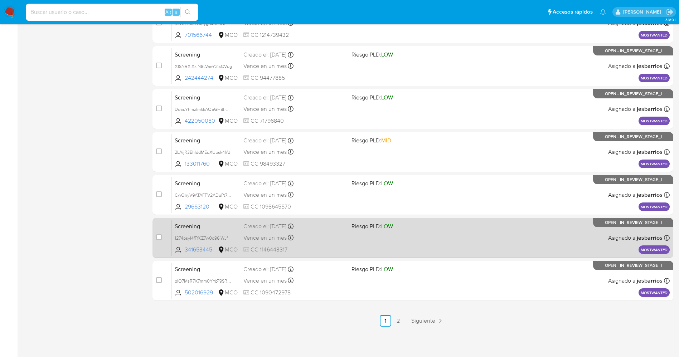
click at [362, 242] on div "Screening 1274psyI4fFfKZ7w0q96iWJf 341653445 MCO Riesgo PLD: LOW Creado el: [DA…" at bounding box center [421, 238] width 498 height 36
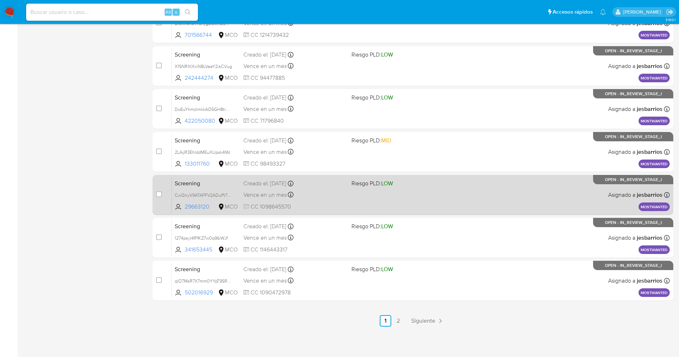
click at [347, 193] on div "Screening CwQnyV9ATAFFV2ADuPt7fHD9 29663120 MCO Riesgo PLD: LOW Creado el: 21/0…" at bounding box center [421, 195] width 498 height 36
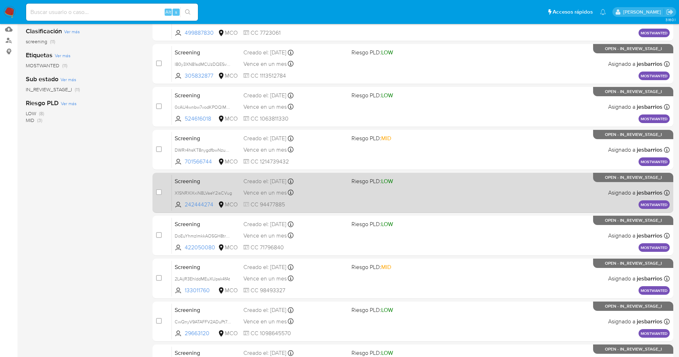
scroll to position [73, 0]
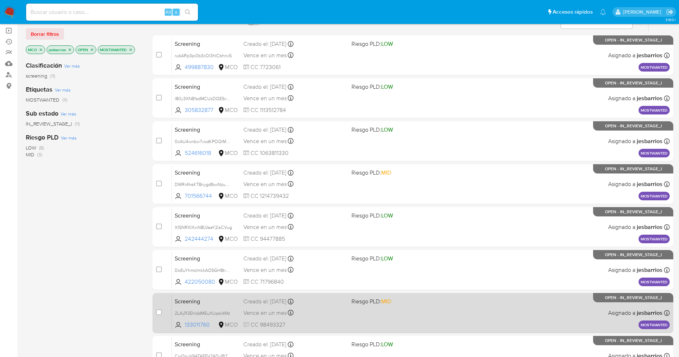
click at [251, 309] on span "Vence en un mes" at bounding box center [264, 313] width 43 height 8
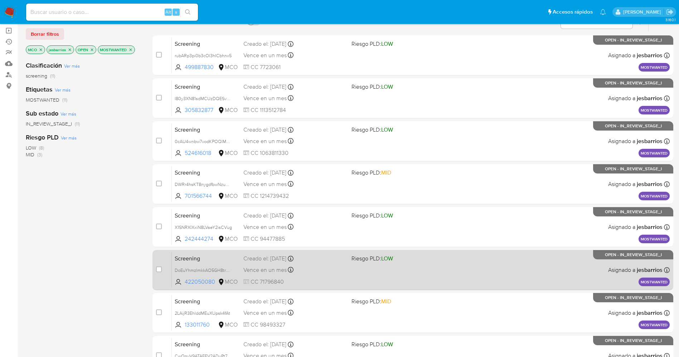
click at [351, 270] on div "Screening DoEuYhmzlmkkAO5GH8tr8GUS 422050080 MCO Riesgo PLD: LOW Creado el: 21/…" at bounding box center [421, 270] width 498 height 36
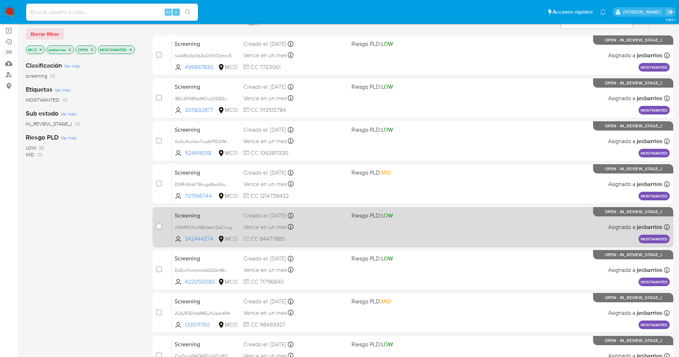
click at [357, 226] on span at bounding box center [403, 226] width 102 height 1
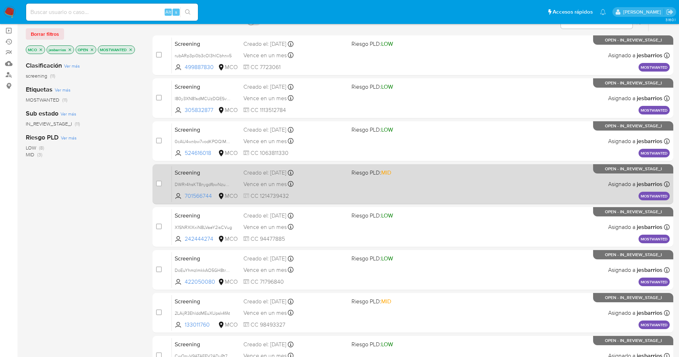
click at [367, 180] on div "Screening DWRr4hsKT8nygdfbwNzuREBQ 701566744 MCO Riesgo PLD: MID Creado el: 21/…" at bounding box center [421, 184] width 498 height 36
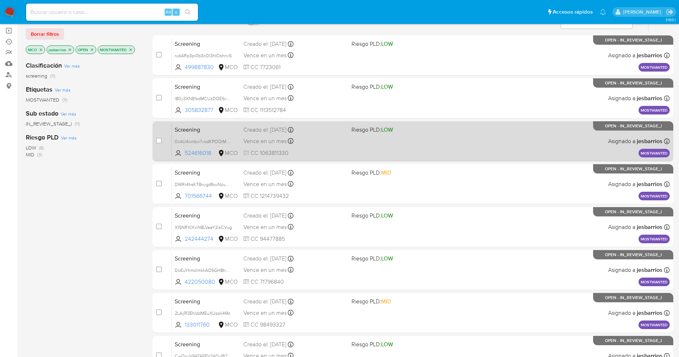
click at [349, 140] on div "Screening 0cAU4wnbw7vodKPOQlM2LcIo 524616018 MCO Riesgo PLD: LOW Creado el: 21/…" at bounding box center [421, 141] width 498 height 36
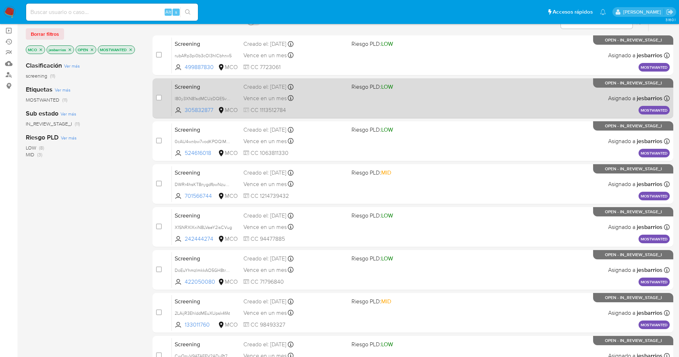
click at [314, 92] on div "Screening l80y3XN81sdMCUzDQESvP9pz 305832877 MCO Riesgo PLD: LOW Creado el: 21/…" at bounding box center [421, 98] width 498 height 36
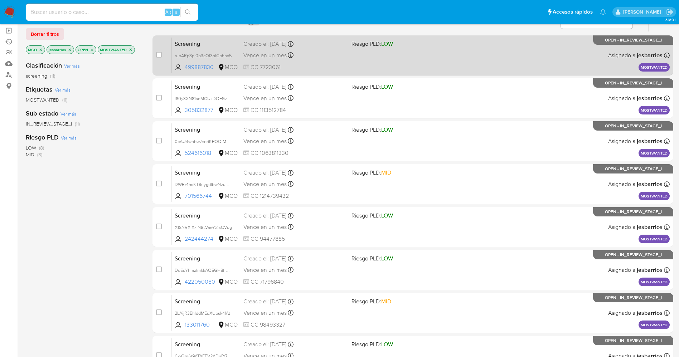
click at [318, 51] on div "Vence en un mes Vence el 21/10/2025 07:06:51" at bounding box center [294, 55] width 102 height 10
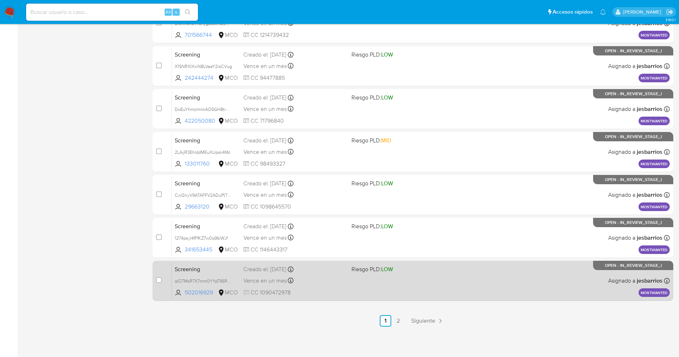
scroll to position [0, 0]
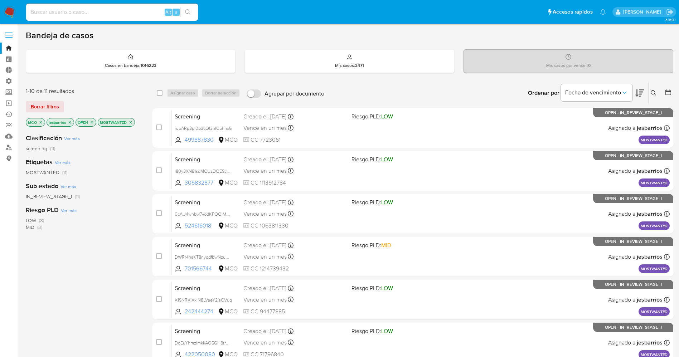
click at [7, 10] on img at bounding box center [10, 12] width 12 height 12
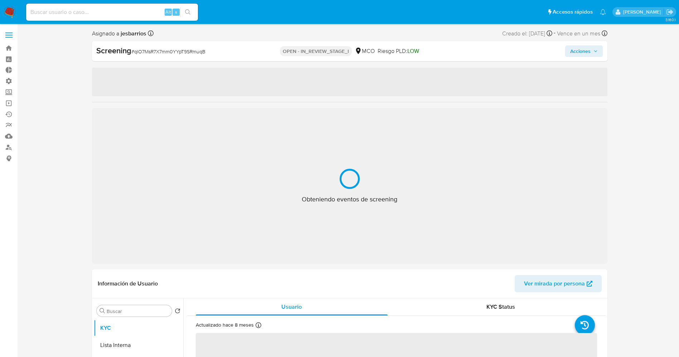
select select "10"
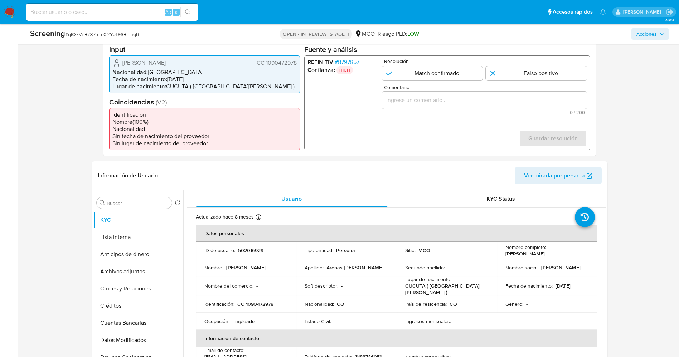
scroll to position [215, 0]
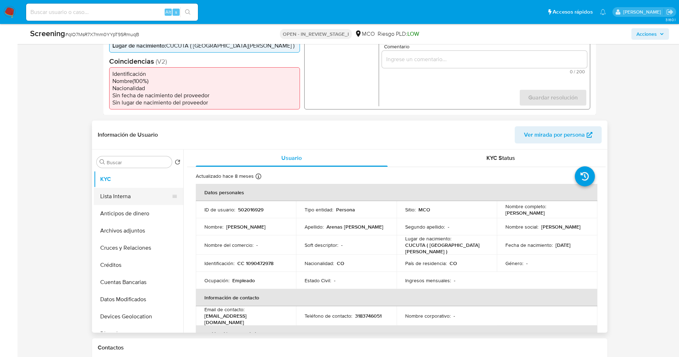
click at [144, 193] on button "Lista Interna" at bounding box center [136, 196] width 84 height 17
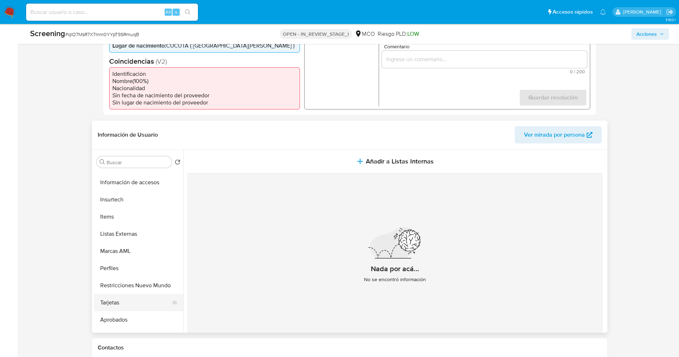
scroll to position [337, 0]
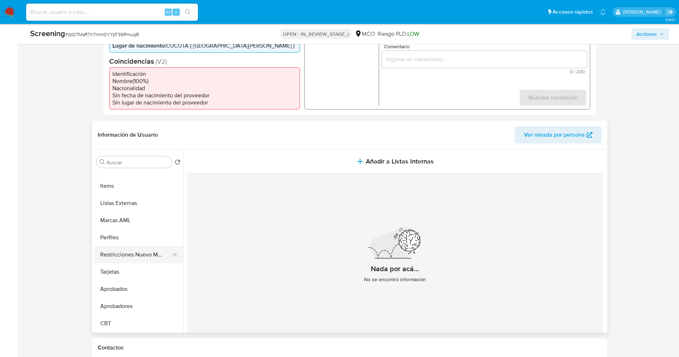
click at [134, 255] on button "Restricciones Nuevo Mundo" at bounding box center [136, 254] width 84 height 17
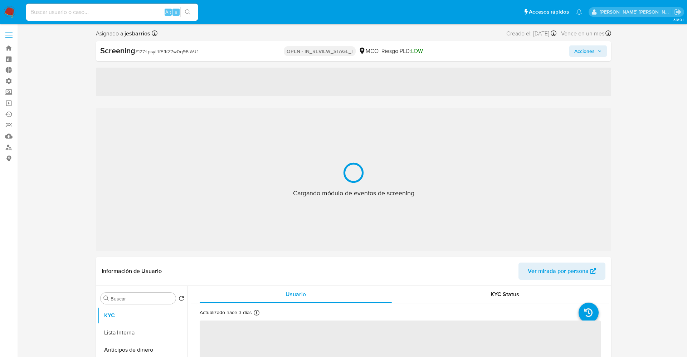
select select "10"
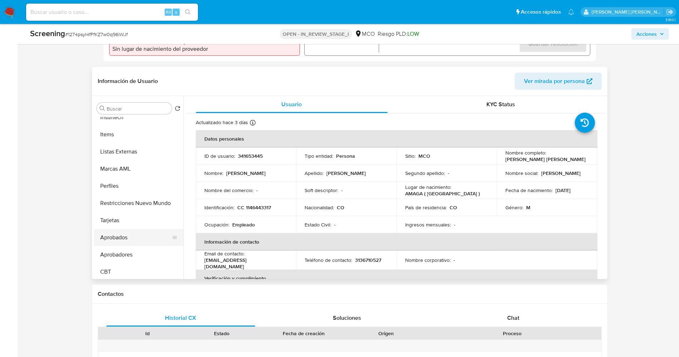
scroll to position [337, 0]
click at [130, 206] on button "Restricciones Nuevo Mundo" at bounding box center [136, 201] width 84 height 17
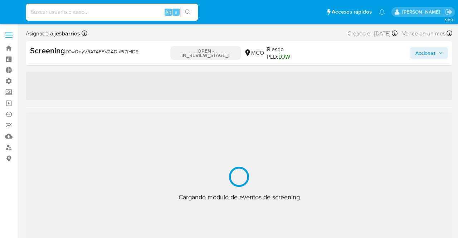
select select "10"
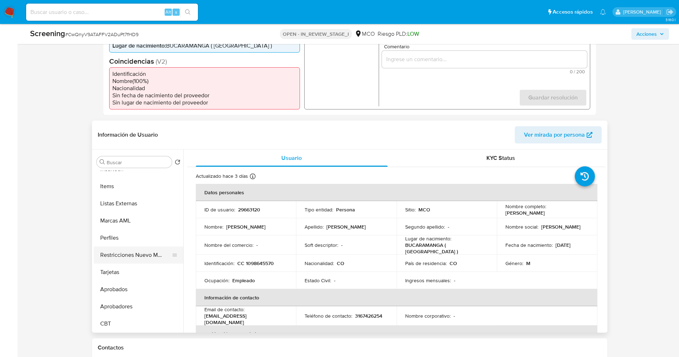
scroll to position [337, 0]
click at [137, 238] on button "Restricciones Nuevo Mundo" at bounding box center [136, 254] width 84 height 17
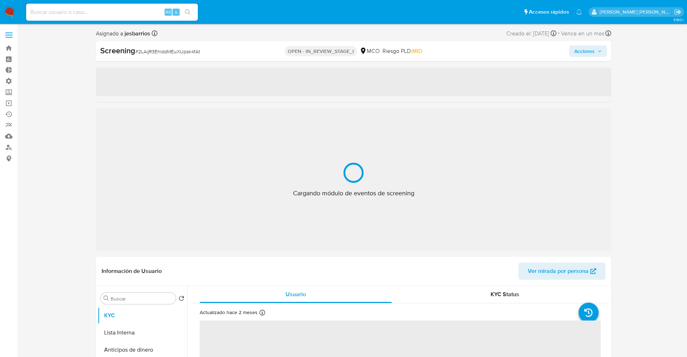
select select "10"
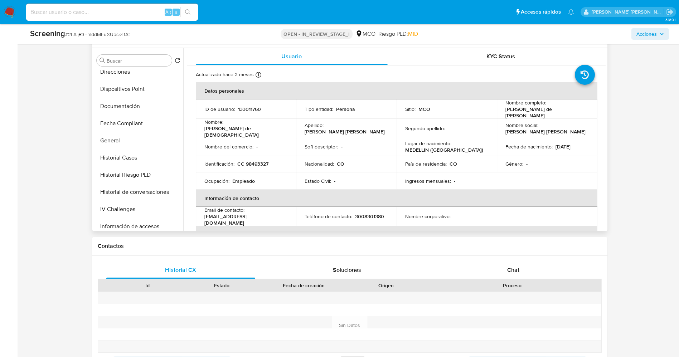
scroll to position [269, 0]
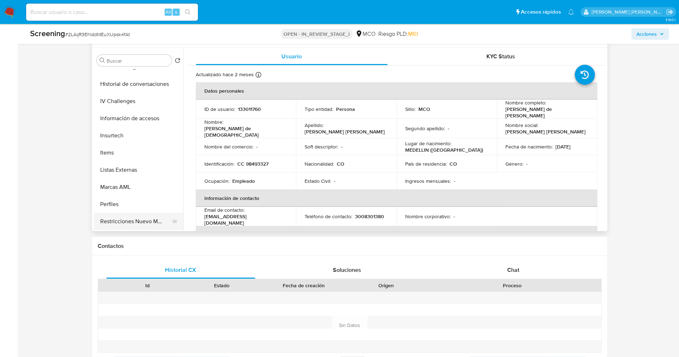
click at [139, 213] on button "Restricciones Nuevo Mundo" at bounding box center [136, 221] width 84 height 17
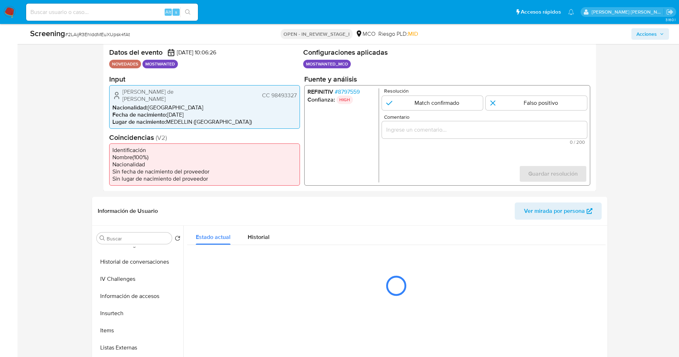
scroll to position [161, 0]
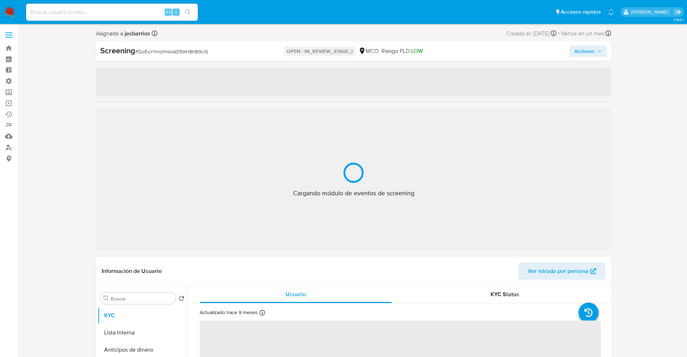
select select "10"
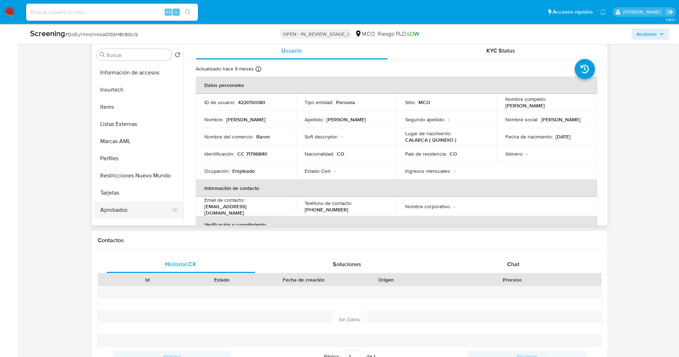
scroll to position [337, 0]
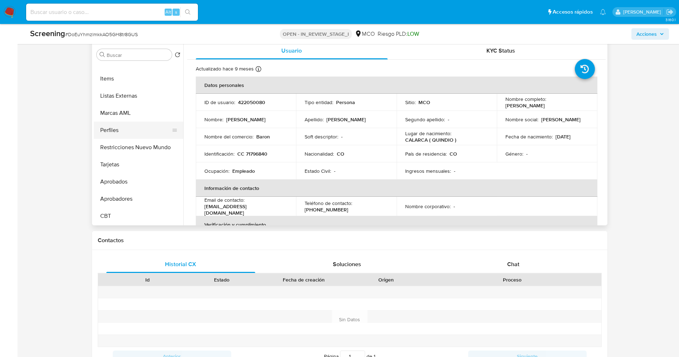
drag, startPoint x: 136, startPoint y: 149, endPoint x: 145, endPoint y: 127, distance: 22.7
click at [138, 147] on button "Restricciones Nuevo Mundo" at bounding box center [139, 147] width 90 height 17
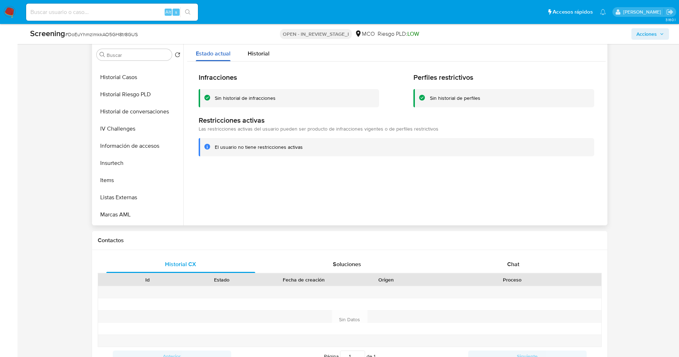
scroll to position [229, 0]
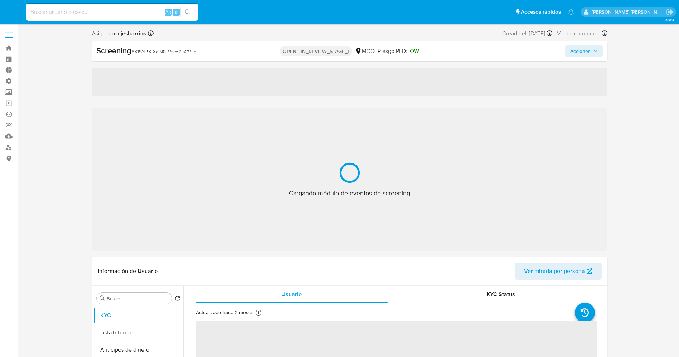
select select "10"
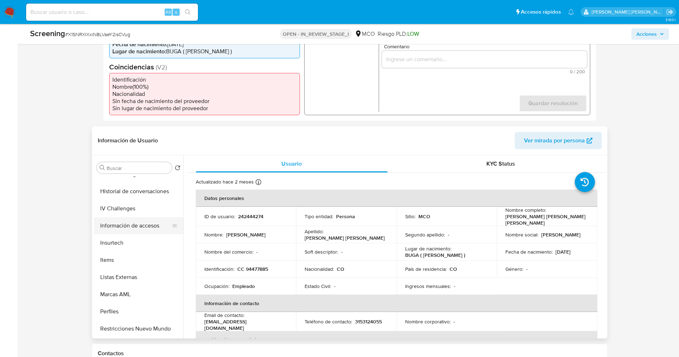
scroll to position [337, 0]
click at [134, 252] on button "Restricciones Nuevo Mundo" at bounding box center [136, 260] width 84 height 17
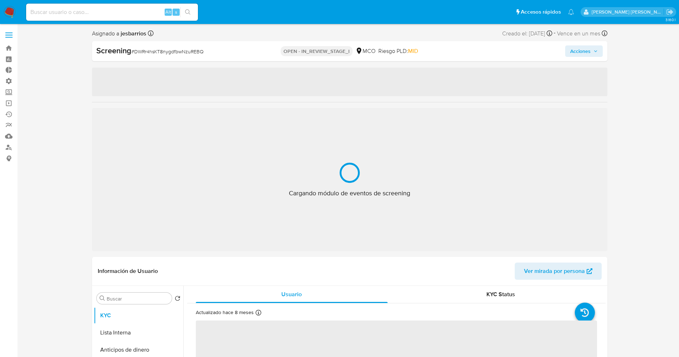
select select "10"
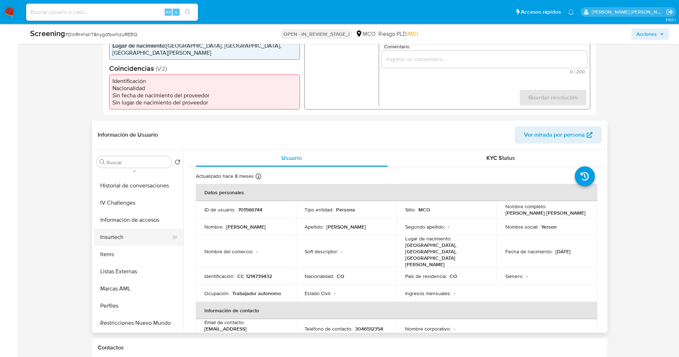
scroll to position [337, 0]
click at [141, 255] on button "Restricciones Nuevo Mundo" at bounding box center [136, 254] width 84 height 17
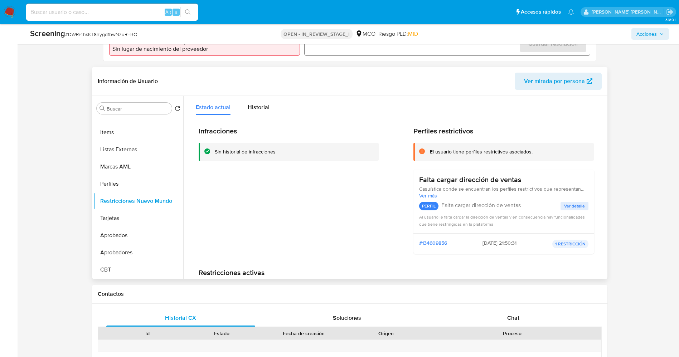
scroll to position [54, 0]
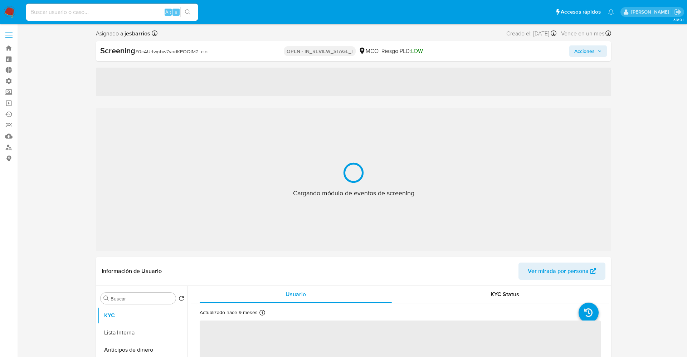
select select "10"
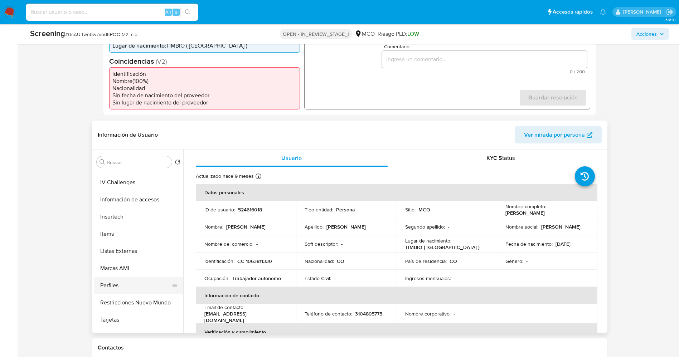
scroll to position [337, 0]
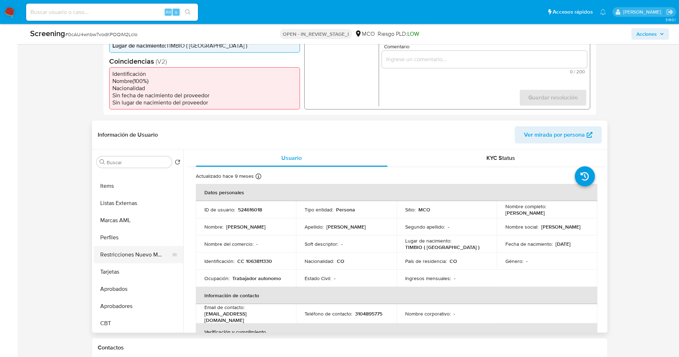
click at [131, 252] on button "Restricciones Nuevo Mundo" at bounding box center [136, 254] width 84 height 17
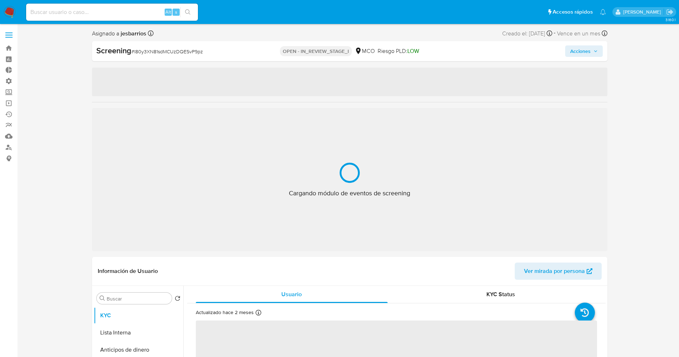
select select "10"
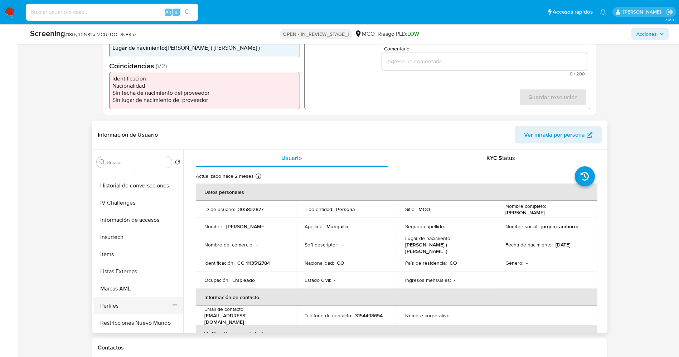
scroll to position [337, 0]
click at [138, 255] on button "Restricciones Nuevo Mundo" at bounding box center [136, 254] width 84 height 17
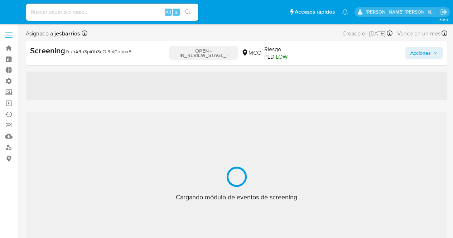
select select "10"
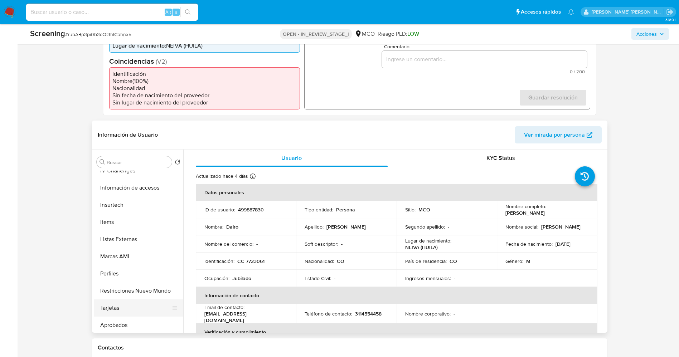
scroll to position [337, 0]
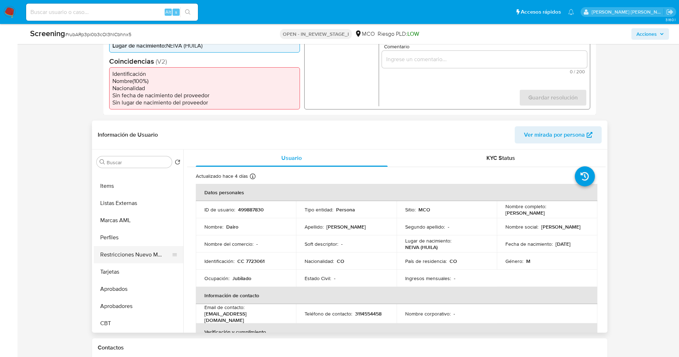
click at [130, 238] on button "Restricciones Nuevo Mundo" at bounding box center [136, 254] width 84 height 17
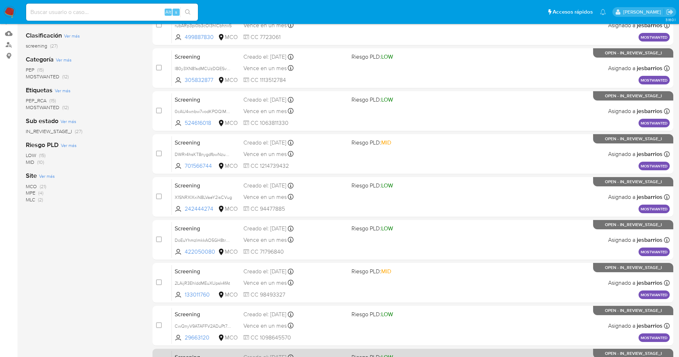
scroll to position [234, 0]
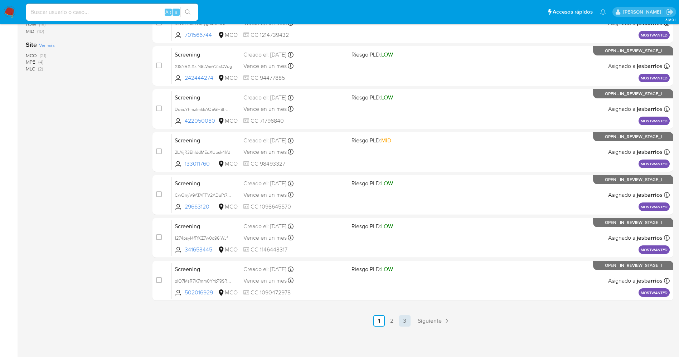
click link "3"
